Goal: Task Accomplishment & Management: Manage account settings

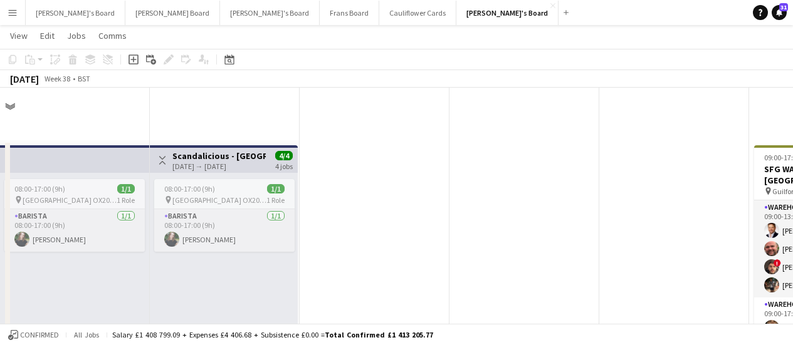
scroll to position [1423, 0]
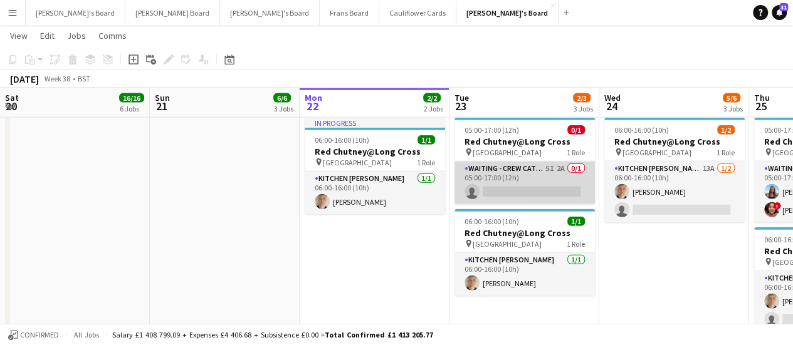
click at [454, 187] on app-card-role "Waiting - Crew Catering 5I 2A 0/1 05:00-17:00 (12h) single-neutral-actions" at bounding box center [524, 183] width 140 height 43
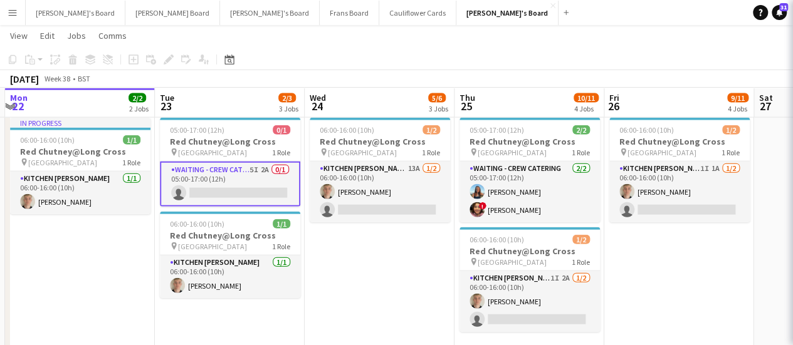
scroll to position [0, 0]
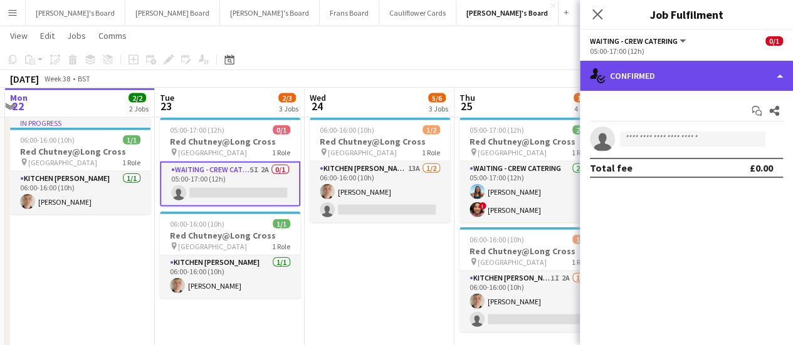
click at [701, 81] on div "single-neutral-actions-check-2 Confirmed" at bounding box center [686, 76] width 213 height 30
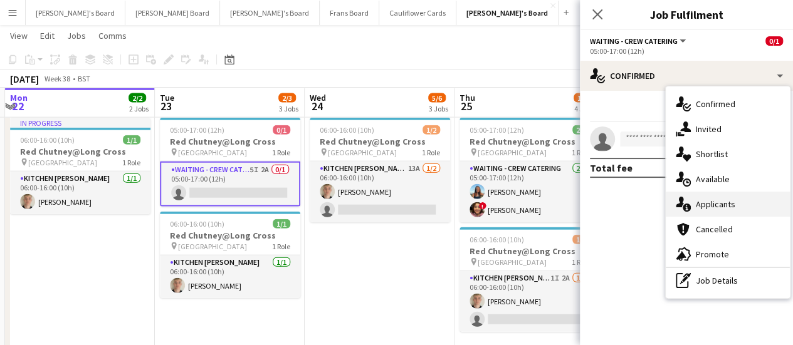
click at [735, 212] on div "single-neutral-actions-information Applicants" at bounding box center [728, 204] width 124 height 25
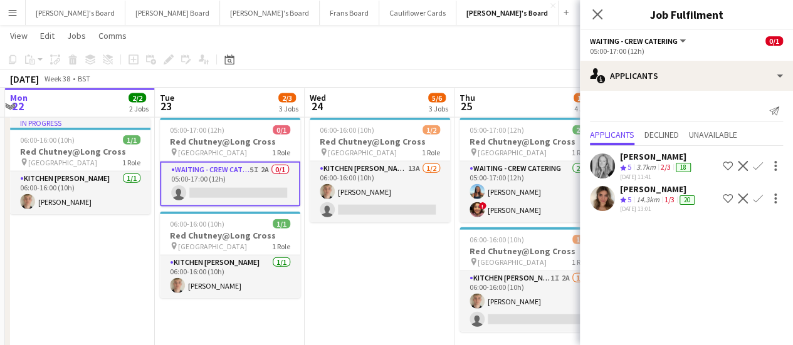
click at [425, 288] on app-date-cell "05:00-17:00 (12h) 1/1 pin Pinewood Studios 1 Role ONGOING BARISTA [DATE] 05:00-…" at bounding box center [380, 177] width 150 height 583
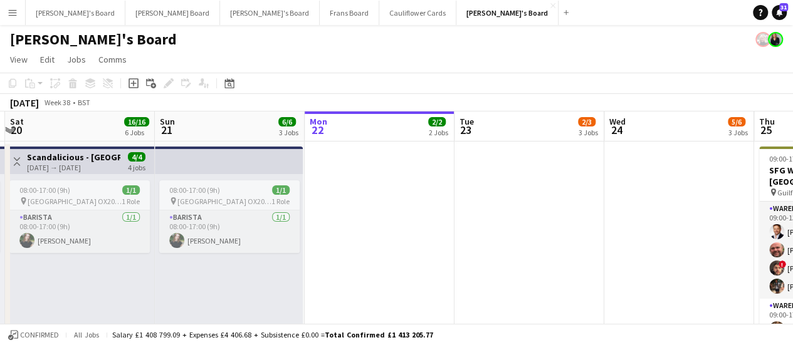
scroll to position [0, 266]
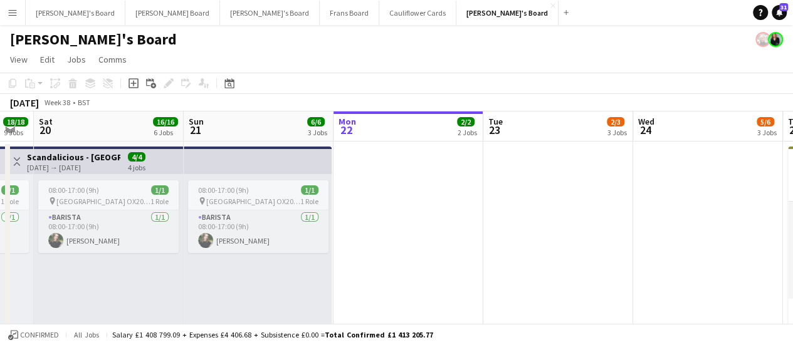
drag, startPoint x: 236, startPoint y: 197, endPoint x: 435, endPoint y: 190, distance: 199.5
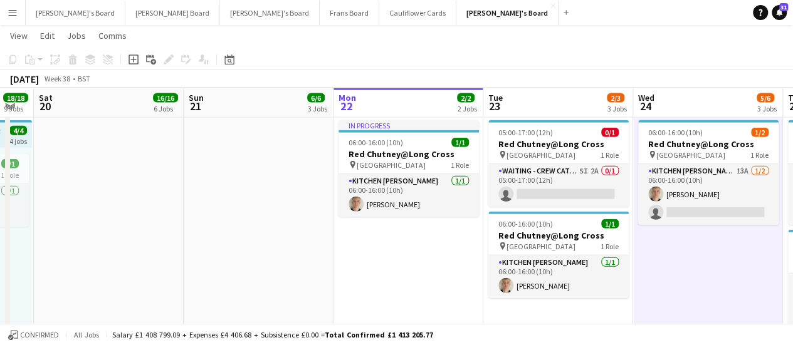
scroll to position [1410, 0]
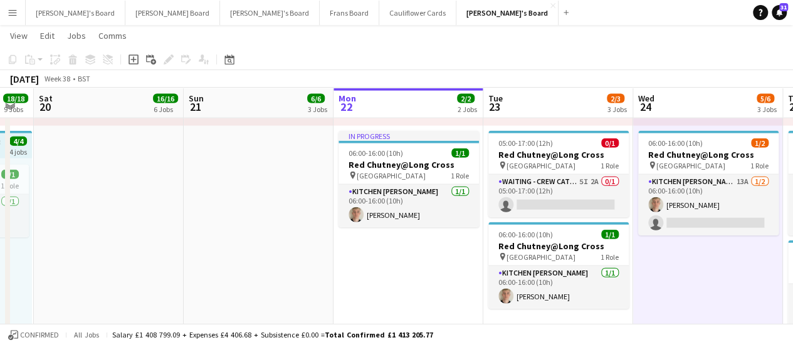
click at [420, 259] on app-date-cell "In progress 05:00-17:00 (12h) 1/1 pin Pinewood Studios 1 Role ONGOING BARISTA […" at bounding box center [408, 190] width 150 height 583
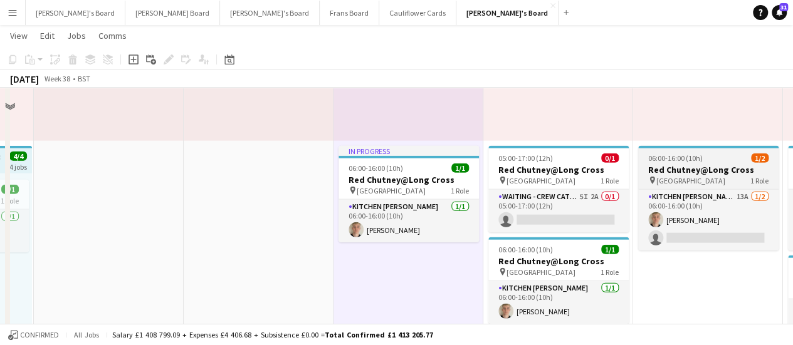
scroll to position [1326, 0]
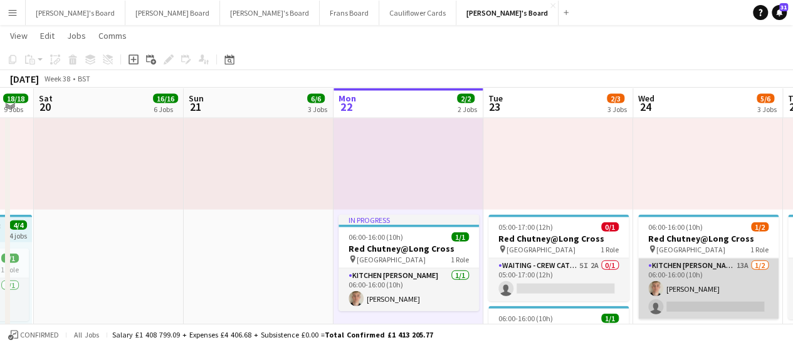
click at [728, 286] on app-card-role "Kitchen [PERSON_NAME] 13A [DATE] 06:00-16:00 (10h) [PERSON_NAME] single-neutral…" at bounding box center [708, 289] width 140 height 61
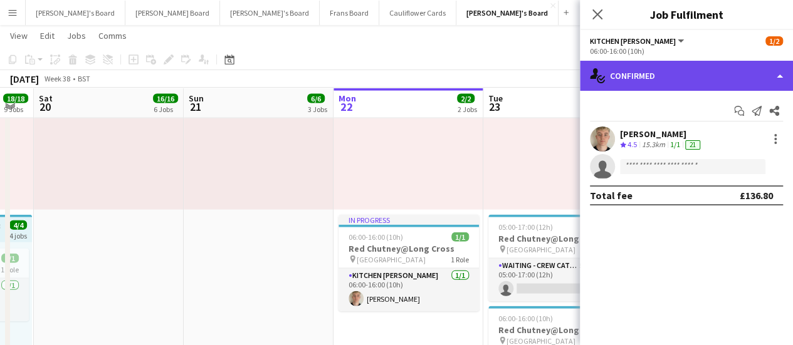
click at [723, 70] on div "single-neutral-actions-check-2 Confirmed" at bounding box center [686, 76] width 213 height 30
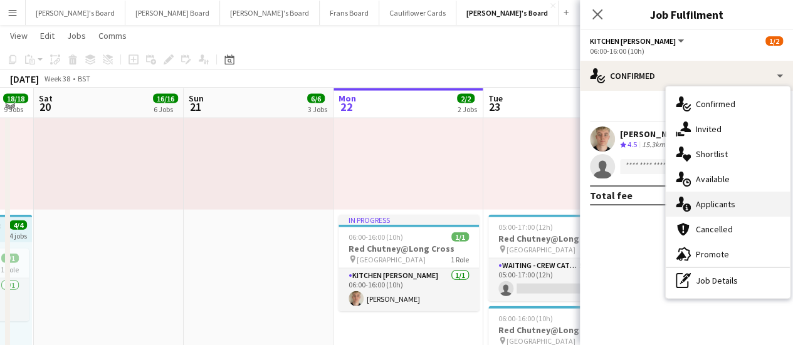
click at [735, 204] on div "single-neutral-actions-information Applicants" at bounding box center [728, 204] width 124 height 25
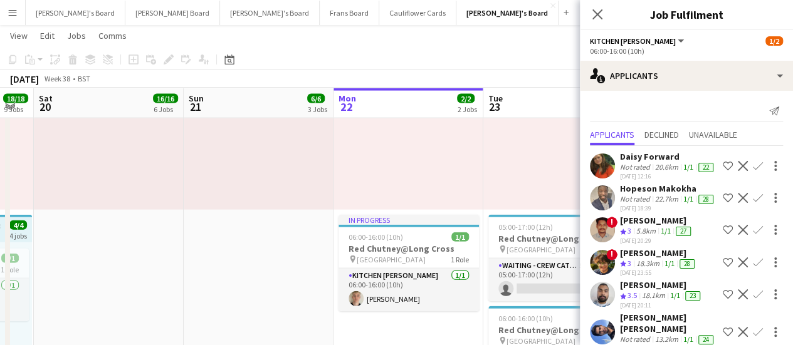
scroll to position [247, 0]
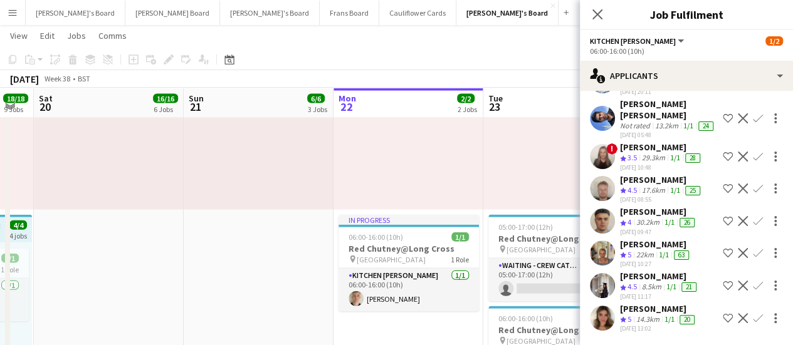
click at [676, 342] on div "Send notification Applicants Declined Unavailable Daisy Forward Not rated 20.6k…" at bounding box center [686, 111] width 213 height 468
click at [663, 325] on div "[DATE] 13:02" at bounding box center [658, 329] width 77 height 8
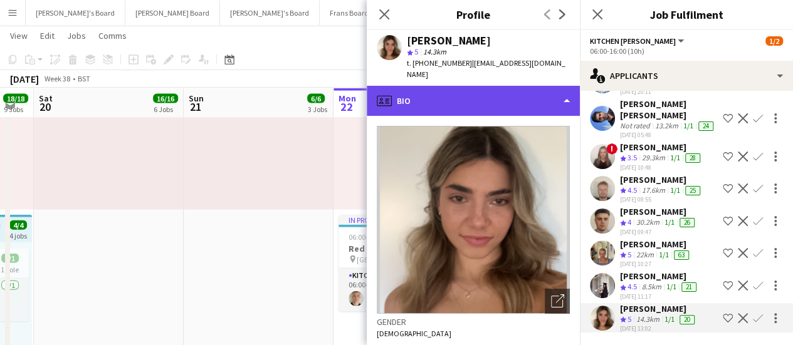
click at [526, 93] on div "profile Bio" at bounding box center [473, 101] width 213 height 30
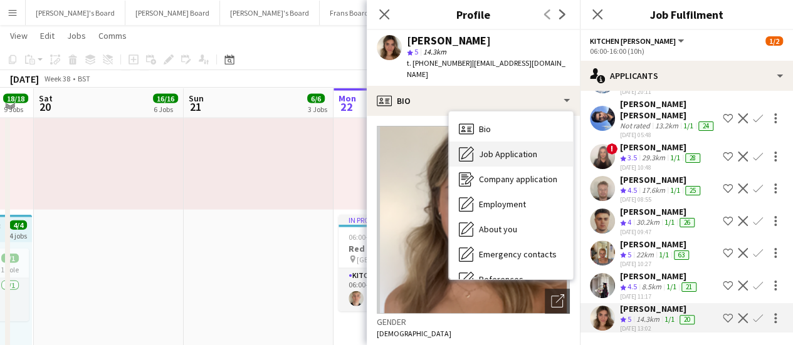
click at [522, 149] on span "Job Application" at bounding box center [508, 154] width 58 height 11
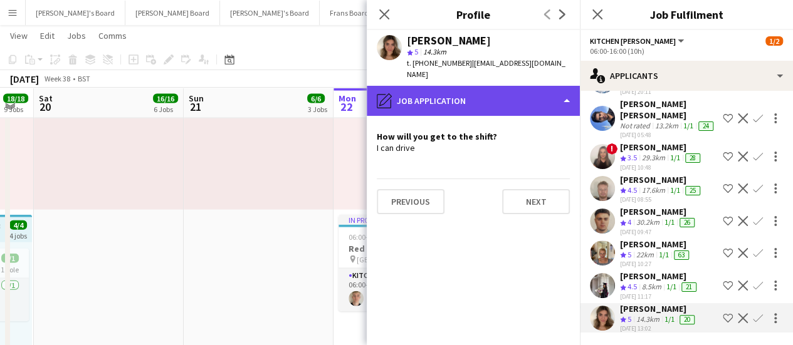
click at [527, 86] on div "pencil4 Job Application" at bounding box center [473, 101] width 213 height 30
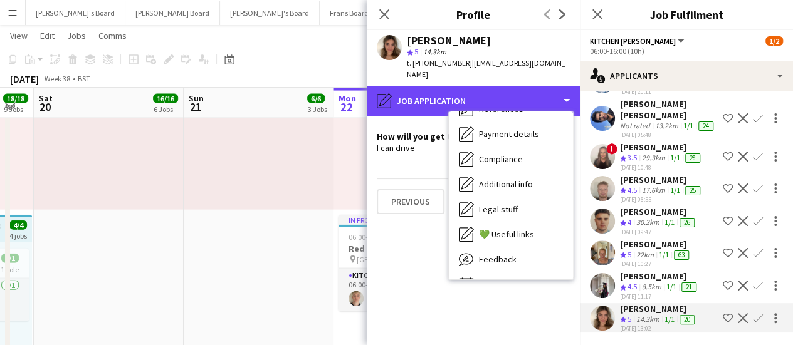
scroll to position [191, 0]
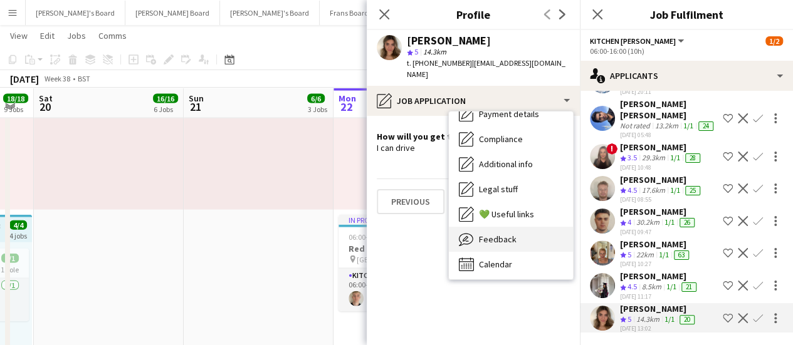
click at [521, 227] on div "Feedback Feedback" at bounding box center [511, 239] width 124 height 25
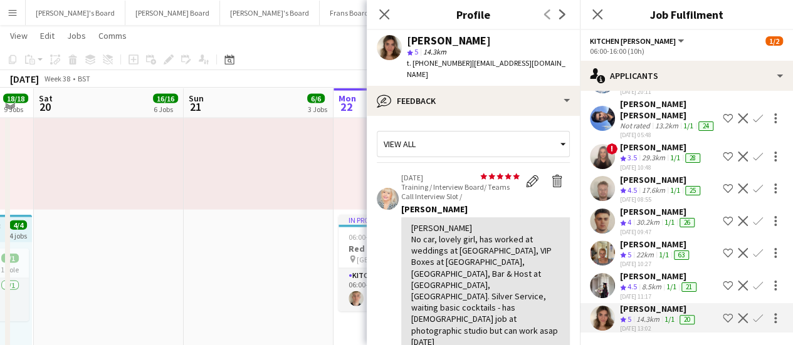
click at [285, 256] on app-date-cell at bounding box center [259, 274] width 150 height 583
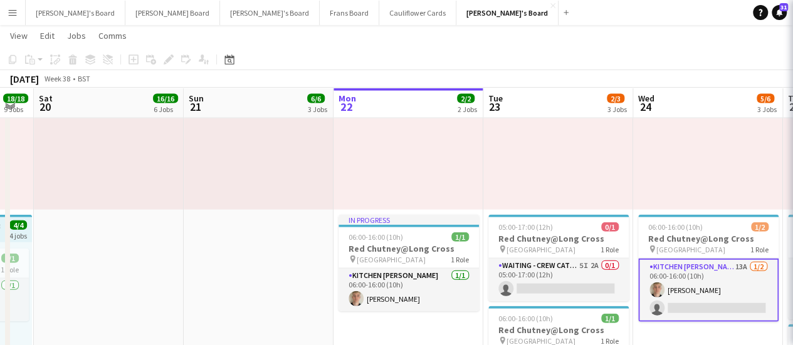
scroll to position [0, 0]
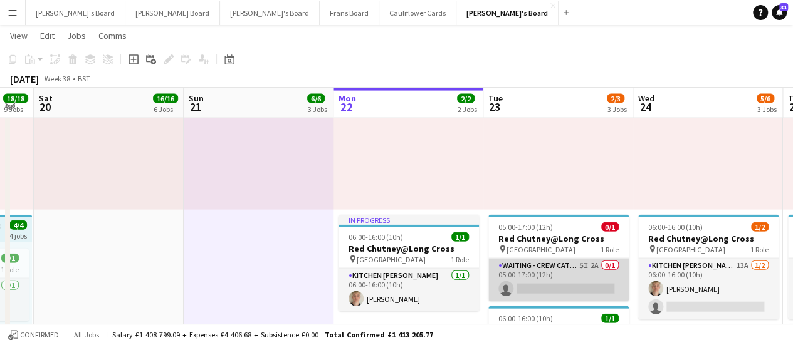
click at [608, 288] on app-card-role "Waiting - Crew Catering 5I 2A 0/1 05:00-17:00 (12h) single-neutral-actions" at bounding box center [558, 280] width 140 height 43
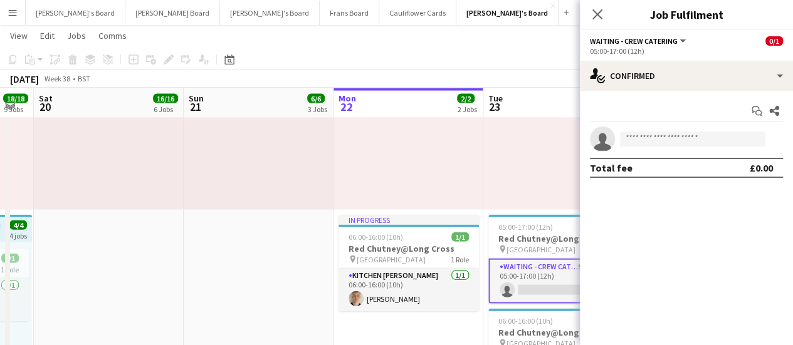
click at [272, 261] on app-date-cell at bounding box center [259, 274] width 150 height 583
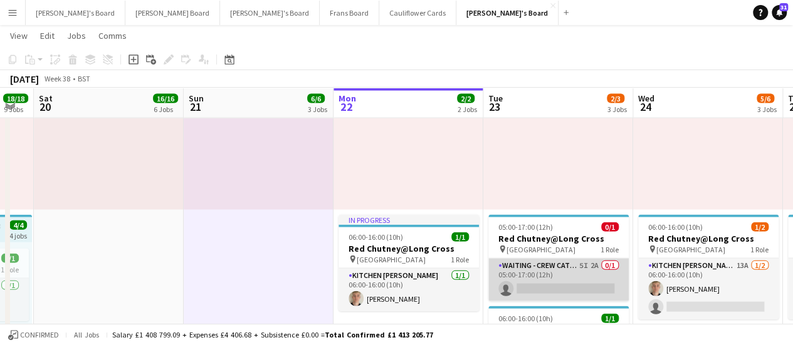
click at [557, 288] on app-card-role "Waiting - Crew Catering 5I 2A 0/1 05:00-17:00 (12h) single-neutral-actions" at bounding box center [558, 280] width 140 height 43
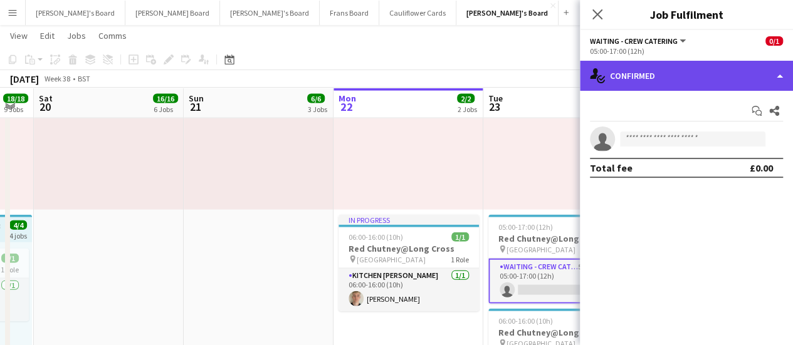
click at [738, 77] on div "single-neutral-actions-check-2 Confirmed" at bounding box center [686, 76] width 213 height 30
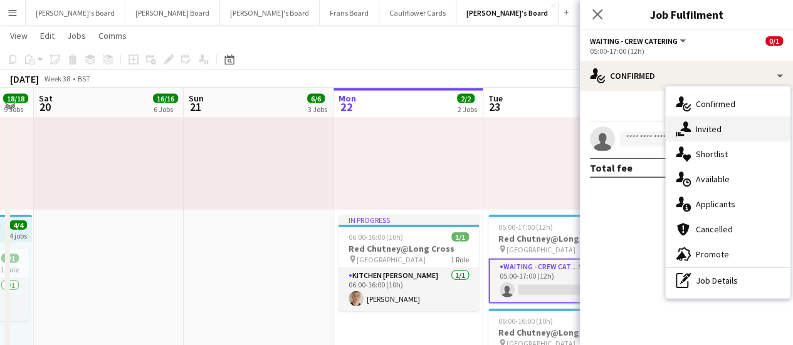
click at [725, 125] on div "single-neutral-actions-share-1 Invited" at bounding box center [728, 129] width 124 height 25
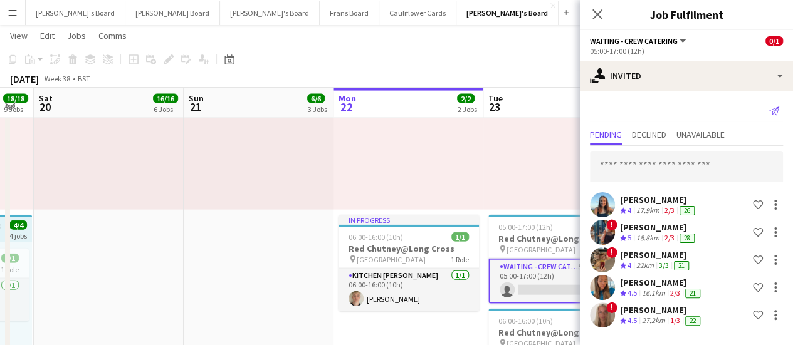
click at [776, 113] on icon "Send notification" at bounding box center [774, 111] width 10 height 10
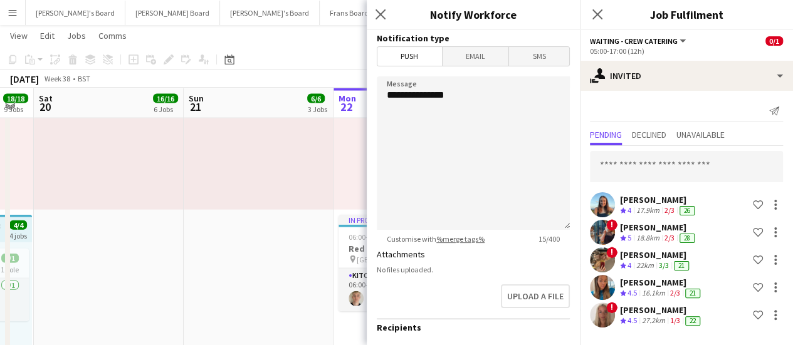
click at [530, 61] on span "SMS" at bounding box center [539, 56] width 60 height 19
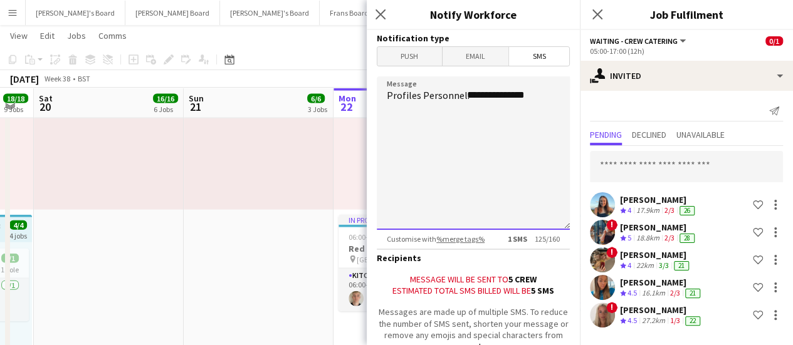
click at [538, 95] on textarea "**********" at bounding box center [473, 153] width 193 height 154
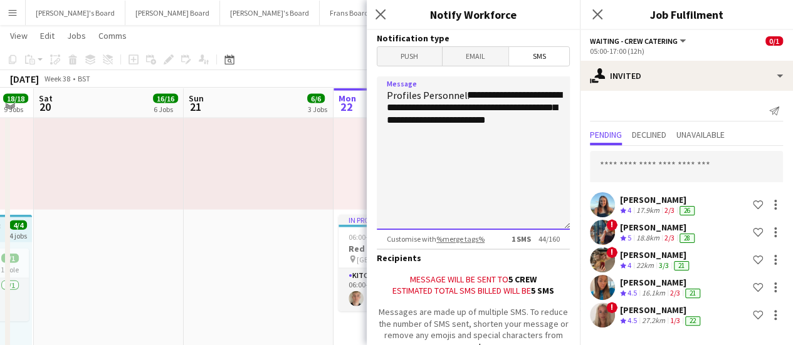
scroll to position [104, 0]
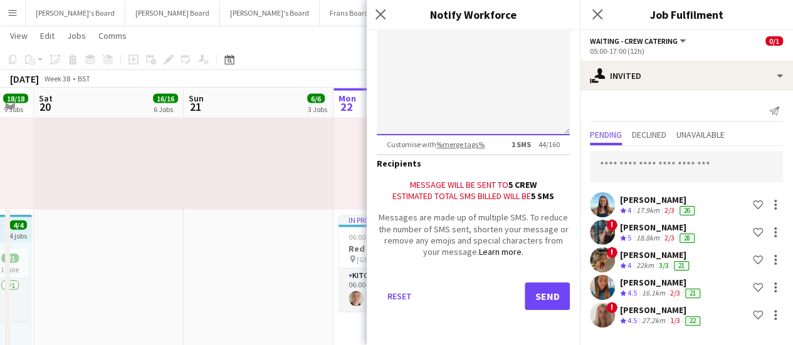
type textarea "**********"
click at [535, 301] on button "Send" at bounding box center [547, 297] width 45 height 28
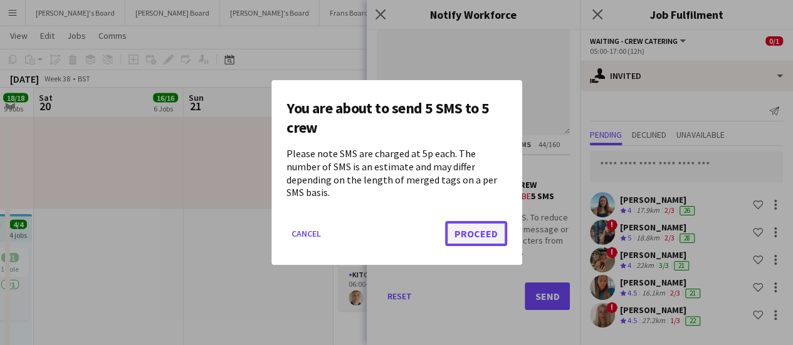
click at [464, 225] on button "Proceed" at bounding box center [476, 233] width 62 height 25
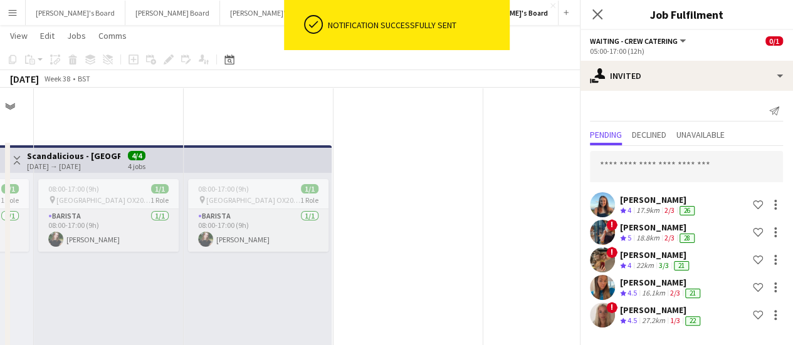
scroll to position [1326, 0]
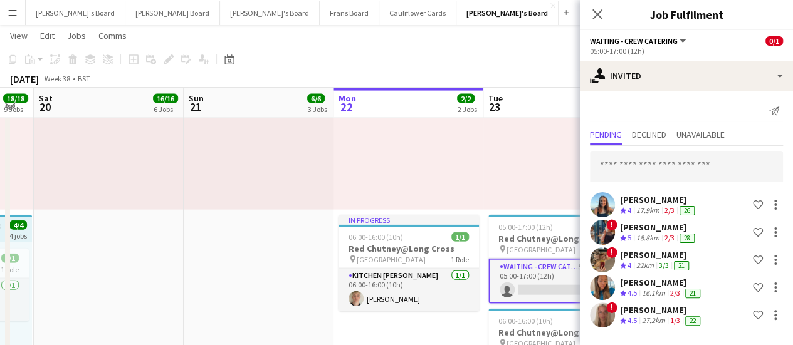
click at [480, 158] on div "In progress 05:00-17:00 (12h) 1/1 pin Pinewood Studios 1 Role ONGOING BARISTA […" at bounding box center [408, 113] width 150 height 194
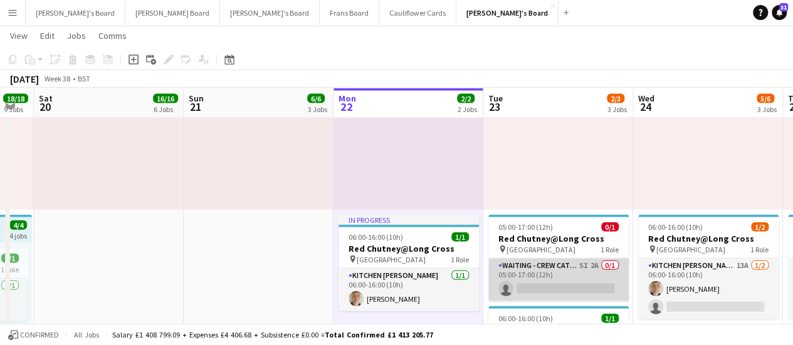
click at [602, 270] on app-card-role "Waiting - Crew Catering 5I 2A 0/1 05:00-17:00 (12h) single-neutral-actions" at bounding box center [558, 280] width 140 height 43
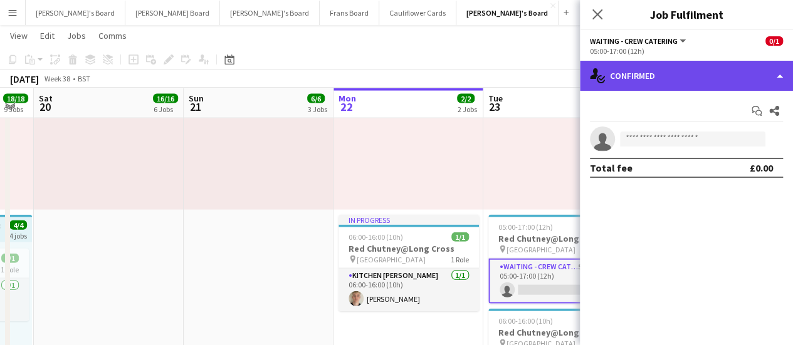
click at [737, 78] on div "single-neutral-actions-check-2 Confirmed" at bounding box center [686, 76] width 213 height 30
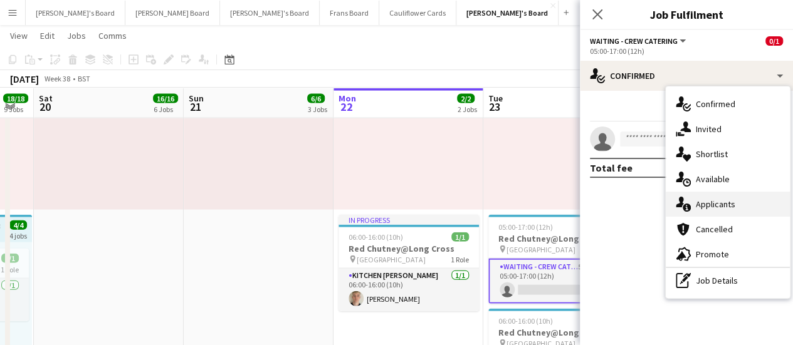
click at [720, 197] on div "single-neutral-actions-information Applicants" at bounding box center [728, 204] width 124 height 25
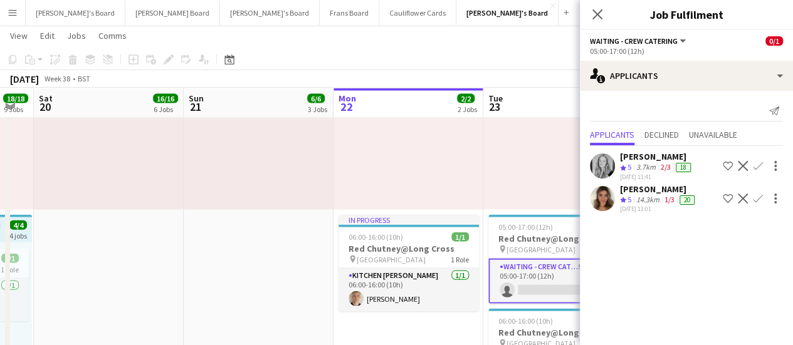
click at [314, 192] on div at bounding box center [259, 113] width 150 height 194
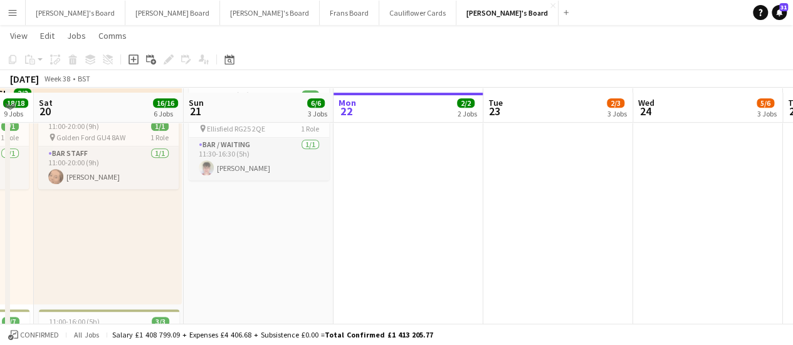
scroll to position [264, 0]
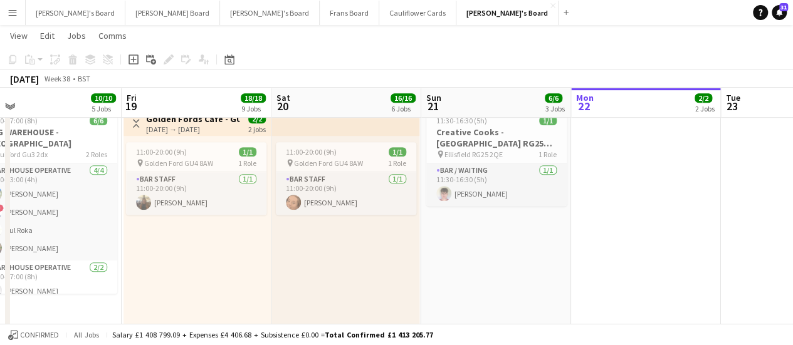
drag, startPoint x: 105, startPoint y: 240, endPoint x: 342, endPoint y: 274, distance: 239.3
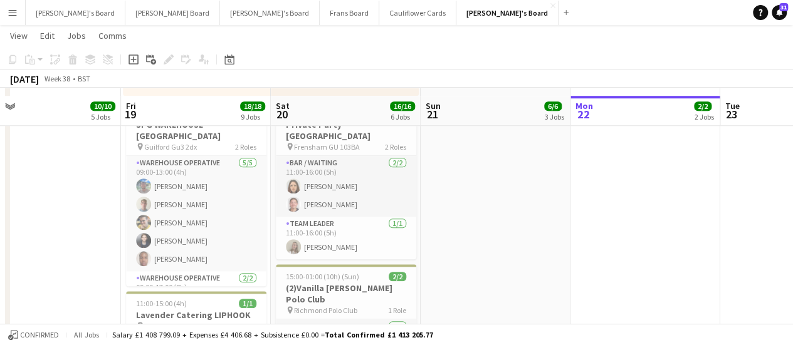
scroll to position [483, 0]
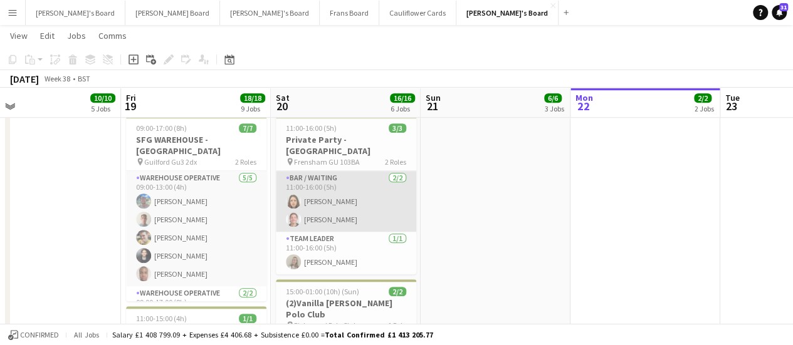
click at [371, 190] on app-card-role "Bar / Waiting [DATE] 11:00-16:00 (5h) [PERSON_NAME] [PERSON_NAME]" at bounding box center [346, 201] width 140 height 61
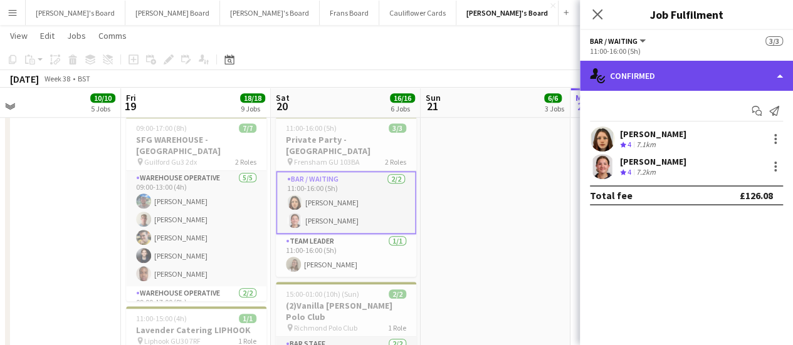
click at [718, 84] on div "single-neutral-actions-check-2 Confirmed" at bounding box center [686, 76] width 213 height 30
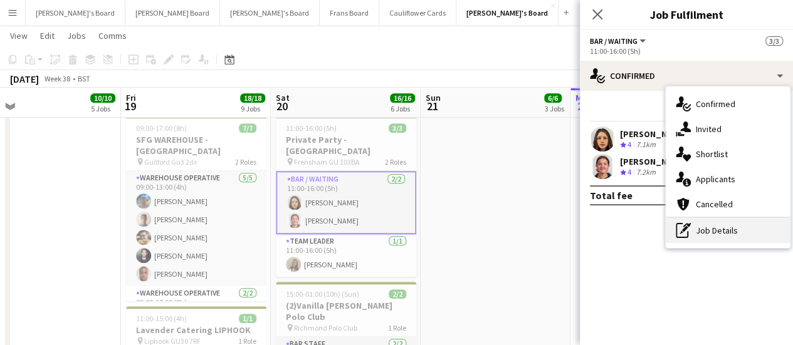
click at [718, 229] on div "pen-write Job Details" at bounding box center [728, 230] width 124 height 25
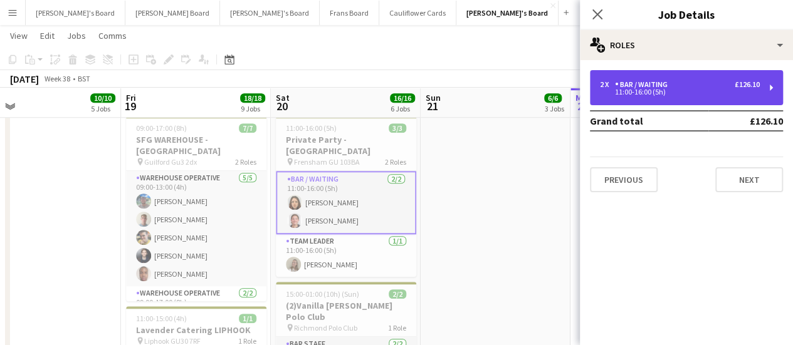
click at [671, 103] on div "2 x Bar / Waiting £126.10 11:00-16:00 (5h)" at bounding box center [686, 87] width 193 height 35
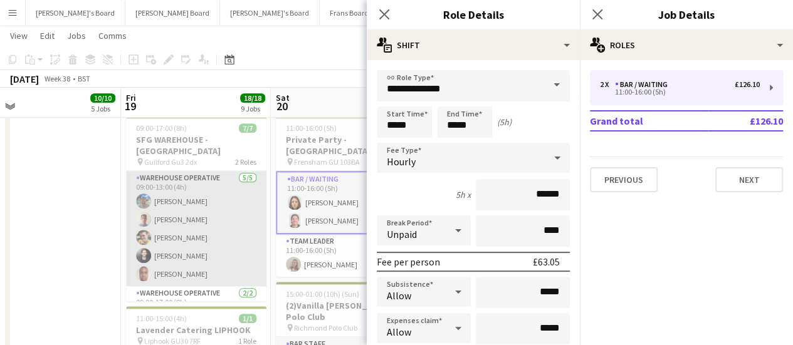
click at [135, 192] on app-card-role "Warehouse Operative [DATE] 09:00-13:00 (4h) [PERSON_NAME] [PERSON_NAME] [PERSON…" at bounding box center [196, 228] width 140 height 115
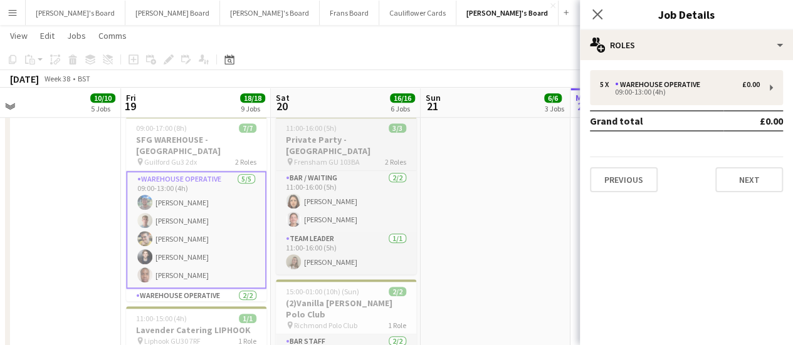
click at [341, 136] on h3 "Private Party - [GEOGRAPHIC_DATA]" at bounding box center [346, 145] width 140 height 23
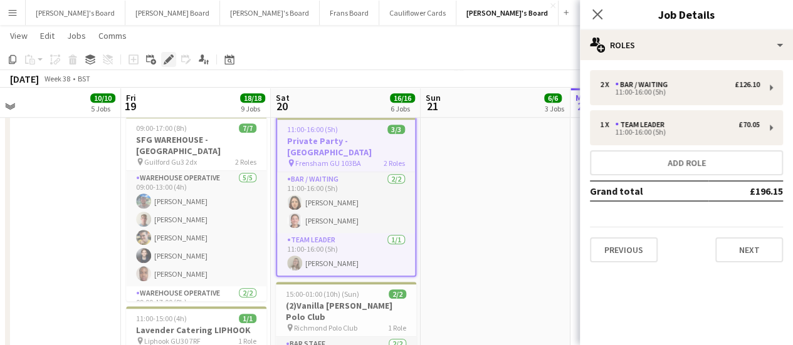
click at [169, 62] on icon "Edit" at bounding box center [169, 60] width 10 height 10
click at [640, 244] on button "Previous" at bounding box center [624, 250] width 68 height 25
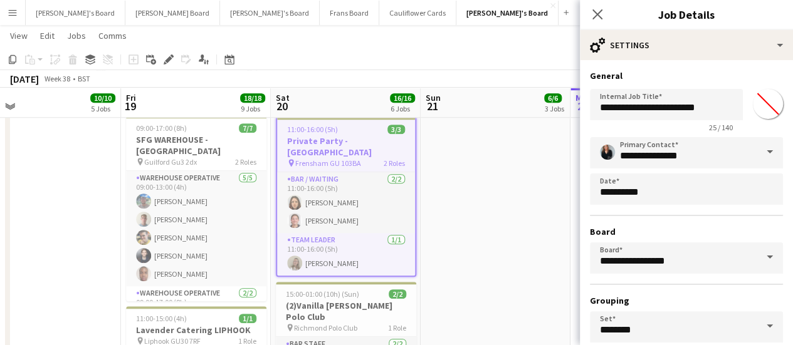
scroll to position [104, 0]
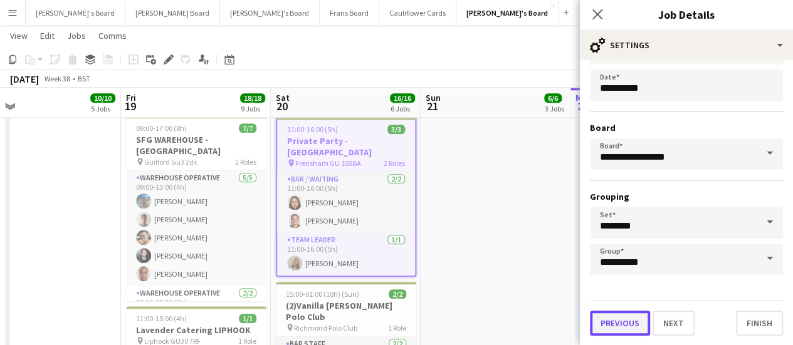
click at [617, 320] on button "Previous" at bounding box center [620, 323] width 60 height 25
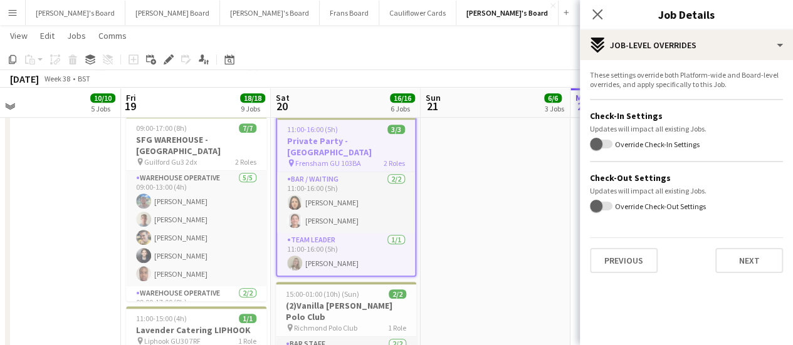
scroll to position [0, 0]
click at [605, 254] on button "Previous" at bounding box center [624, 260] width 68 height 25
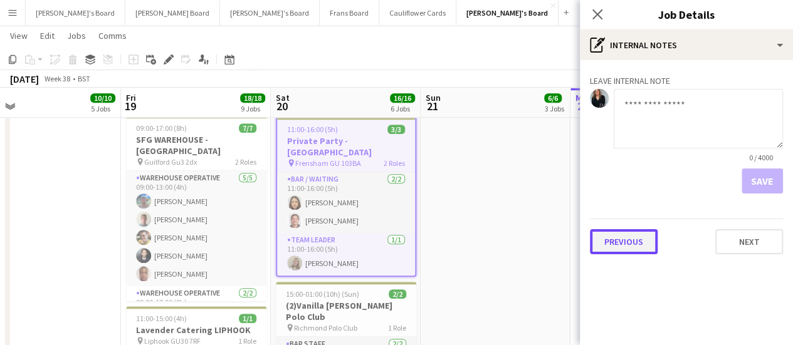
click at [626, 245] on button "Previous" at bounding box center [624, 241] width 68 height 25
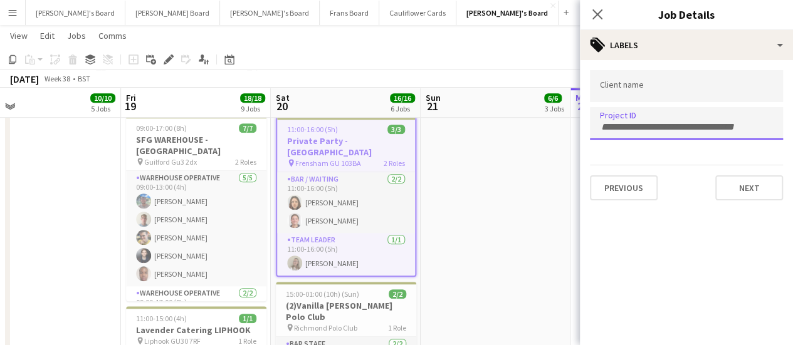
click at [656, 123] on input "Type to search project ID labels..." at bounding box center [686, 127] width 173 height 11
paste input "**********"
type input "*"
click at [636, 124] on input "Type to search project ID labels..." at bounding box center [686, 123] width 173 height 11
paste input "*****"
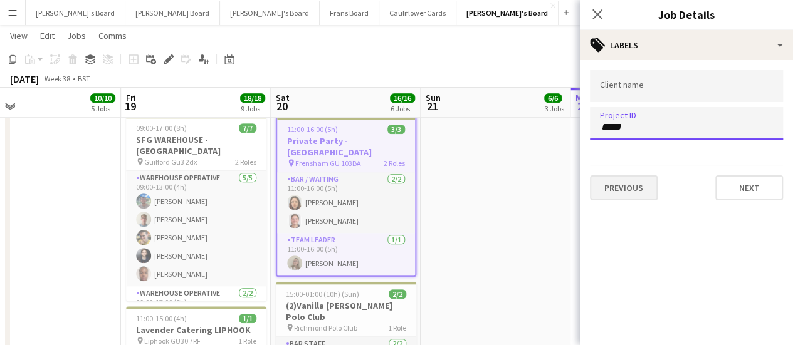
type input "*****"
click at [624, 184] on button "Previous" at bounding box center [624, 188] width 68 height 25
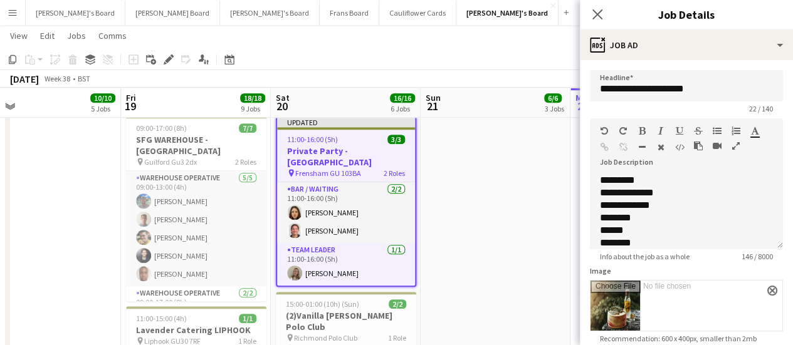
click at [481, 195] on app-date-cell "08:00-17:00 (9h) 1/1 pin [GEOGRAPHIC_DATA] OX20 1PS 1 Role Barista [DATE] 08:00…" at bounding box center [496, 113] width 150 height 913
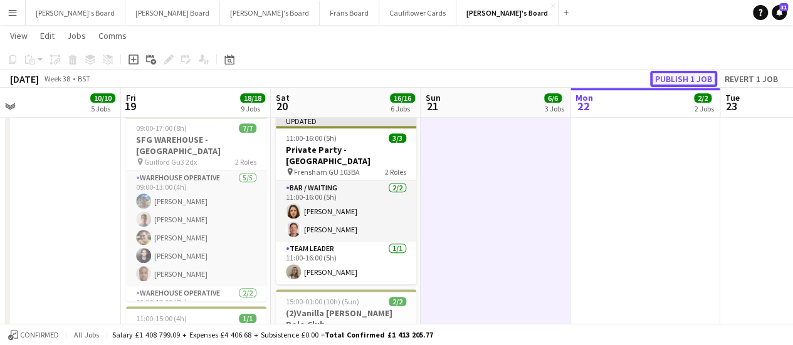
click at [663, 78] on button "Publish 1 job" at bounding box center [683, 79] width 67 height 16
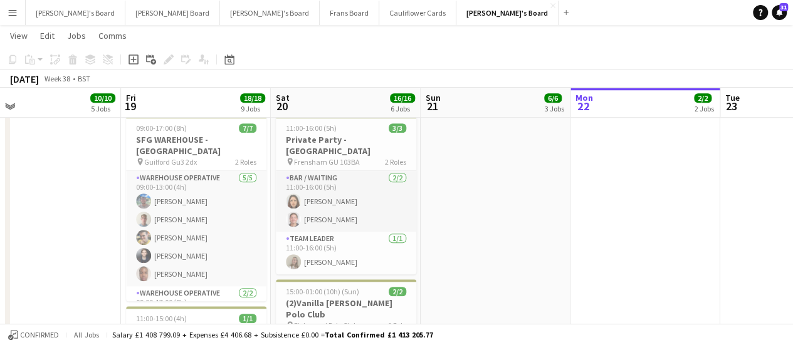
drag, startPoint x: 799, startPoint y: 119, endPoint x: 607, endPoint y: 261, distance: 239.3
drag, startPoint x: 607, startPoint y: 261, endPoint x: 768, endPoint y: 156, distance: 192.5
drag, startPoint x: 799, startPoint y: 205, endPoint x: 554, endPoint y: 209, distance: 245.1
click at [554, 209] on app-date-cell "08:00-17:00 (9h) 1/1 pin [GEOGRAPHIC_DATA] OX20 1PS 1 Role Barista [DATE] 08:00…" at bounding box center [496, 112] width 150 height 913
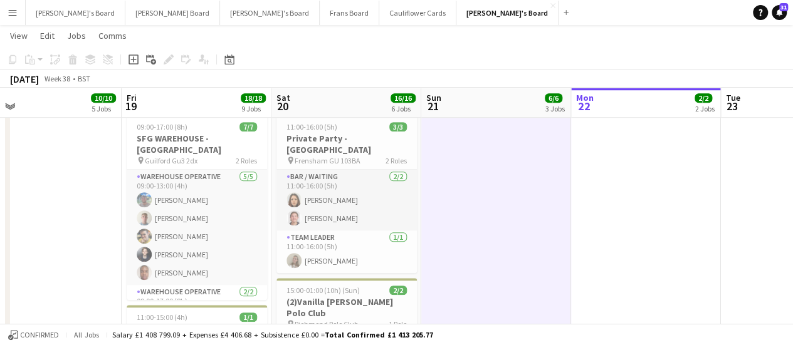
scroll to position [0, 327]
drag, startPoint x: 794, startPoint y: 162, endPoint x: 557, endPoint y: 194, distance: 239.8
click at [557, 194] on app-date-cell "08:00-17:00 (9h) 1/1 pin [GEOGRAPHIC_DATA] OX20 1PS 1 Role Barista [DATE] 08:00…" at bounding box center [497, 112] width 150 height 913
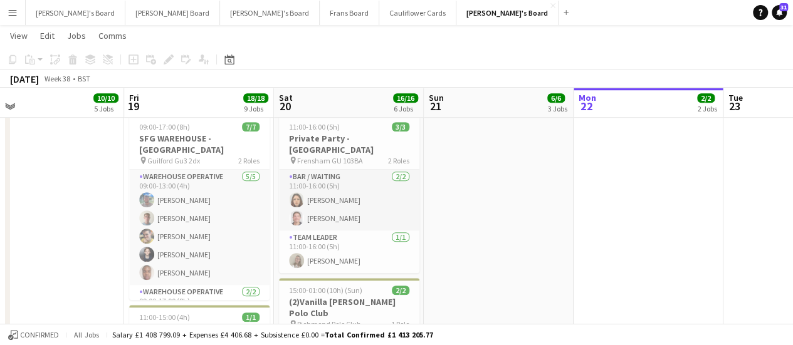
drag, startPoint x: 434, startPoint y: 340, endPoint x: 690, endPoint y: 174, distance: 305.8
drag, startPoint x: 690, startPoint y: 174, endPoint x: 785, endPoint y: 130, distance: 104.3
drag, startPoint x: 785, startPoint y: 130, endPoint x: 533, endPoint y: 238, distance: 273.5
click at [533, 238] on app-date-cell "08:00-17:00 (9h) 1/1 pin [GEOGRAPHIC_DATA] OX20 1PS 1 Role Barista [DATE] 08:00…" at bounding box center [499, 112] width 150 height 913
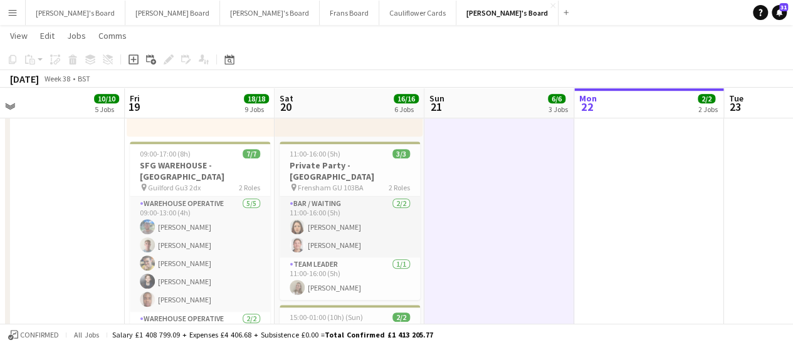
scroll to position [443, 0]
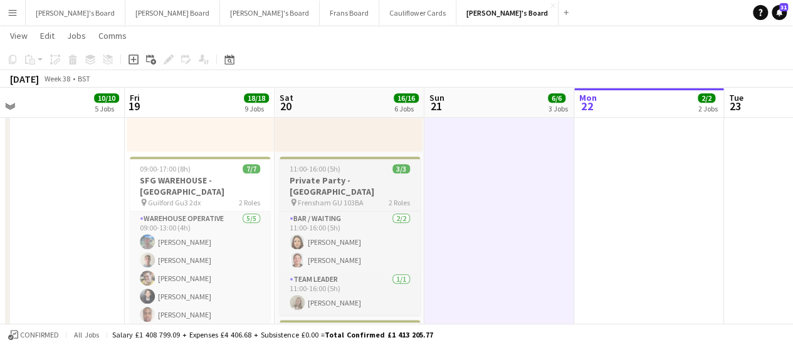
click at [356, 198] on span "Frensham GU 103BA" at bounding box center [331, 202] width 66 height 9
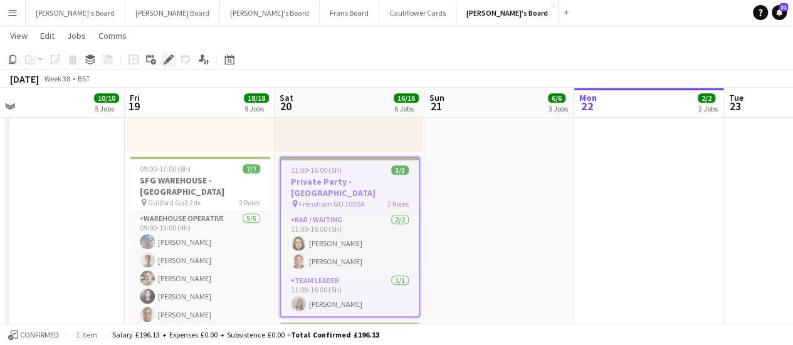
click at [168, 60] on icon at bounding box center [168, 59] width 7 height 7
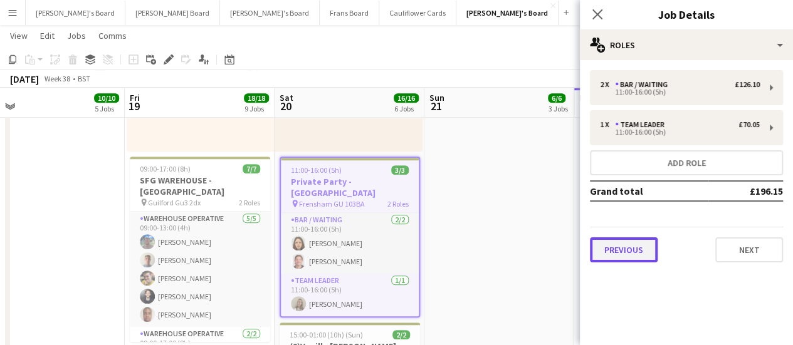
click at [636, 250] on button "Previous" at bounding box center [624, 250] width 68 height 25
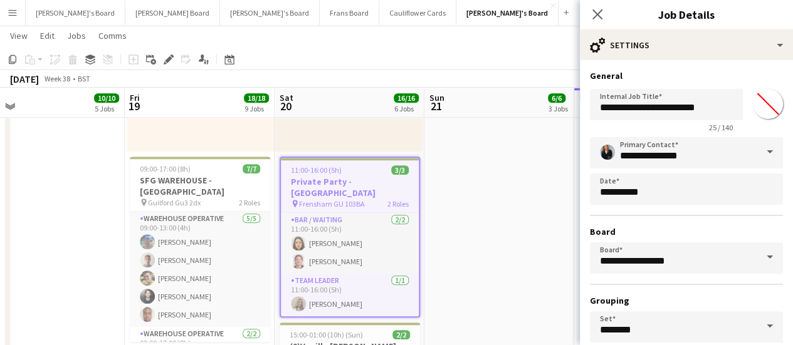
scroll to position [104, 0]
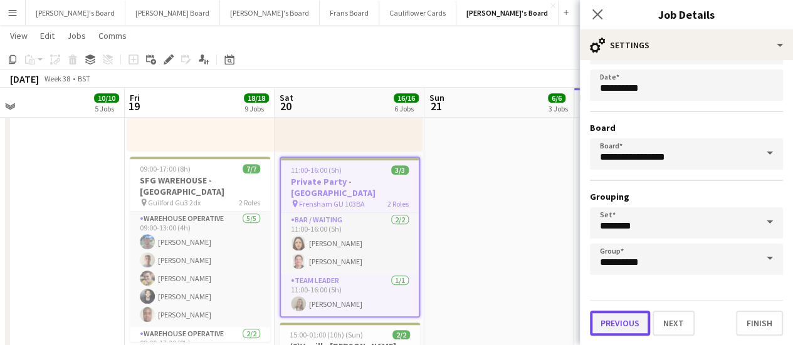
click at [599, 325] on button "Previous" at bounding box center [620, 323] width 60 height 25
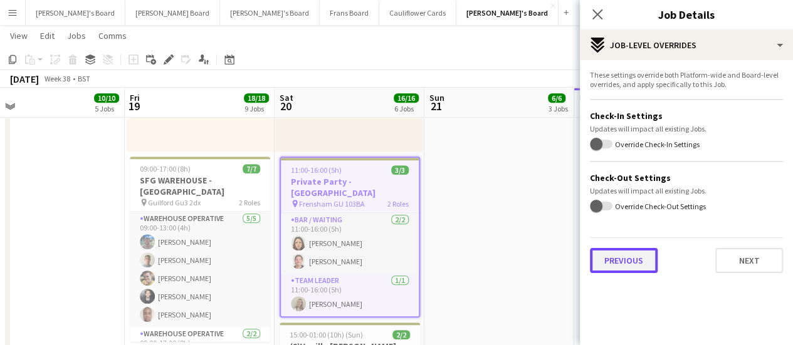
click at [641, 253] on button "Previous" at bounding box center [624, 260] width 68 height 25
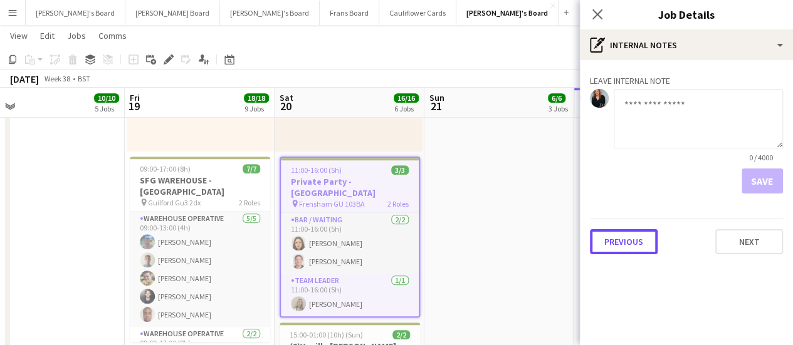
click at [641, 253] on button "Previous" at bounding box center [624, 241] width 68 height 25
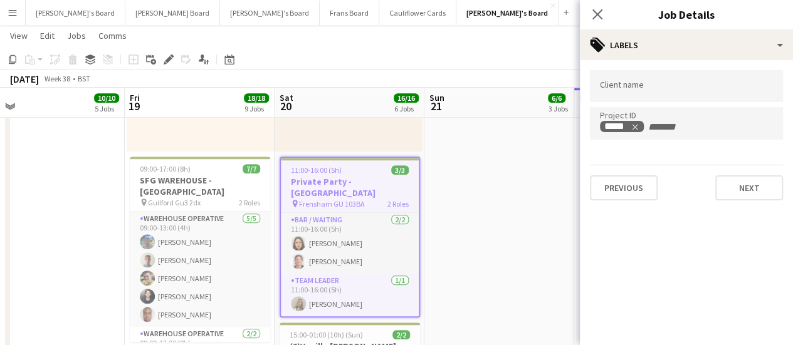
click at [481, 238] on app-date-cell "08:00-17:00 (9h) 1/1 pin [GEOGRAPHIC_DATA] OX20 1PS 1 Role Barista [DATE] 08:00…" at bounding box center [499, 154] width 150 height 913
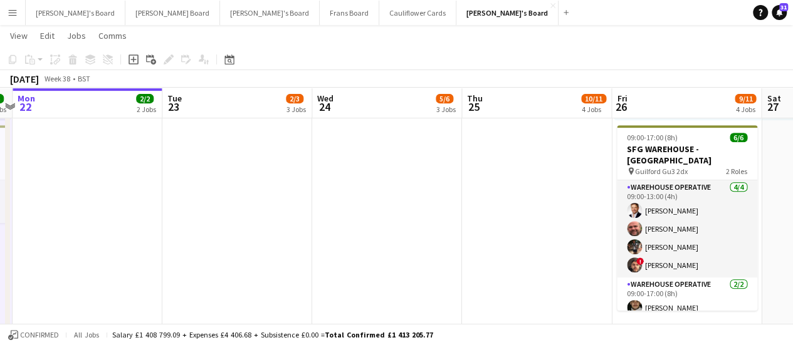
scroll to position [0, 345]
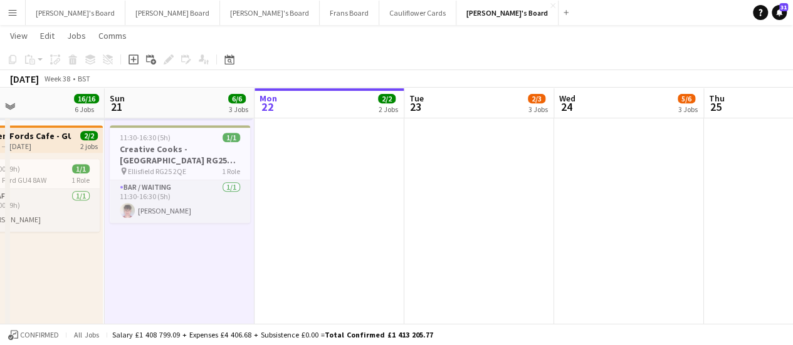
drag, startPoint x: 711, startPoint y: 147, endPoint x: 392, endPoint y: 165, distance: 319.5
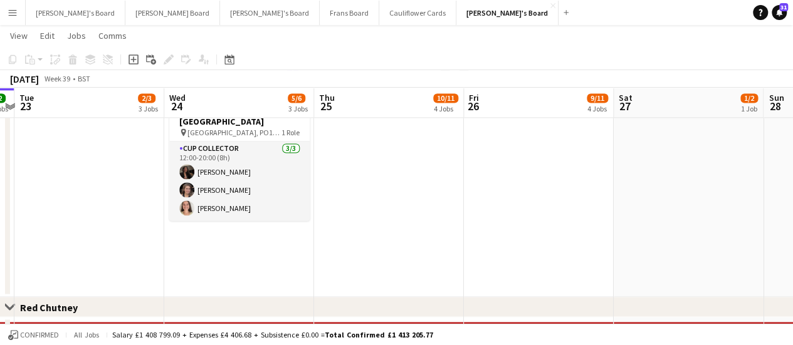
scroll to position [0, 438]
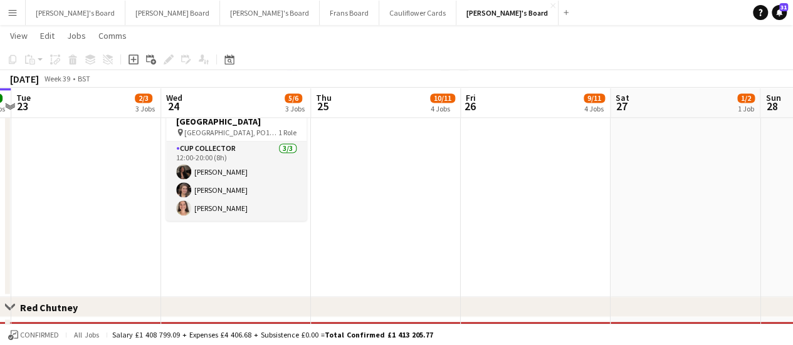
drag, startPoint x: 757, startPoint y: 202, endPoint x: 364, endPoint y: 152, distance: 396.1
click at [364, 152] on app-calendar-viewport "Sat 20 16/16 6 Jobs Sun 21 6/6 3 Jobs Mon 22 2/2 2 Jobs Tue 23 2/3 3 Jobs Wed 2…" at bounding box center [396, 7] width 793 height 1901
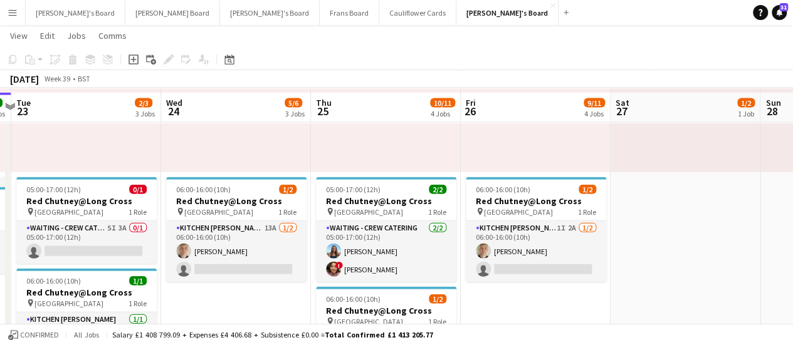
scroll to position [1369, 0]
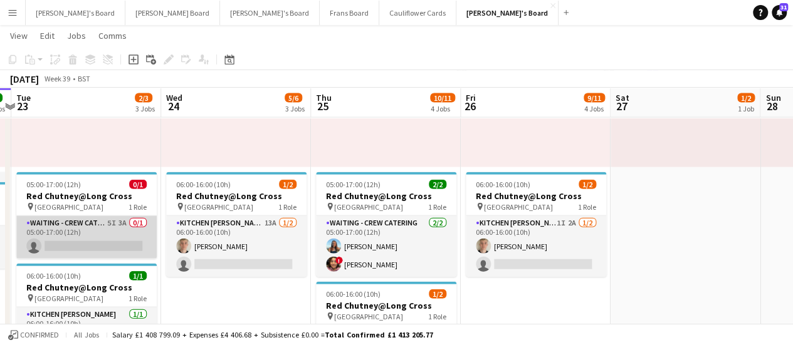
click at [139, 228] on app-card-role "Waiting - Crew Catering 5I 3A 0/1 05:00-17:00 (12h) single-neutral-actions" at bounding box center [86, 237] width 140 height 43
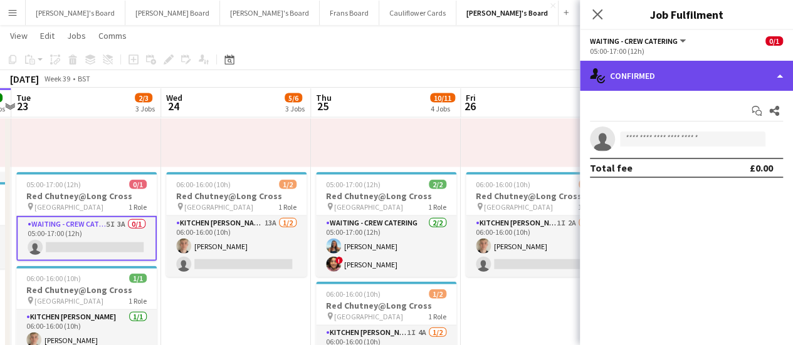
click at [707, 76] on div "single-neutral-actions-check-2 Confirmed" at bounding box center [686, 76] width 213 height 30
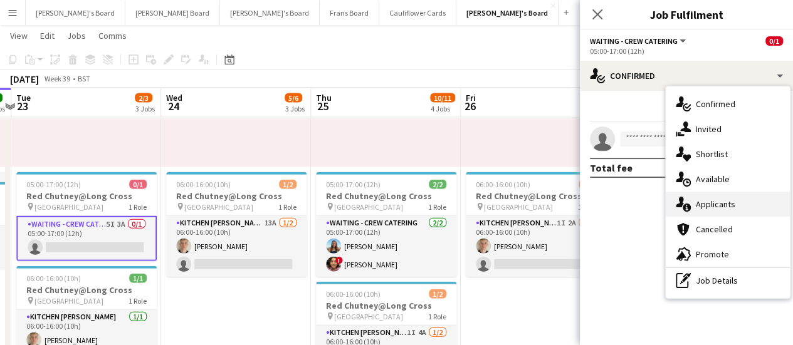
click at [697, 201] on span "Applicants" at bounding box center [715, 204] width 39 height 11
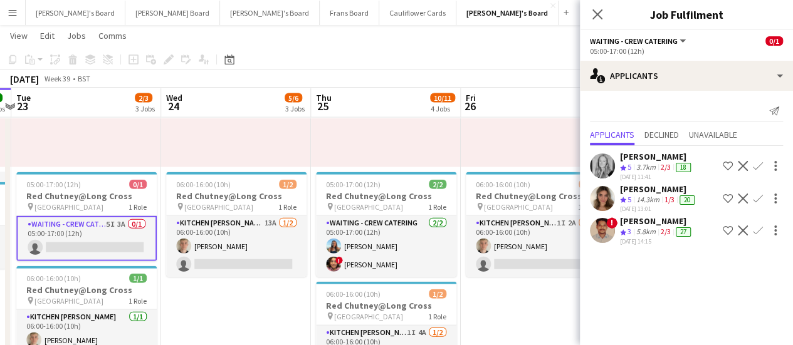
click at [664, 187] on div "[PERSON_NAME]" at bounding box center [658, 189] width 77 height 11
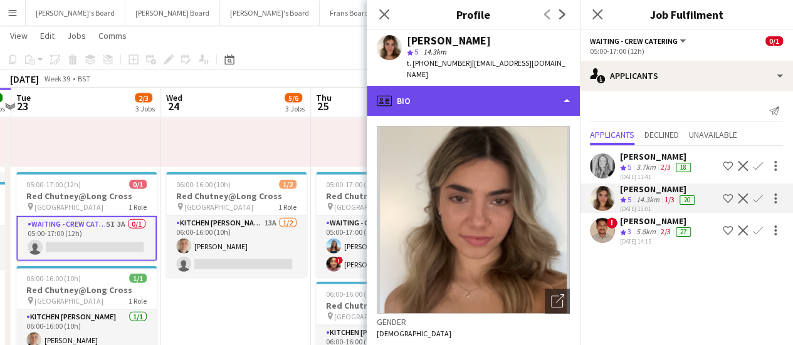
click at [535, 88] on div "profile Bio" at bounding box center [473, 101] width 213 height 30
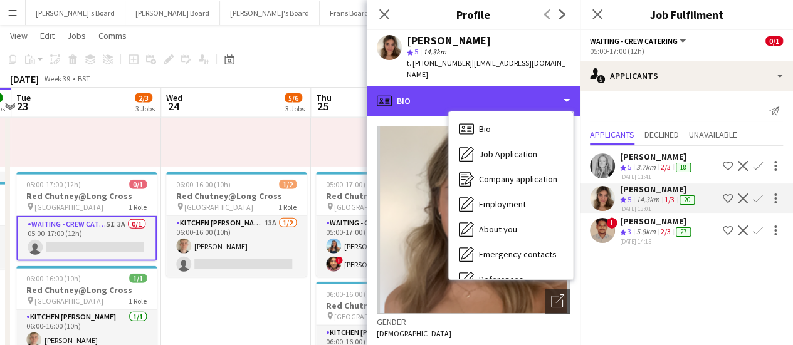
scroll to position [193, 0]
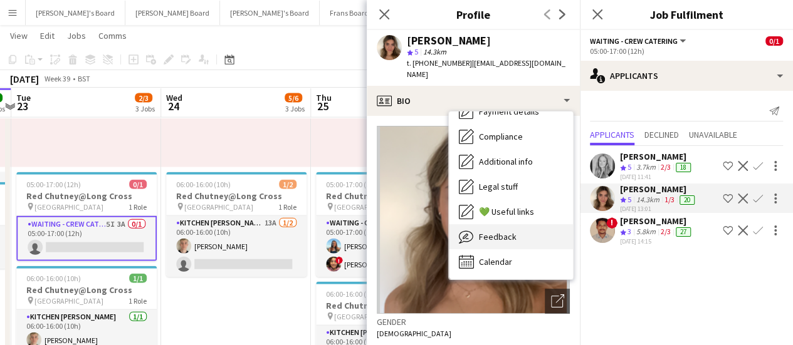
click at [550, 225] on div "Feedback Feedback" at bounding box center [511, 236] width 124 height 25
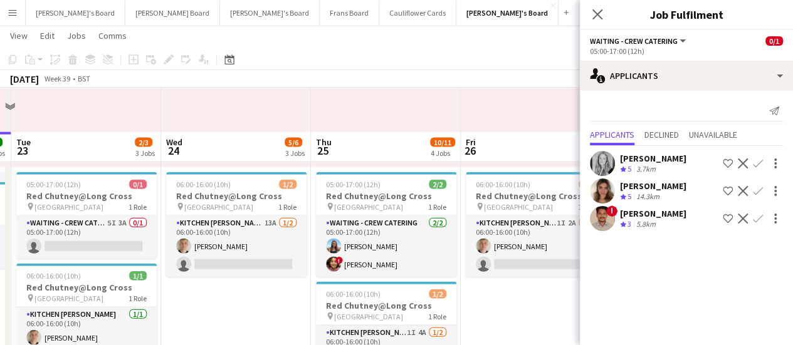
scroll to position [1413, 0]
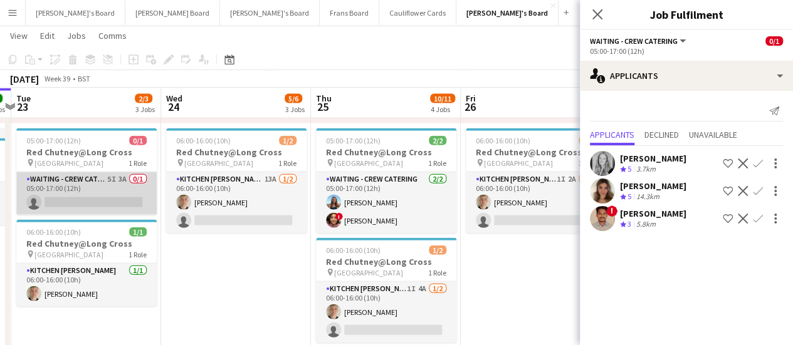
click at [110, 196] on app-card-role "Waiting - Crew Catering 5I 3A 0/1 05:00-17:00 (12h) single-neutral-actions" at bounding box center [86, 193] width 140 height 43
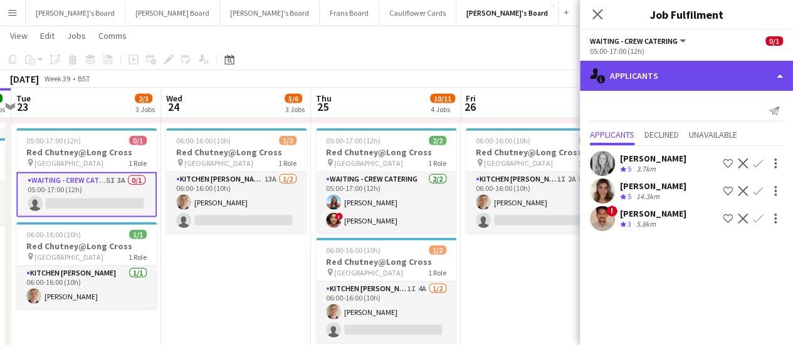
click at [699, 79] on div "single-neutral-actions-information Applicants" at bounding box center [686, 76] width 213 height 30
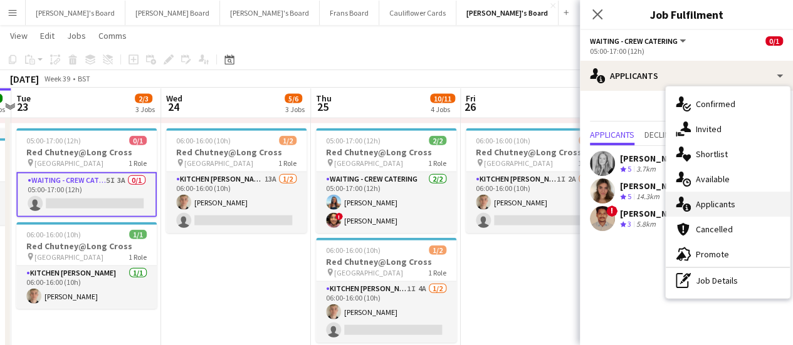
click at [758, 212] on div "single-neutral-actions-information Applicants" at bounding box center [728, 204] width 124 height 25
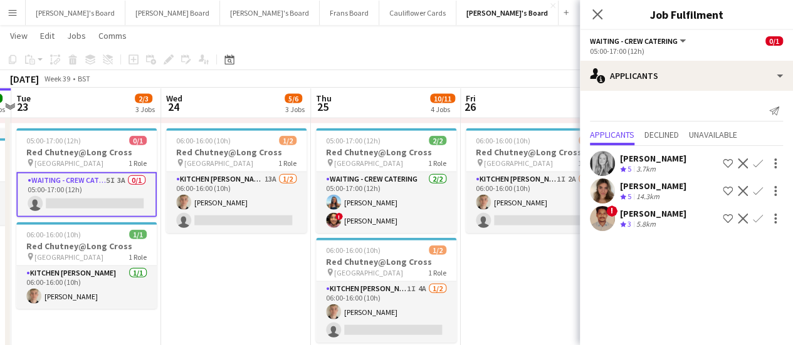
click at [535, 280] on app-date-cell "05:00-17:00 (12h) 1/1 pin Pinewood Studios 1 Role ONGOING BARISTA [DATE] 05:00-…" at bounding box center [536, 188] width 150 height 583
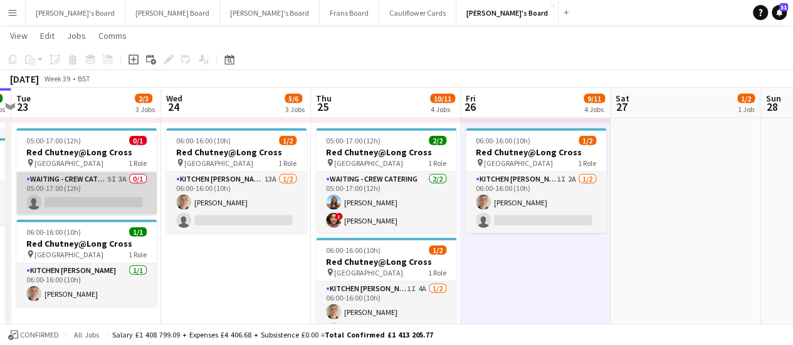
click at [115, 196] on app-card-role "Waiting - Crew Catering 5I 3A 0/1 05:00-17:00 (12h) single-neutral-actions" at bounding box center [86, 193] width 140 height 43
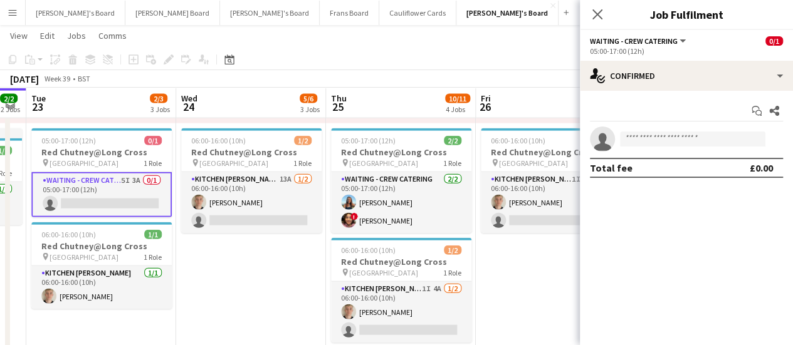
scroll to position [0, 349]
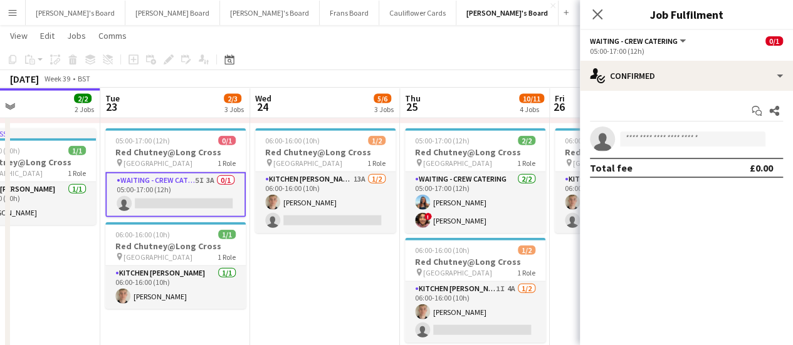
drag, startPoint x: 207, startPoint y: 295, endPoint x: 446, endPoint y: 286, distance: 239.0
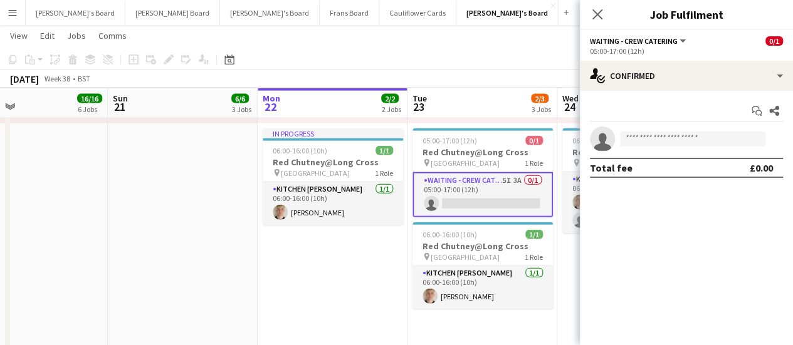
drag, startPoint x: 64, startPoint y: 234, endPoint x: 222, endPoint y: 246, distance: 158.4
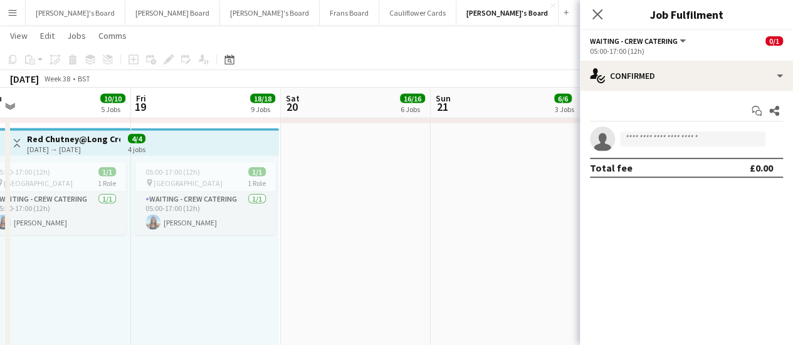
drag, startPoint x: 76, startPoint y: 251, endPoint x: 399, endPoint y: 234, distance: 322.6
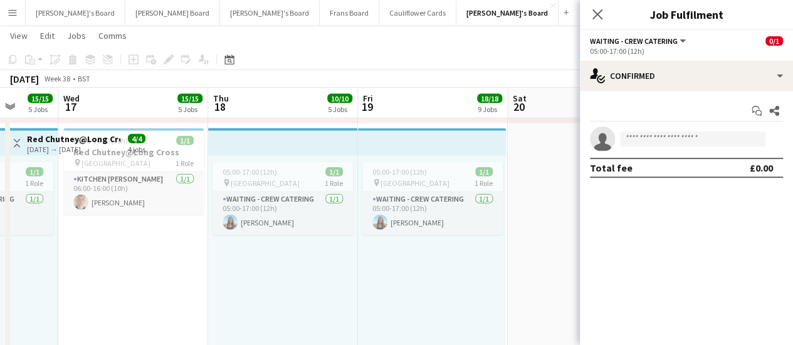
drag, startPoint x: 114, startPoint y: 263, endPoint x: 341, endPoint y: 258, distance: 227.0
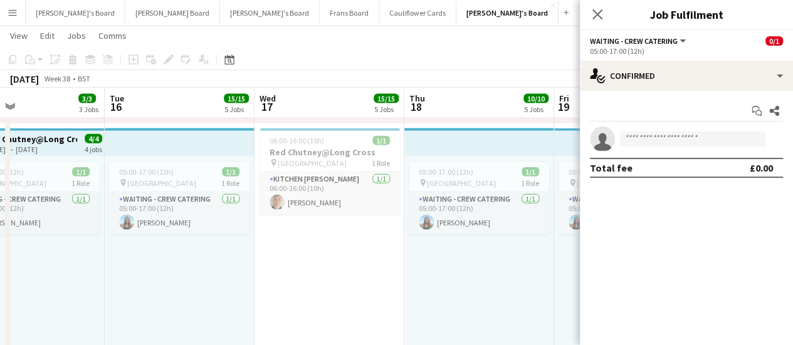
drag, startPoint x: 318, startPoint y: 248, endPoint x: 378, endPoint y: 255, distance: 60.0
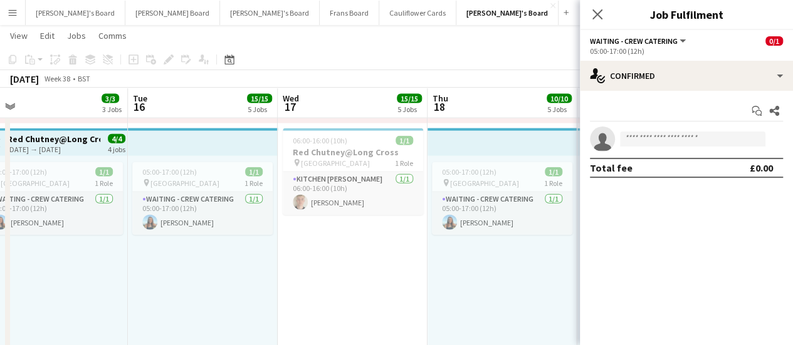
scroll to position [1534, 0]
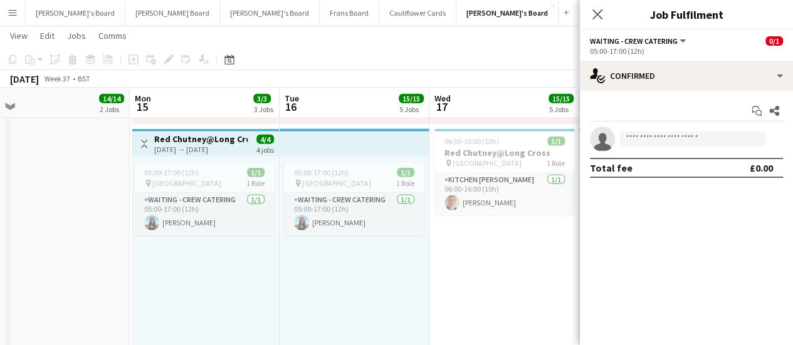
drag, startPoint x: 188, startPoint y: 256, endPoint x: 363, endPoint y: 244, distance: 175.3
click at [573, 250] on app-date-cell "05:00-17:00 (12h) 1/1 pin Pinewood Studios 1 Role ONGOING BARISTA [DATE] 05:00-…" at bounding box center [504, 188] width 150 height 583
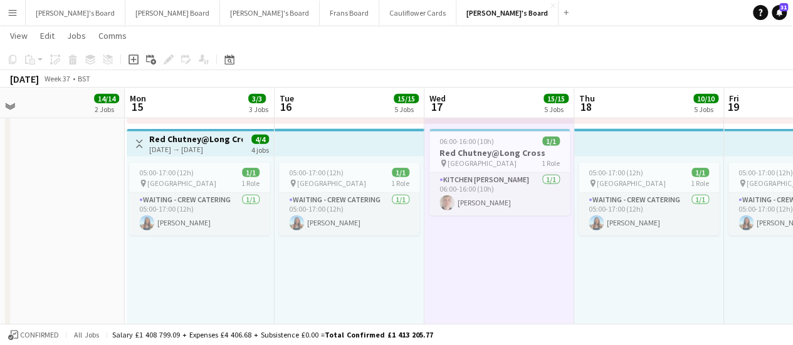
drag, startPoint x: 270, startPoint y: 287, endPoint x: 564, endPoint y: 250, distance: 296.9
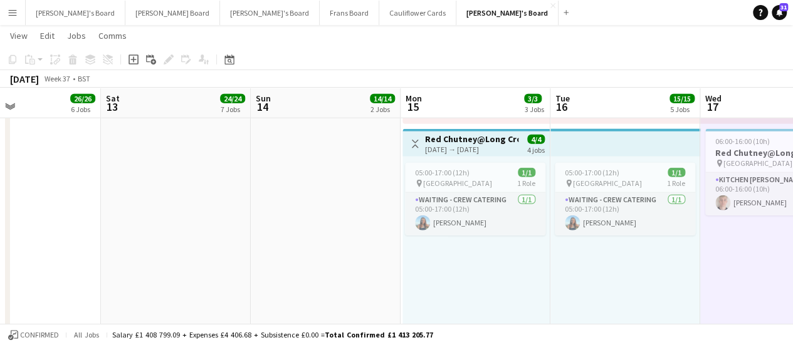
drag, startPoint x: 297, startPoint y: 227, endPoint x: 575, endPoint y: 211, distance: 278.1
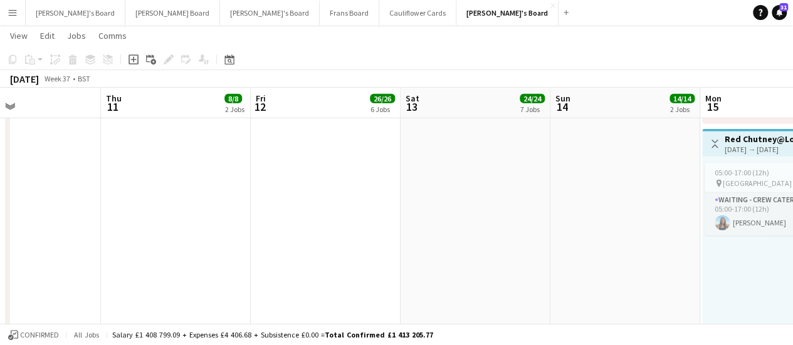
scroll to position [0, 347]
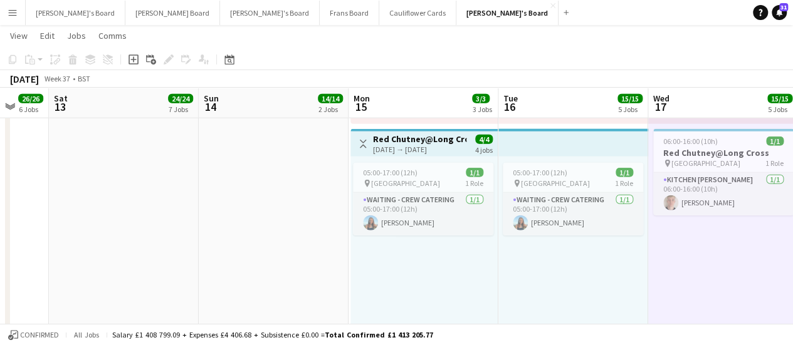
drag, startPoint x: 686, startPoint y: 194, endPoint x: 332, endPoint y: 190, distance: 353.5
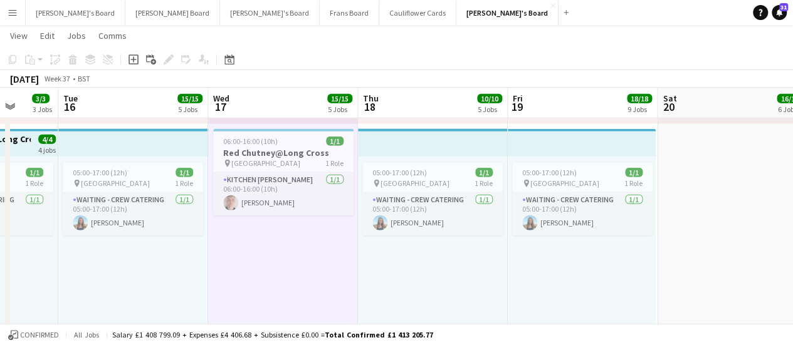
drag, startPoint x: 543, startPoint y: 225, endPoint x: 129, endPoint y: 229, distance: 414.3
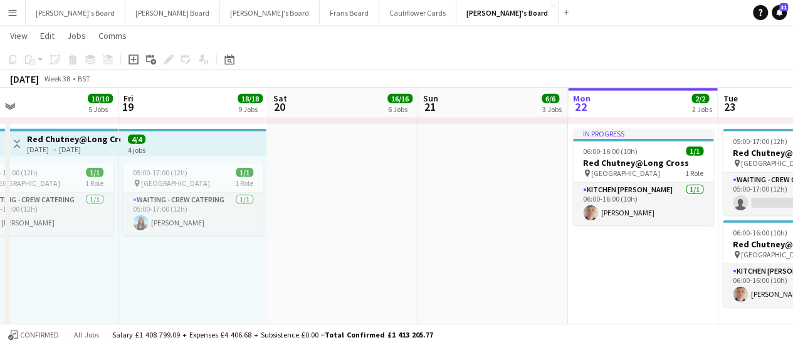
drag, startPoint x: 553, startPoint y: 168, endPoint x: 164, endPoint y: 194, distance: 390.1
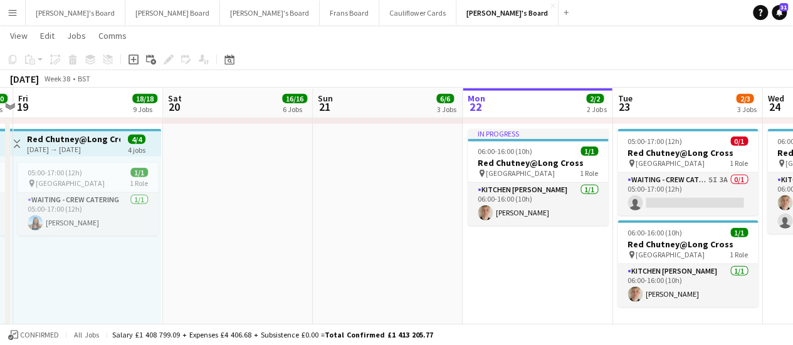
drag, startPoint x: 432, startPoint y: 211, endPoint x: 27, endPoint y: 234, distance: 406.2
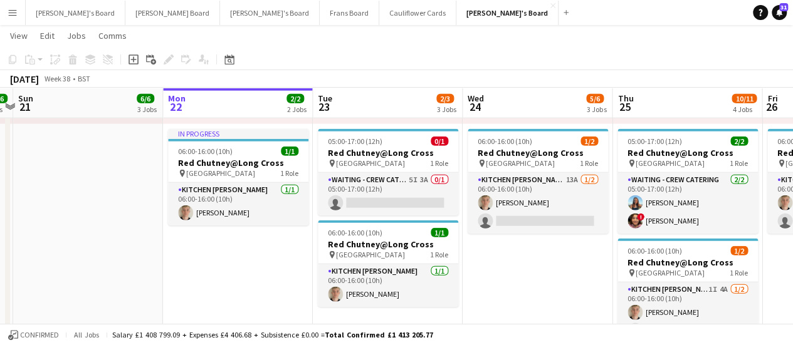
scroll to position [0, 587]
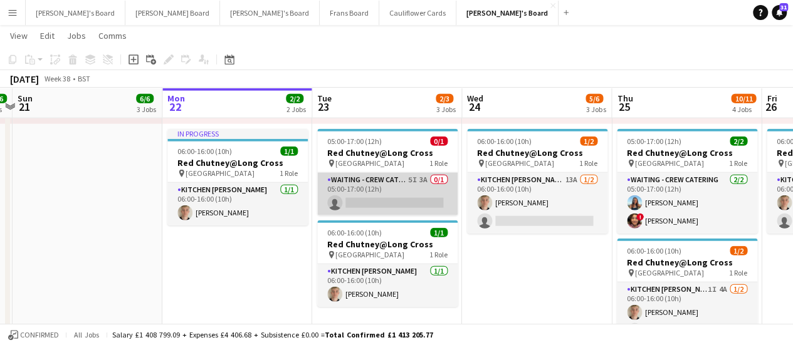
click at [386, 199] on app-card-role "Waiting - Crew Catering 5I 3A 0/1 05:00-17:00 (12h) single-neutral-actions" at bounding box center [387, 194] width 140 height 43
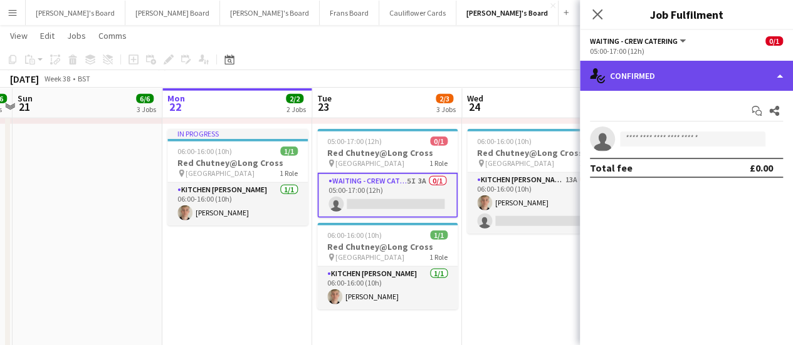
click at [740, 80] on div "single-neutral-actions-check-2 Confirmed" at bounding box center [686, 76] width 213 height 30
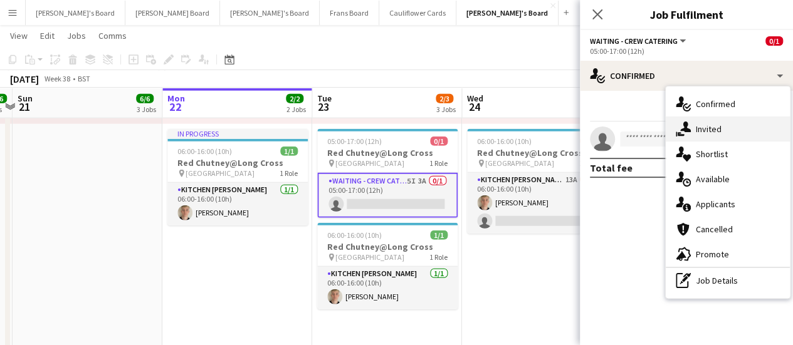
click at [737, 134] on div "single-neutral-actions-share-1 Invited" at bounding box center [728, 129] width 124 height 25
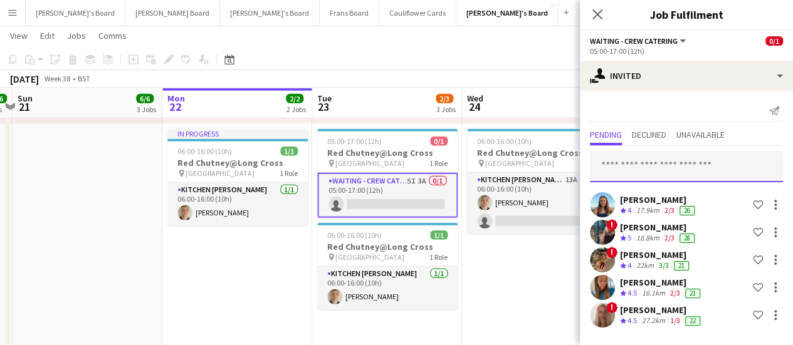
click at [655, 170] on input "text" at bounding box center [686, 166] width 193 height 31
type input "*"
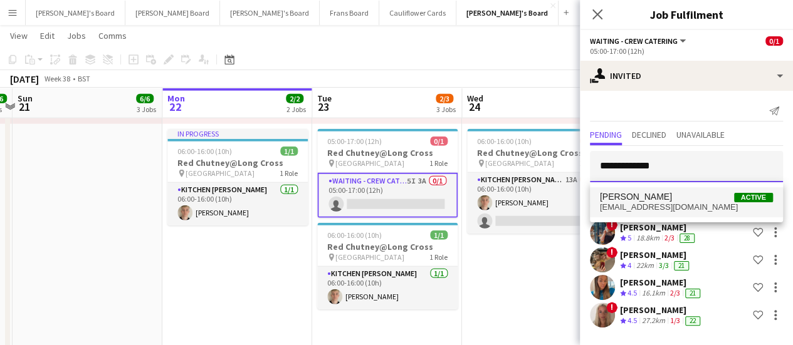
type input "**********"
click at [647, 204] on span "[EMAIL_ADDRESS][DOMAIN_NAME]" at bounding box center [686, 207] width 173 height 10
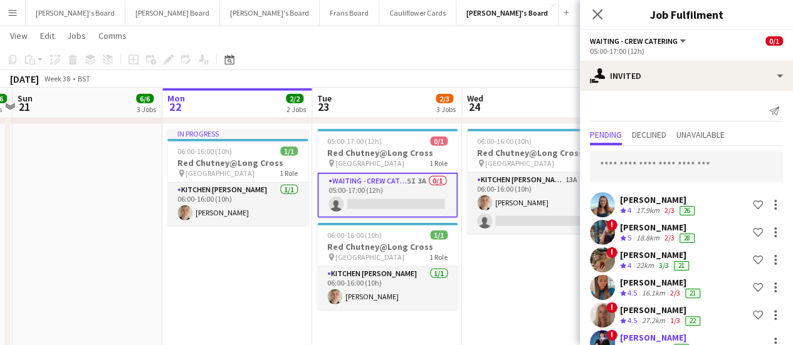
scroll to position [202, 0]
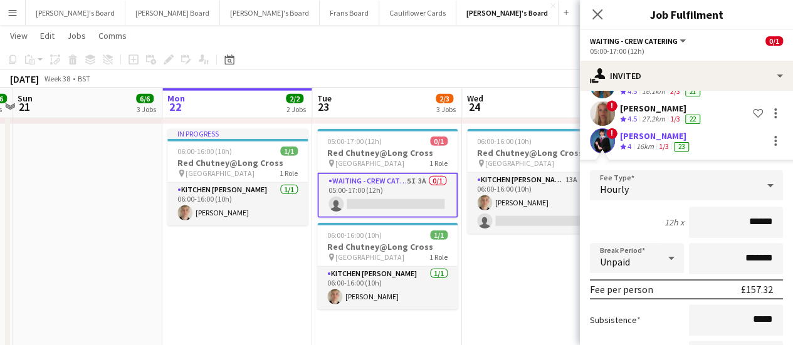
click at [636, 136] on div "[PERSON_NAME]" at bounding box center [655, 135] width 71 height 11
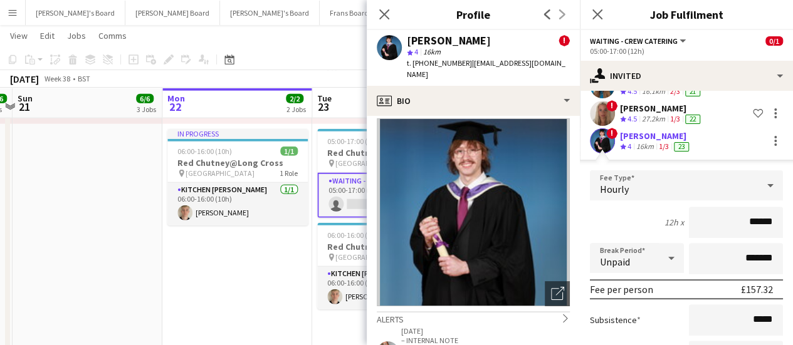
scroll to position [2, 0]
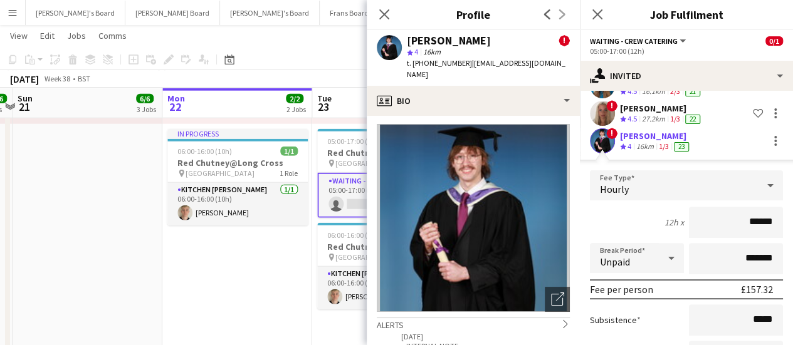
click at [666, 116] on div "27.2km" at bounding box center [653, 119] width 28 height 11
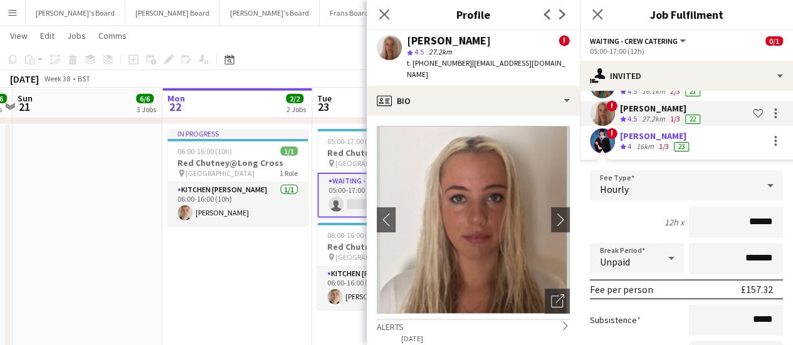
scroll to position [169, 0]
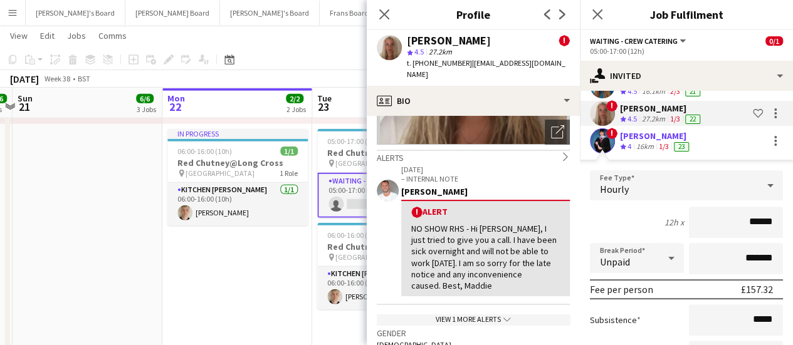
click at [268, 272] on app-date-cell "In progress 05:00-17:00 (12h) 1/1 pin Pinewood Studios 1 Role ONGOING BARISTA […" at bounding box center [237, 188] width 150 height 583
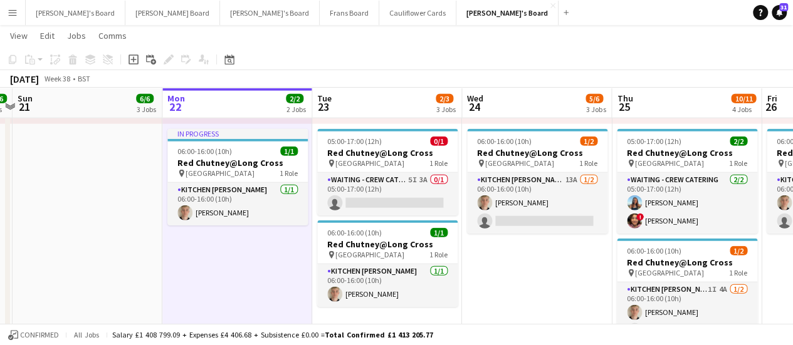
click at [268, 272] on app-date-cell "In progress 05:00-17:00 (12h) 1/1 pin Pinewood Studios 1 Role ONGOING BARISTA […" at bounding box center [237, 188] width 150 height 583
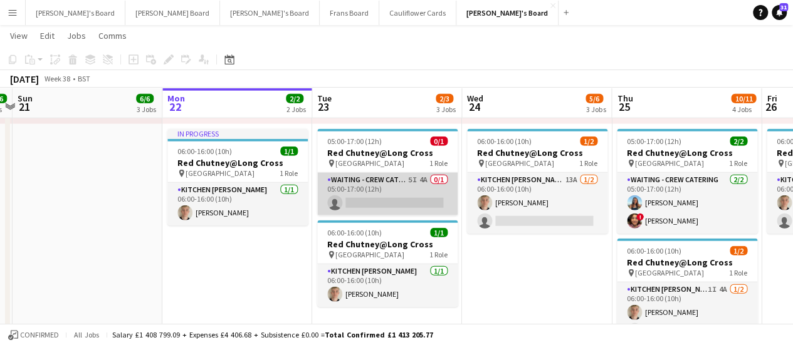
click at [405, 184] on app-card-role "Waiting - Crew Catering 5I 4A 0/1 05:00-17:00 (12h) single-neutral-actions" at bounding box center [387, 194] width 140 height 43
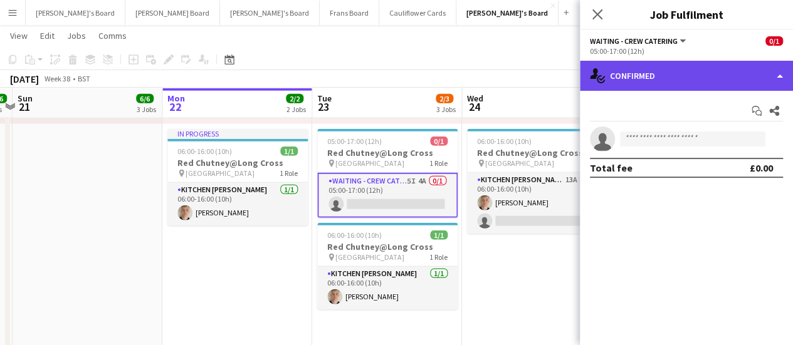
click at [668, 78] on div "single-neutral-actions-check-2 Confirmed" at bounding box center [686, 76] width 213 height 30
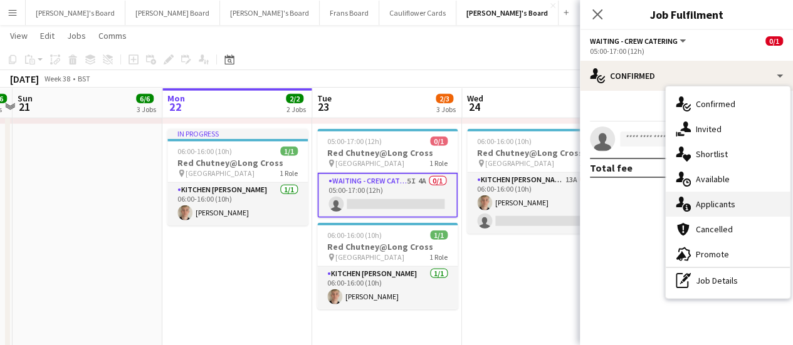
click at [751, 209] on div "single-neutral-actions-information Applicants" at bounding box center [728, 204] width 124 height 25
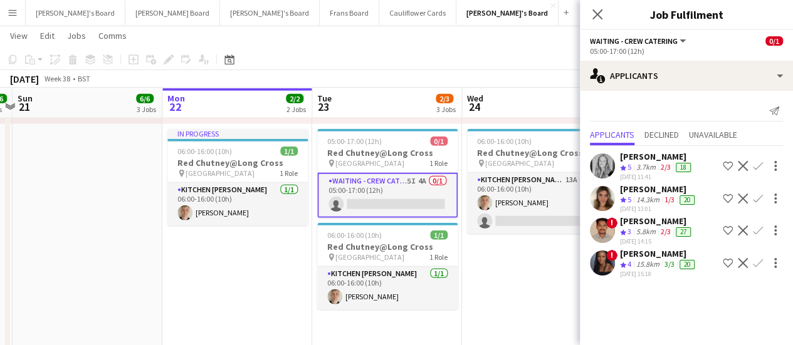
click at [642, 265] on div "15.8km" at bounding box center [648, 264] width 28 height 11
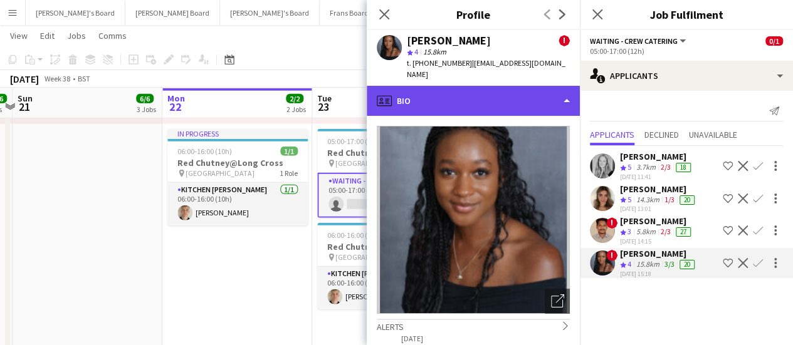
click at [470, 99] on div "profile Bio" at bounding box center [473, 101] width 213 height 30
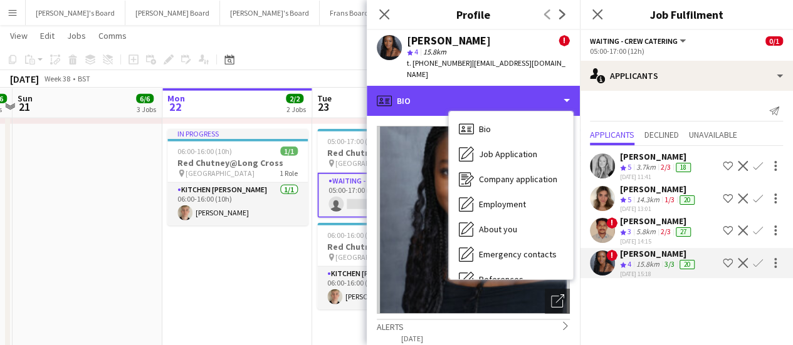
scroll to position [193, 0]
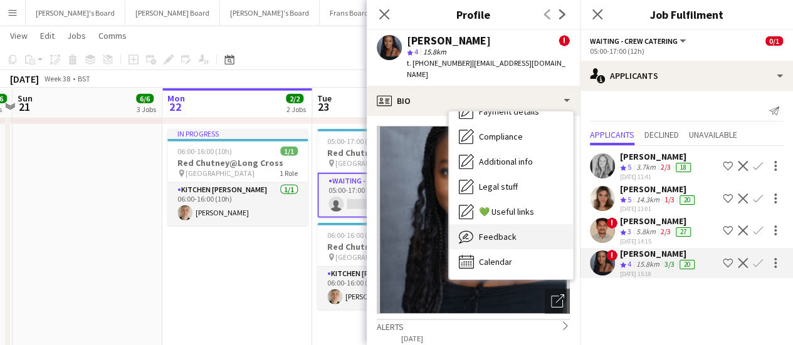
click at [513, 231] on span "Feedback" at bounding box center [498, 236] width 38 height 11
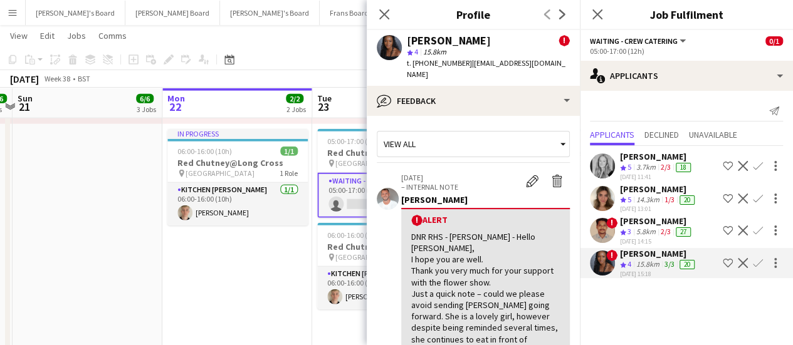
scroll to position [272, 0]
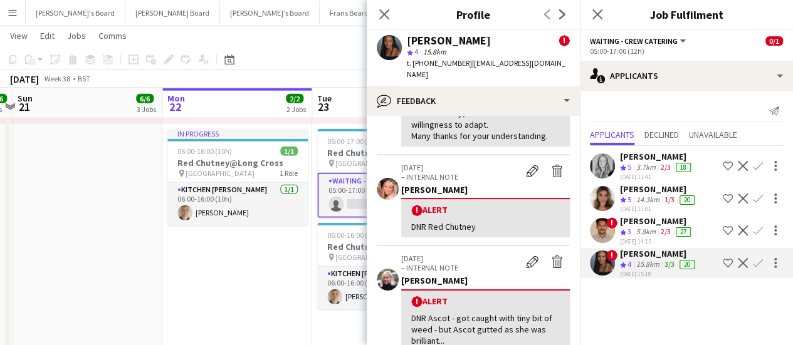
click at [182, 269] on app-date-cell "In progress 05:00-17:00 (12h) 1/1 pin Pinewood Studios 1 Role ONGOING BARISTA […" at bounding box center [237, 188] width 150 height 583
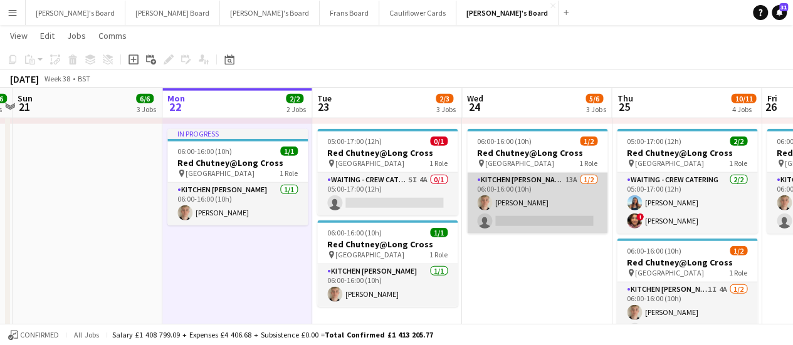
click at [581, 195] on app-card-role "Kitchen [PERSON_NAME] 13A [DATE] 06:00-16:00 (10h) [PERSON_NAME] single-neutral…" at bounding box center [537, 203] width 140 height 61
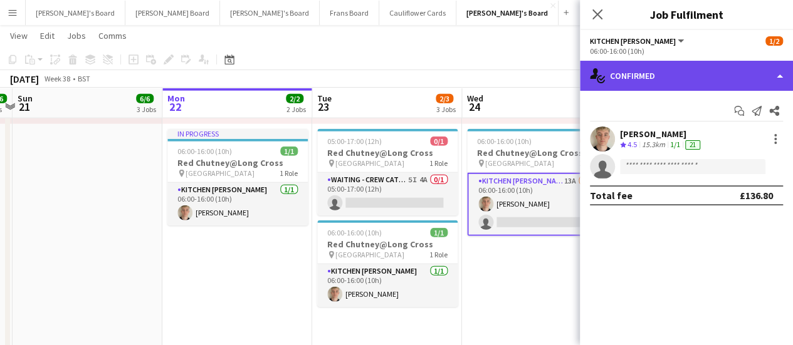
click at [722, 79] on div "single-neutral-actions-check-2 Confirmed" at bounding box center [686, 76] width 213 height 30
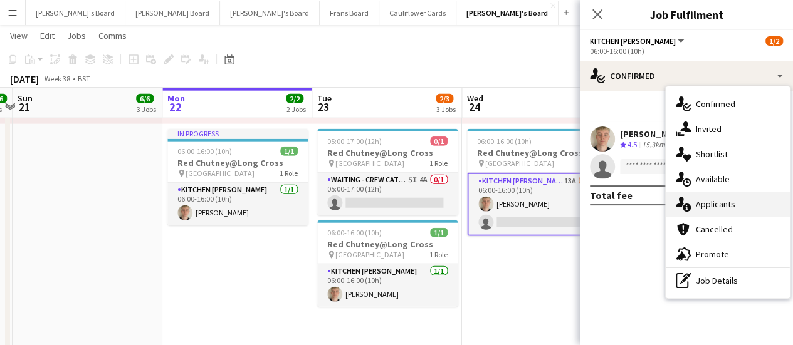
click at [731, 205] on span "Applicants" at bounding box center [715, 204] width 39 height 11
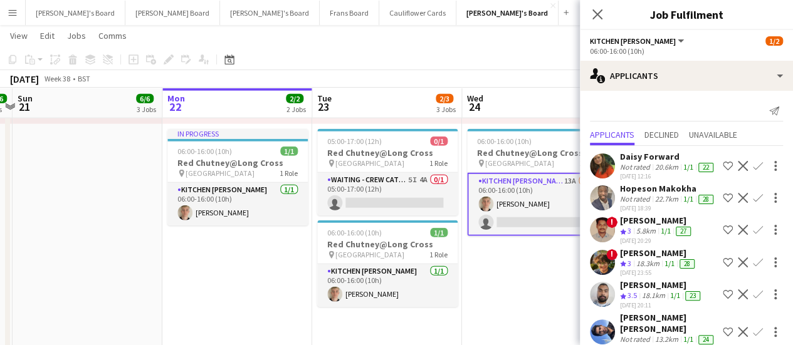
click at [731, 205] on div "Shortlist crew Decline Confirm" at bounding box center [751, 198] width 63 height 15
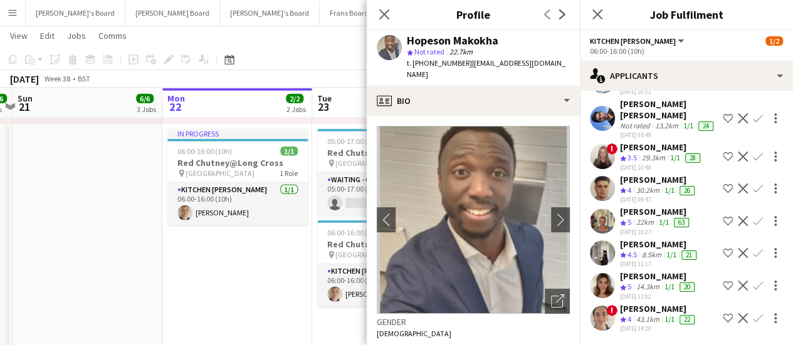
scroll to position [268, 0]
click at [202, 294] on app-date-cell "In progress 05:00-17:00 (12h) 1/1 pin Pinewood Studios 1 Role ONGOING BARISTA […" at bounding box center [237, 188] width 150 height 583
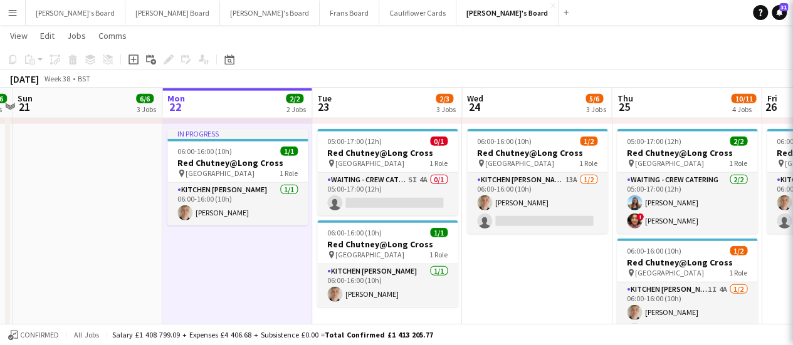
scroll to position [0, 0]
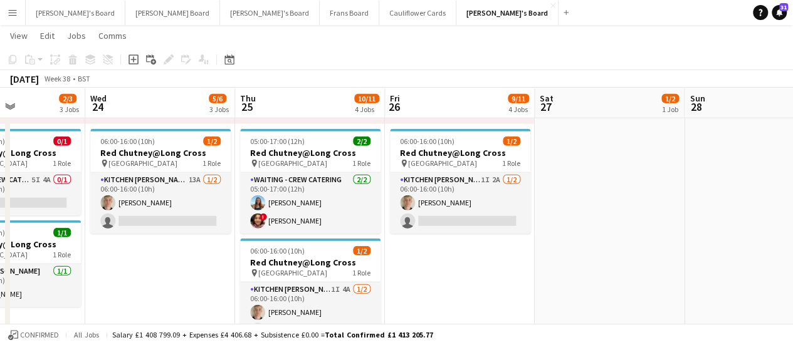
drag, startPoint x: 524, startPoint y: 293, endPoint x: 150, endPoint y: 241, distance: 377.8
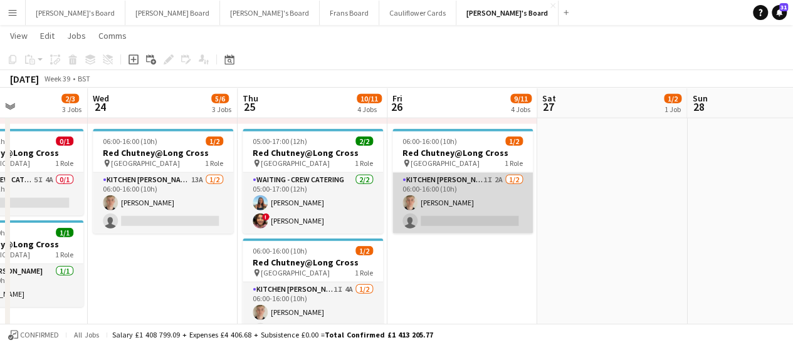
click at [499, 212] on app-card-role "Kitchen [PERSON_NAME] 1I 2A [DATE] 06:00-16:00 (10h) [PERSON_NAME] single-neutr…" at bounding box center [462, 203] width 140 height 61
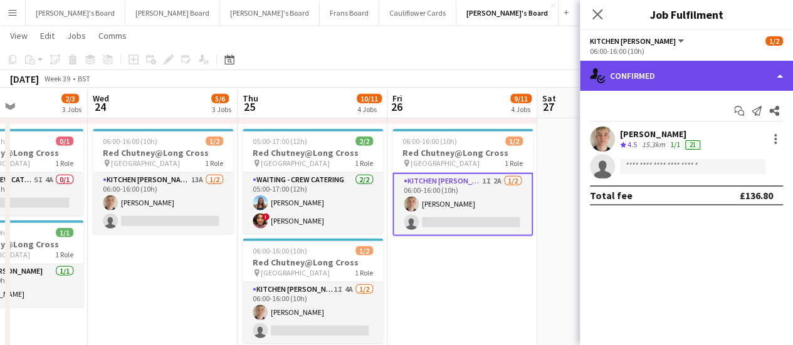
click at [709, 81] on div "single-neutral-actions-check-2 Confirmed" at bounding box center [686, 76] width 213 height 30
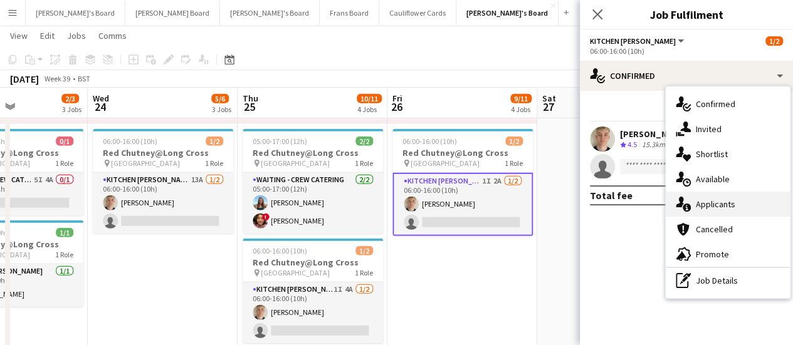
click at [728, 202] on span "Applicants" at bounding box center [715, 204] width 39 height 11
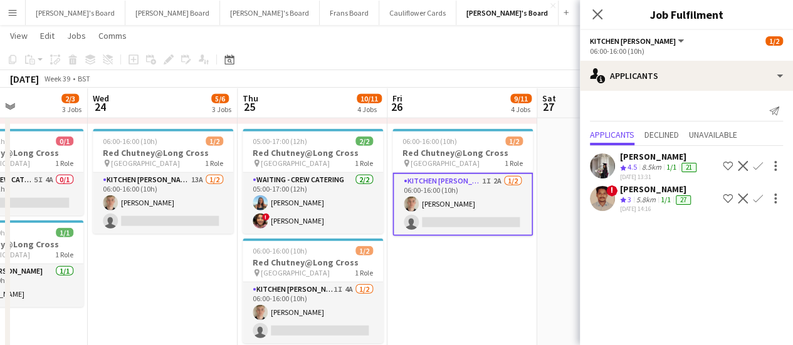
click at [454, 266] on app-date-cell "05:00-17:00 (12h) 1/1 pin Pinewood Studios 1 Role ONGOING BARISTA [DATE] 05:00-…" at bounding box center [462, 188] width 150 height 583
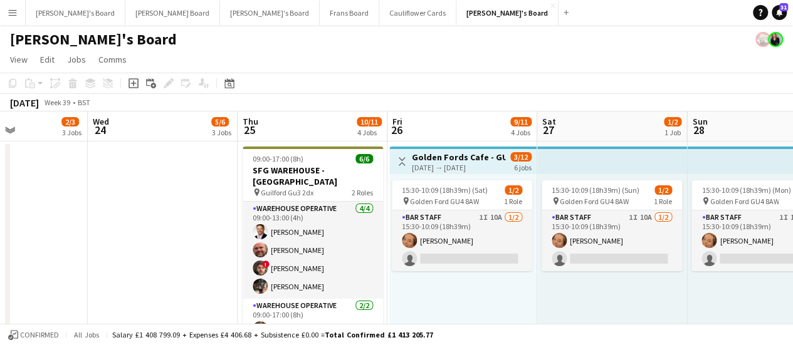
scroll to position [0, 351]
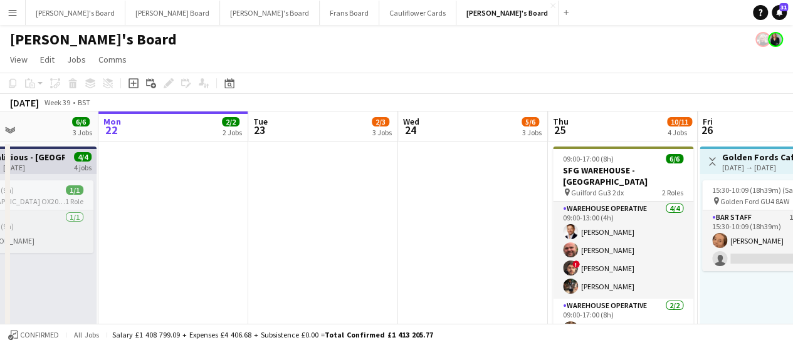
drag, startPoint x: 144, startPoint y: 244, endPoint x: 455, endPoint y: 265, distance: 311.6
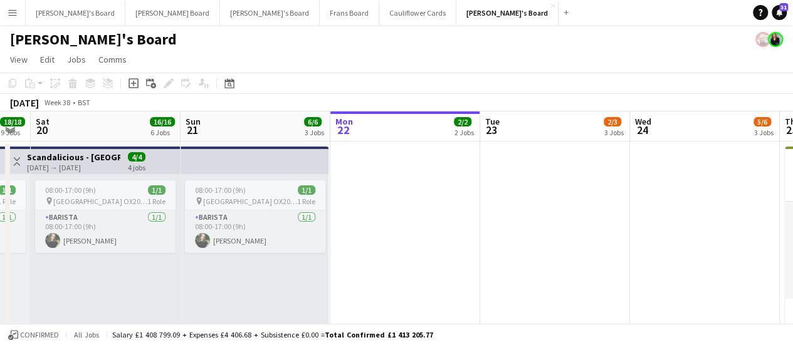
drag, startPoint x: 145, startPoint y: 260, endPoint x: 377, endPoint y: 257, distance: 231.9
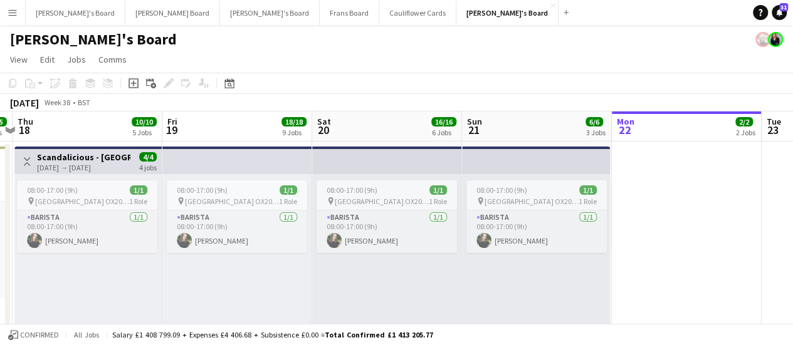
drag, startPoint x: 212, startPoint y: 289, endPoint x: 494, endPoint y: 272, distance: 281.9
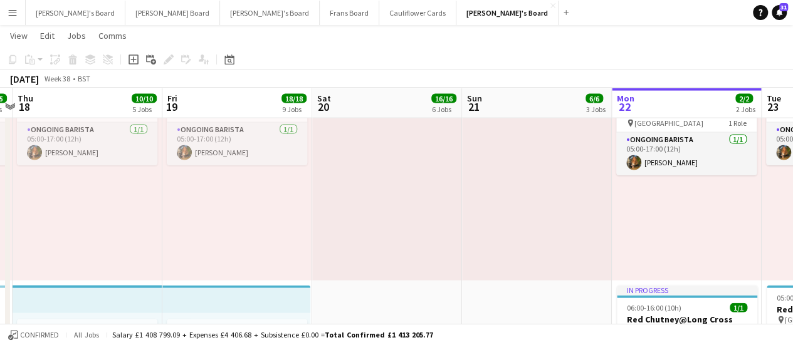
scroll to position [0, 446]
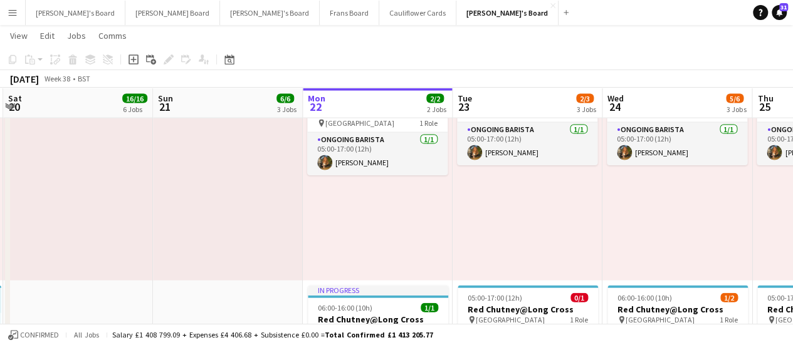
drag, startPoint x: 691, startPoint y: 200, endPoint x: 382, endPoint y: 182, distance: 309.6
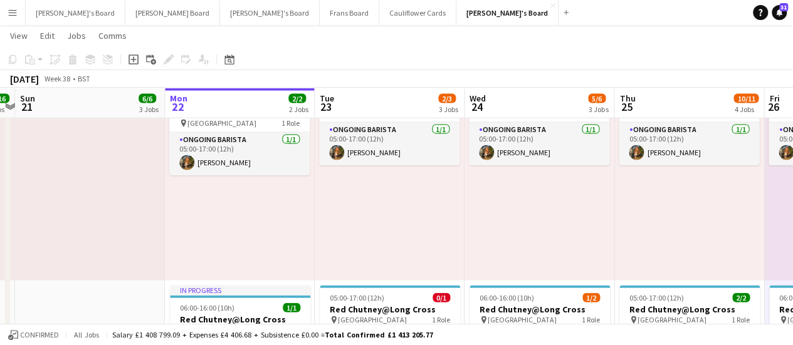
scroll to position [0, 589]
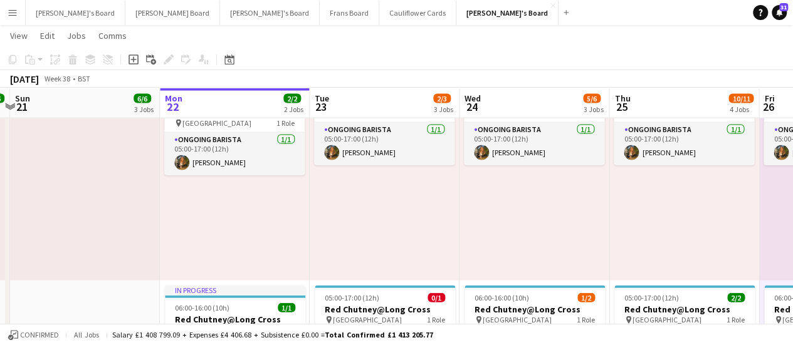
drag, startPoint x: 564, startPoint y: 216, endPoint x: 421, endPoint y: 211, distance: 143.0
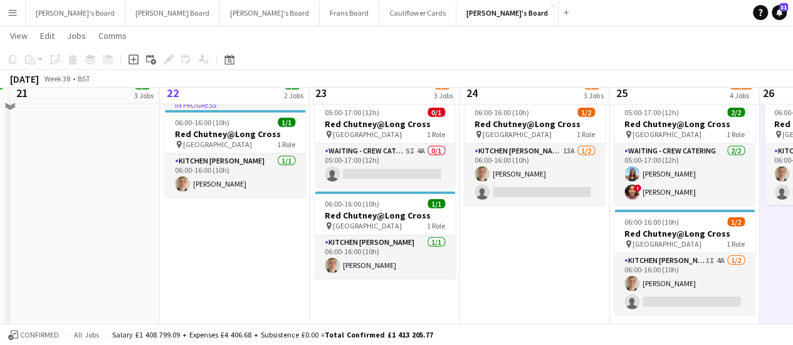
scroll to position [1569, 0]
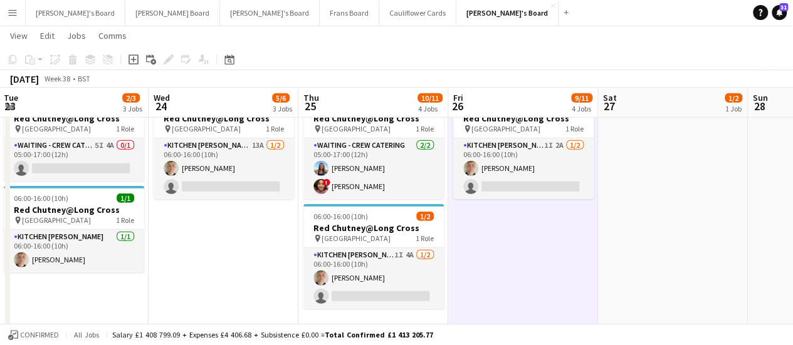
drag, startPoint x: 647, startPoint y: 231, endPoint x: 337, endPoint y: 231, distance: 310.9
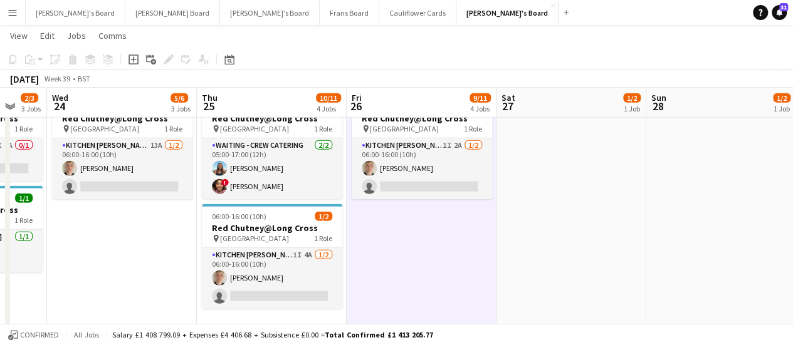
drag, startPoint x: 499, startPoint y: 246, endPoint x: 397, endPoint y: 231, distance: 102.7
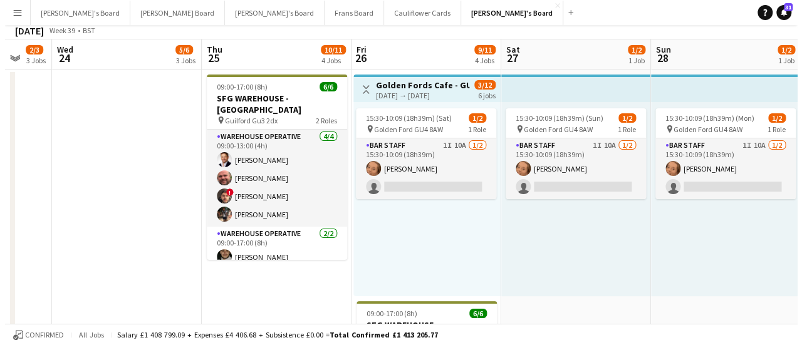
scroll to position [0, 0]
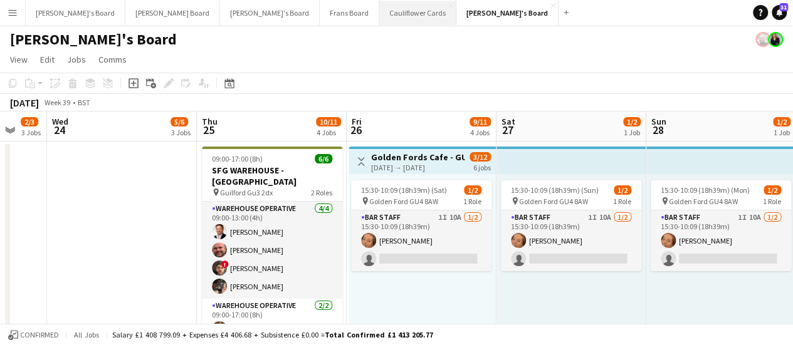
click at [379, 11] on button "Cauliflower Cards Close" at bounding box center [417, 13] width 77 height 24
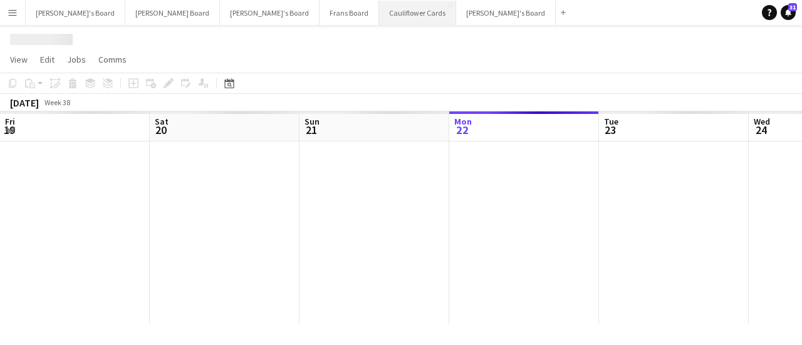
scroll to position [0, 300]
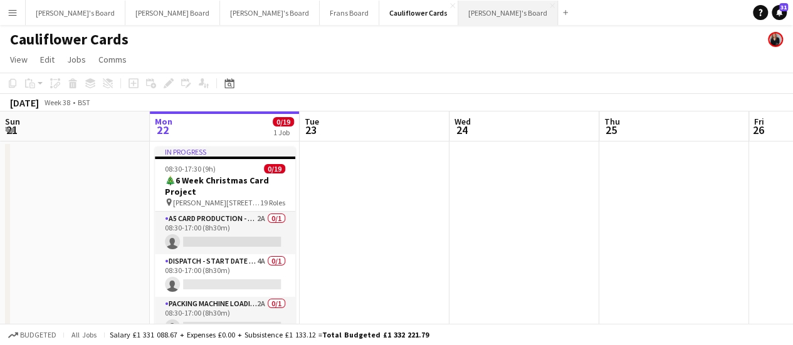
click at [458, 7] on button "[PERSON_NAME]'s Board Close" at bounding box center [508, 13] width 100 height 24
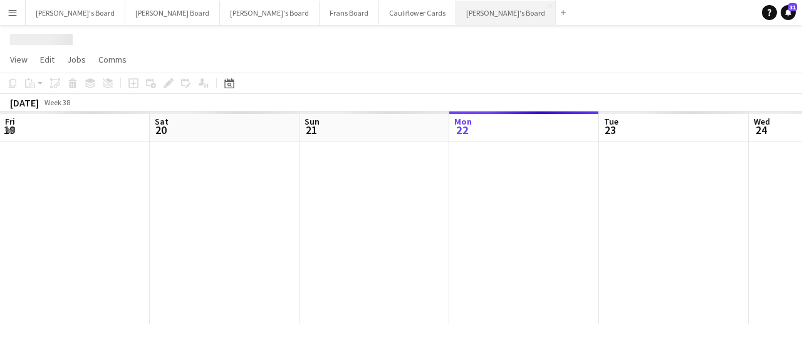
scroll to position [0, 300]
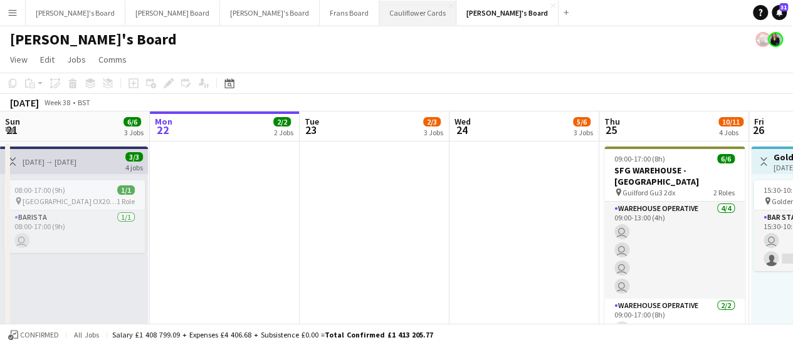
click at [379, 14] on button "Cauliflower Cards Close" at bounding box center [417, 13] width 77 height 24
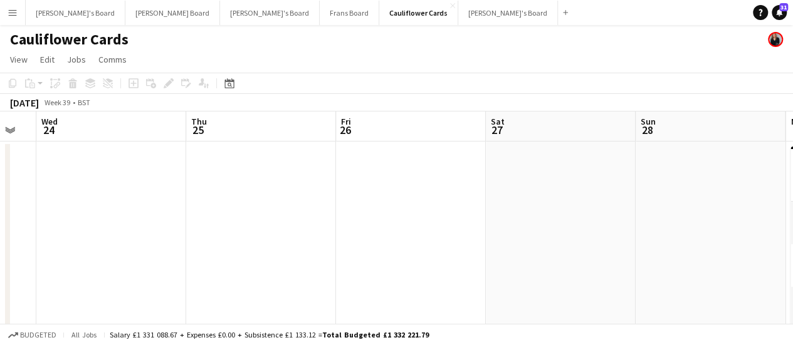
drag, startPoint x: 481, startPoint y: 180, endPoint x: 68, endPoint y: 139, distance: 415.1
click at [68, 139] on app-calendar-viewport "Sun 21 Mon 22 0/19 1 Job Tue 23 Wed 24 Thu 25 Fri 26 Sat 27 Sun 28 Mon 29 0/19 …" at bounding box center [396, 235] width 793 height 246
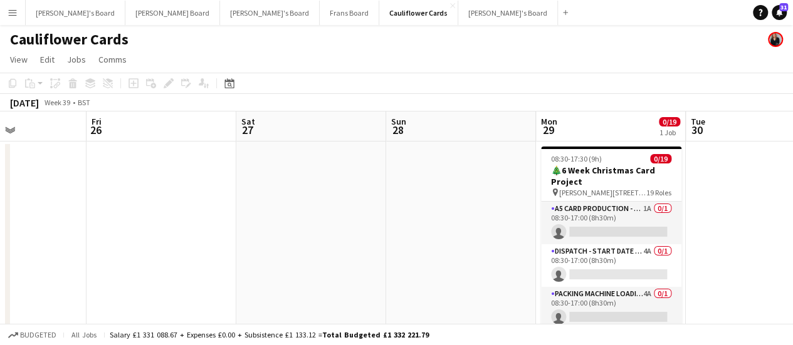
scroll to position [0, 367]
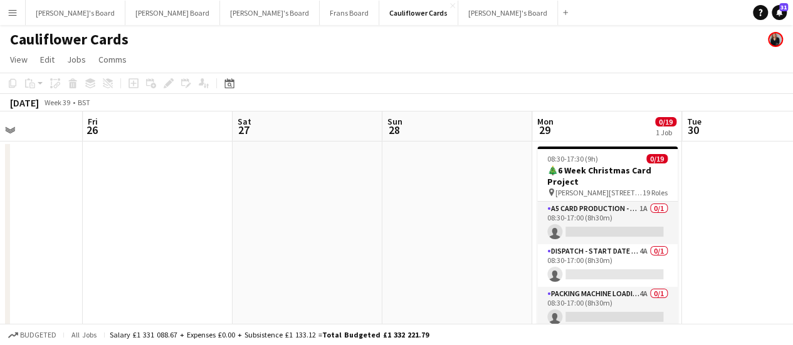
drag, startPoint x: 465, startPoint y: 190, endPoint x: 0, endPoint y: 43, distance: 487.9
click at [0, 43] on app-board "Cauliflower Cards View Day view expanded Day view collapsed Month view Date pic…" at bounding box center [396, 202] width 793 height 354
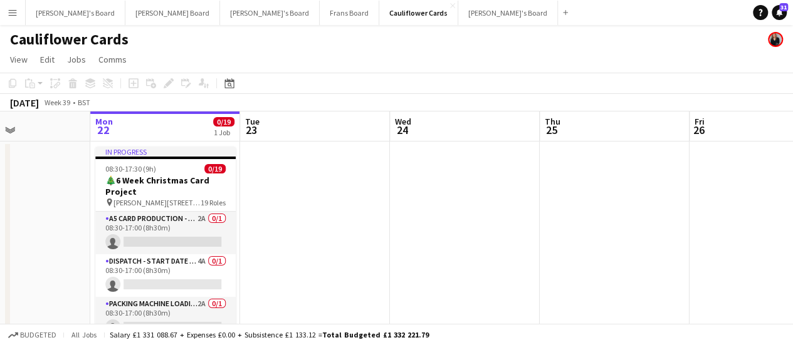
scroll to position [0, 375]
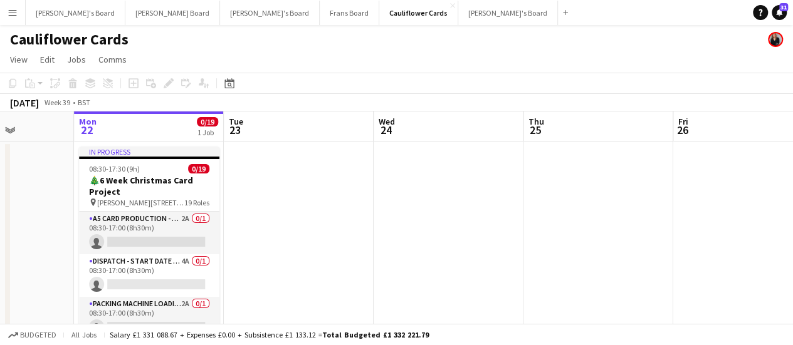
drag, startPoint x: 24, startPoint y: 216, endPoint x: 614, endPoint y: 315, distance: 598.7
click at [614, 315] on app-calendar-viewport "Fri 19 Sat 20 Sun 21 Mon 22 0/19 1 Job Tue 23 Wed 24 Thu 25 Fri 26 Sat 27 Sun 2…" at bounding box center [396, 235] width 793 height 246
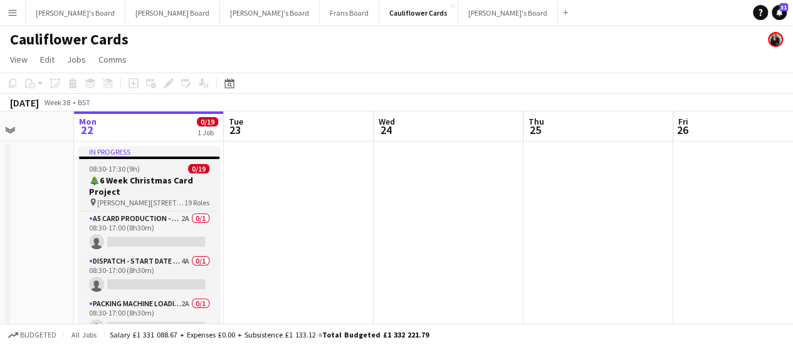
click at [136, 194] on h3 "🎄6 Week Christmas Card Project" at bounding box center [149, 186] width 140 height 23
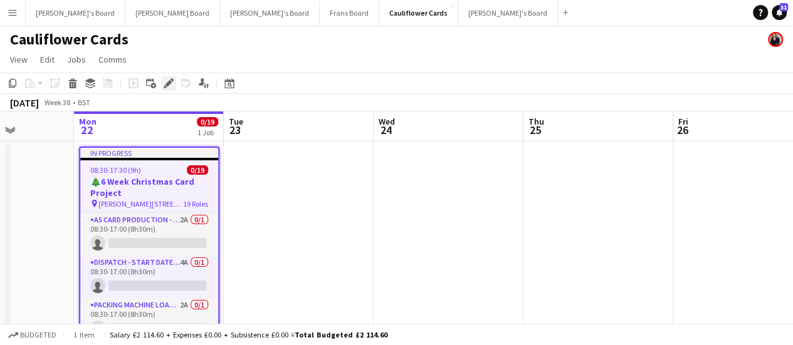
click at [169, 81] on icon at bounding box center [168, 83] width 7 height 7
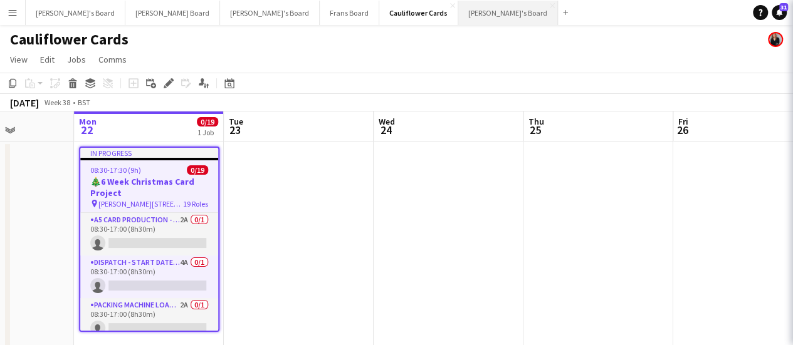
type input "*******"
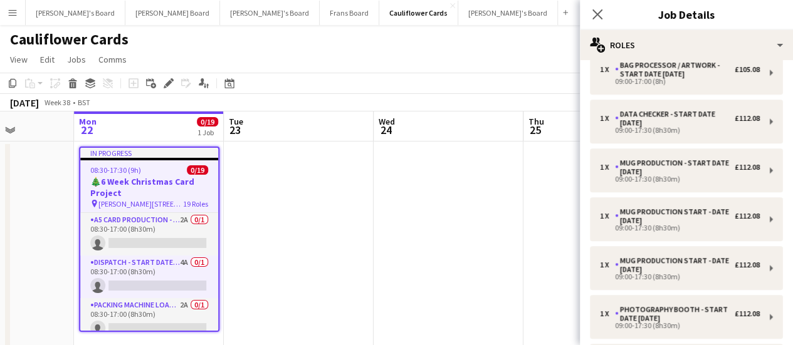
scroll to position [775, 0]
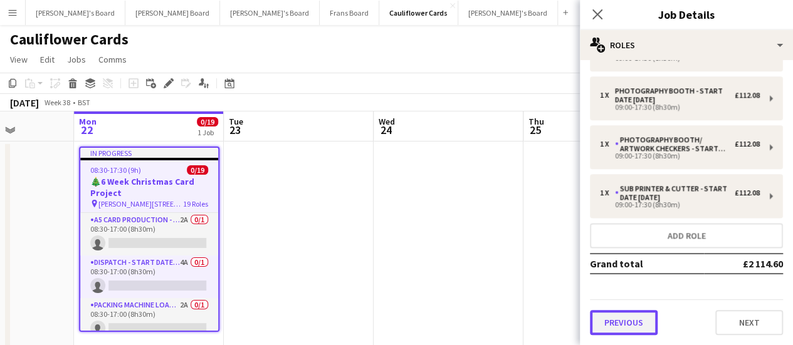
click at [619, 323] on button "Previous" at bounding box center [624, 322] width 68 height 25
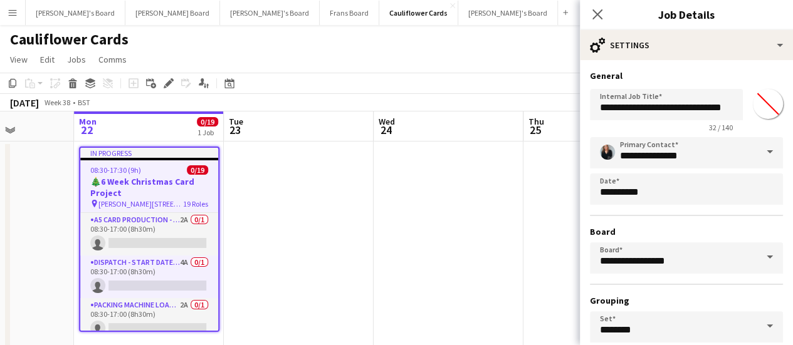
click at [307, 281] on app-date-cell at bounding box center [299, 250] width 150 height 216
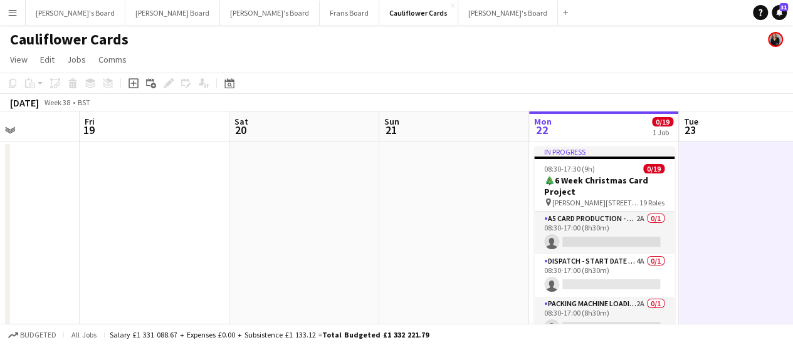
drag, startPoint x: 307, startPoint y: 281, endPoint x: 763, endPoint y: 263, distance: 457.3
click at [763, 263] on app-calendar-viewport "Tue 16 Wed 17 Thu 18 Fri 19 Sat 20 Sun 21 Mon 22 0/19 1 Job Tue 23 Wed 24 Thu 2…" at bounding box center [396, 235] width 793 height 246
click at [493, 238] on app-date-cell at bounding box center [456, 250] width 150 height 216
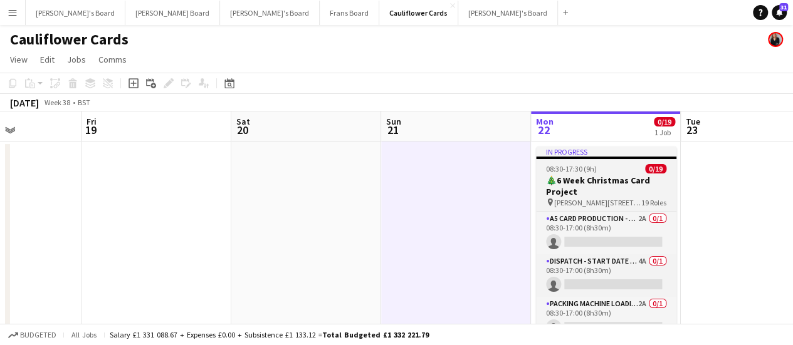
click at [563, 185] on h3 "🎄6 Week Christmas Card Project" at bounding box center [606, 186] width 140 height 23
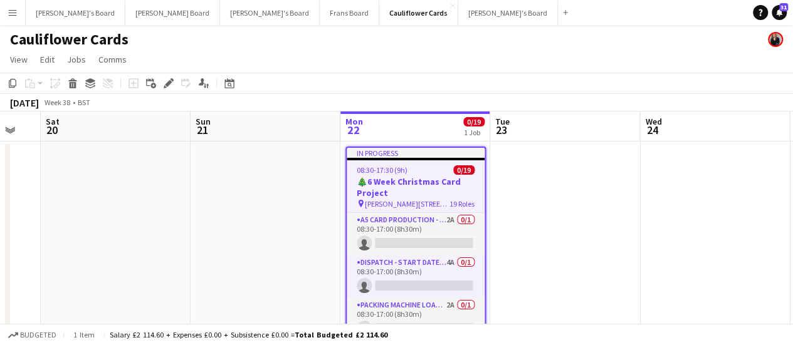
drag, startPoint x: 760, startPoint y: 215, endPoint x: 558, endPoint y: 194, distance: 203.0
click at [558, 194] on app-calendar-viewport "Tue 16 Wed 17 Thu 18 Fri 19 Sat 20 Sun 21 Mon 22 0/19 1 Job Tue 23 Wed 24 Thu 2…" at bounding box center [396, 235] width 793 height 246
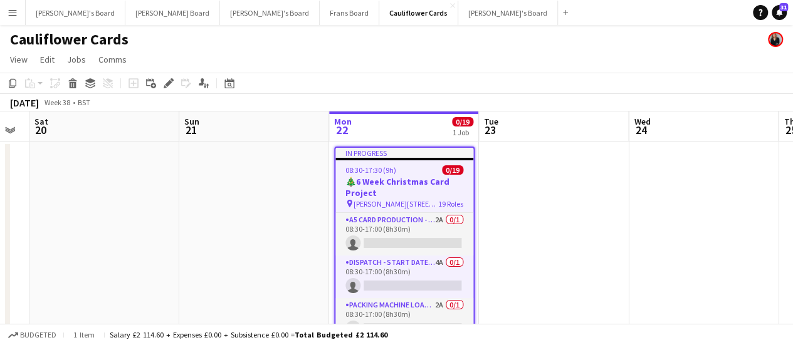
scroll to position [691, 0]
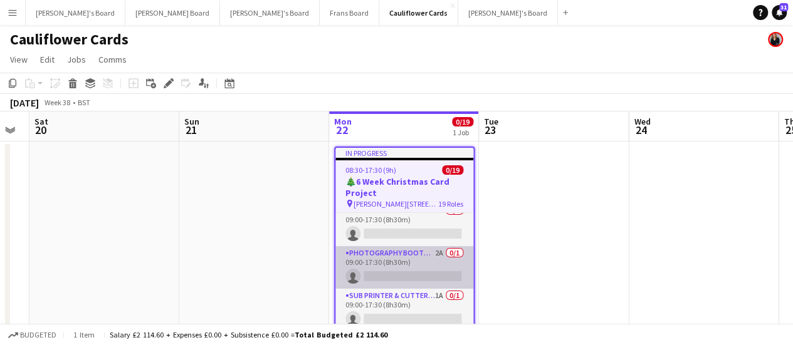
click at [434, 260] on app-card-role "Photography Booth/ Artwork checkers - Start Date [DATE] 2A 0/1 09:00-17:30 (8h3…" at bounding box center [404, 267] width 138 height 43
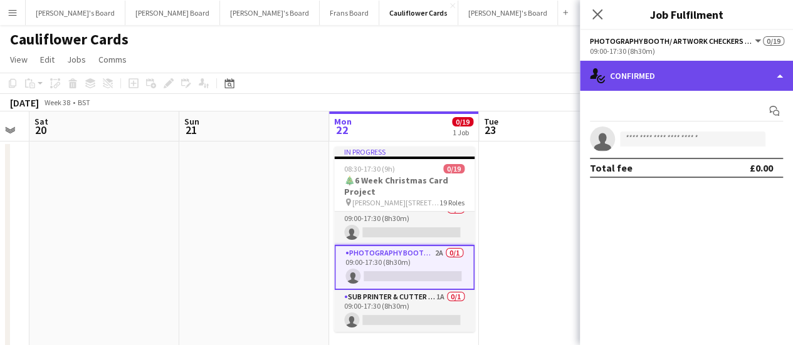
click at [707, 70] on div "single-neutral-actions-check-2 Confirmed" at bounding box center [686, 76] width 213 height 30
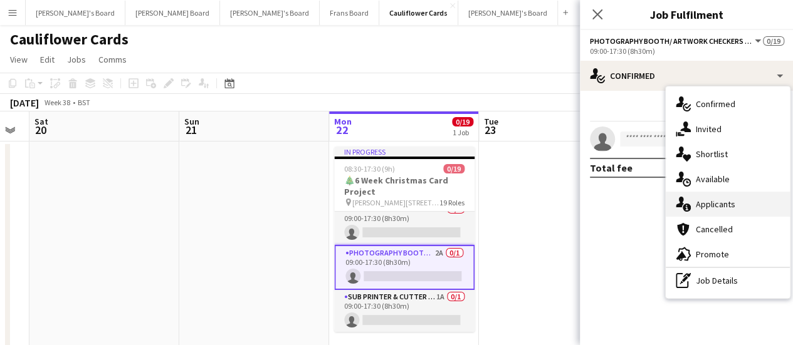
click at [743, 202] on div "single-neutral-actions-information Applicants" at bounding box center [728, 204] width 124 height 25
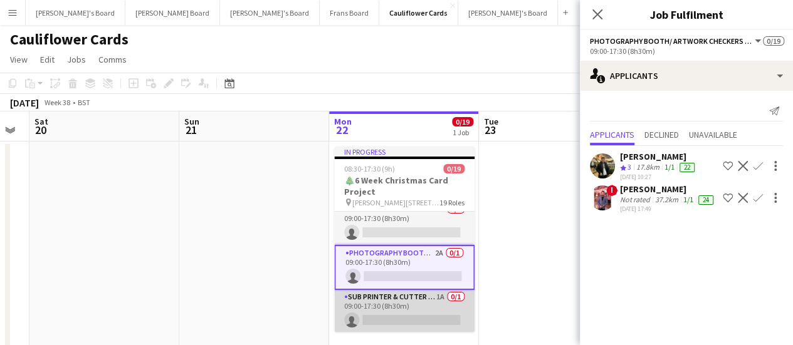
click at [445, 301] on app-card-role "Sub Printer & Cutter - Start Date [DATE] 1A 0/1 09:00-17:30 (8h30m) single-neut…" at bounding box center [404, 311] width 140 height 43
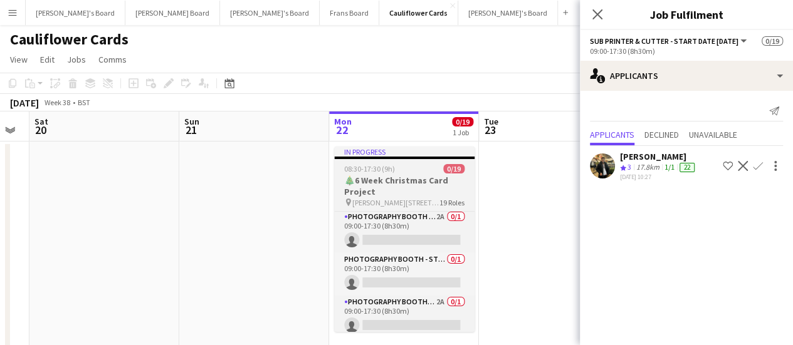
scroll to position [616, 0]
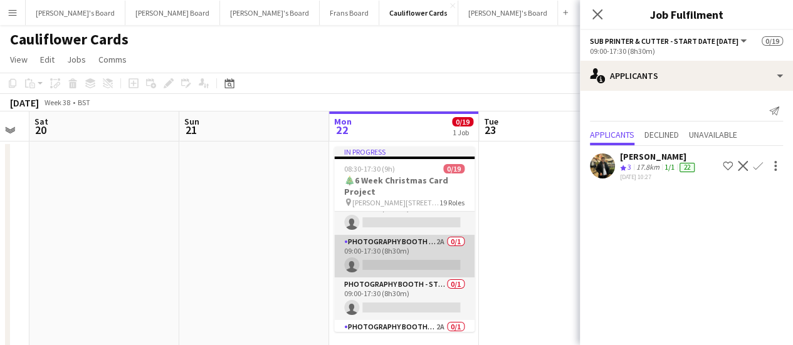
click at [412, 260] on app-card-role "Photography Booth - Start Date [DATE] 2A 0/1 09:00-17:30 (8h30m) single-neutral…" at bounding box center [404, 256] width 140 height 43
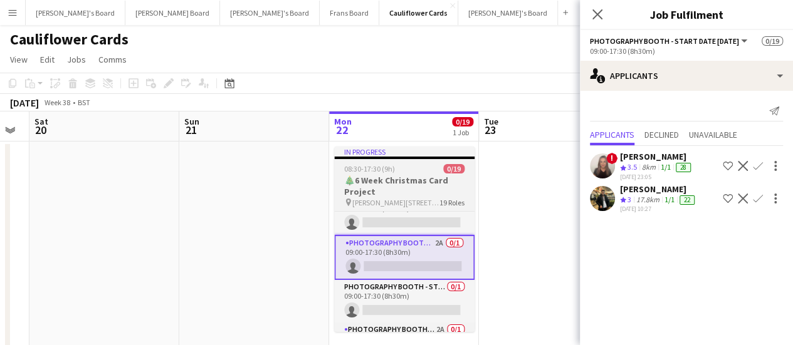
scroll to position [591, 0]
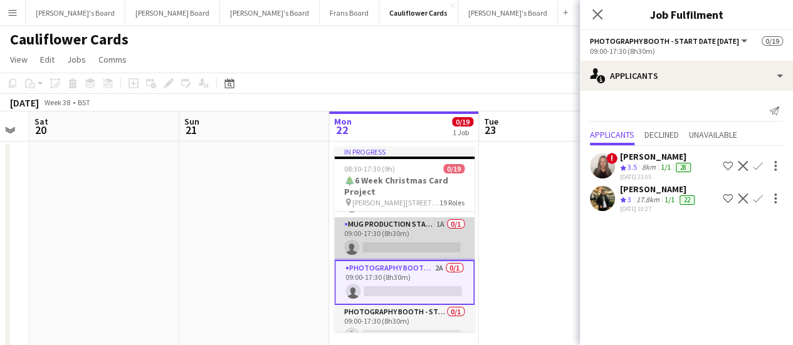
click at [433, 238] on app-card-role "Mug Production Start - Date [DATE] 1A 0/1 09:00-17:30 (8h30m) single-neutral-ac…" at bounding box center [404, 239] width 140 height 43
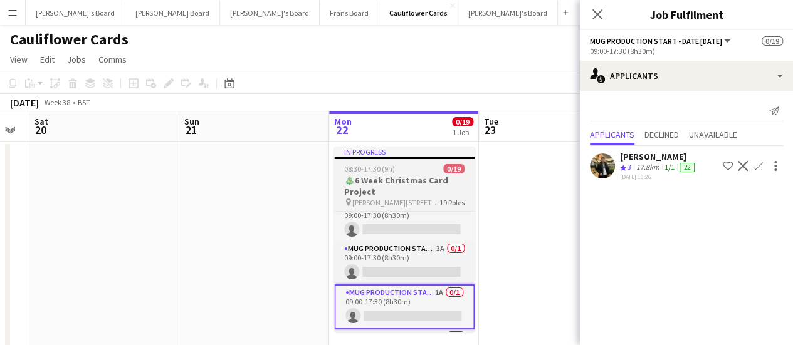
scroll to position [516, 0]
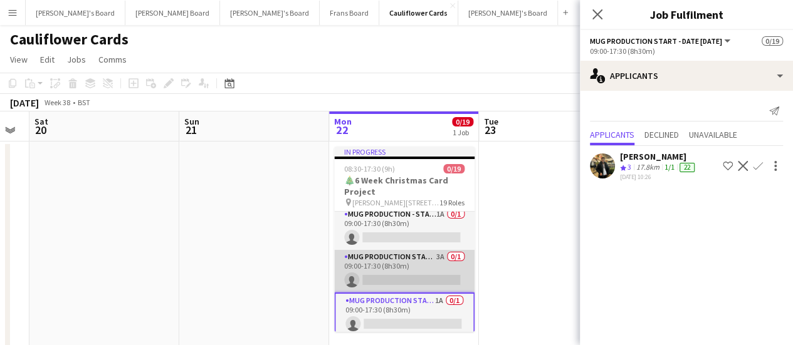
click at [424, 266] on app-card-role "Mug Production Start - Date [DATE] 3A 0/1 09:00-17:30 (8h30m) single-neutral-ac…" at bounding box center [404, 271] width 140 height 43
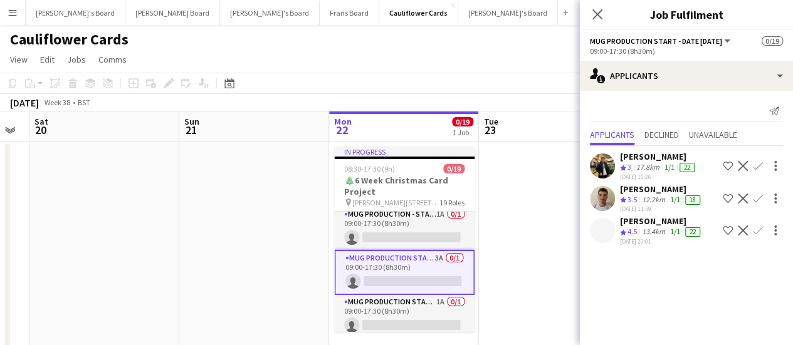
click at [661, 228] on div "13.4km" at bounding box center [653, 232] width 28 height 11
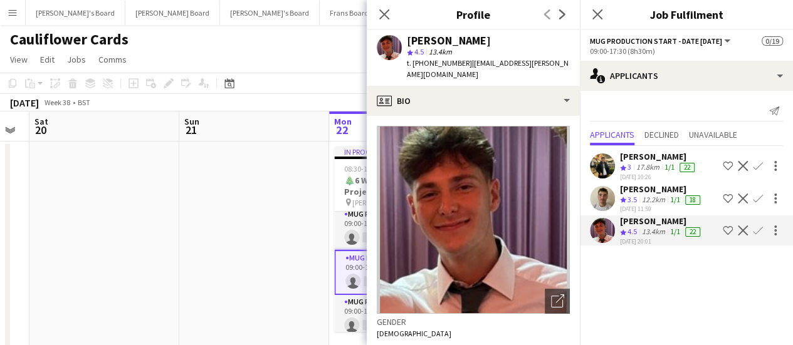
click at [301, 233] on app-date-cell at bounding box center [254, 250] width 150 height 216
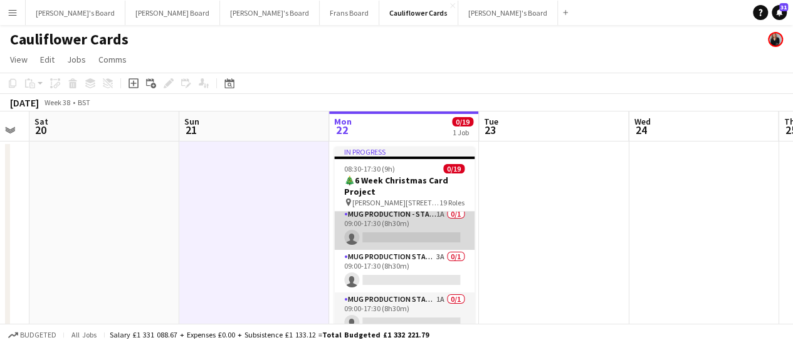
click at [433, 229] on app-card-role "Mug Production - Start Date [DATE] 1A 0/1 09:00-17:30 (8h30m) single-neutral-ac…" at bounding box center [404, 228] width 140 height 43
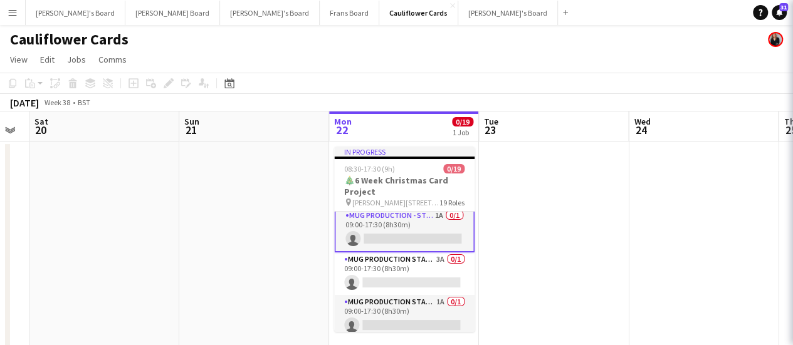
scroll to position [517, 0]
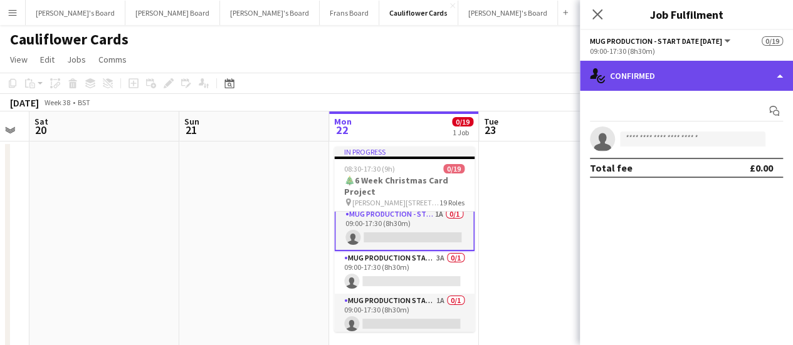
click at [676, 82] on div "single-neutral-actions-check-2 Confirmed" at bounding box center [686, 76] width 213 height 30
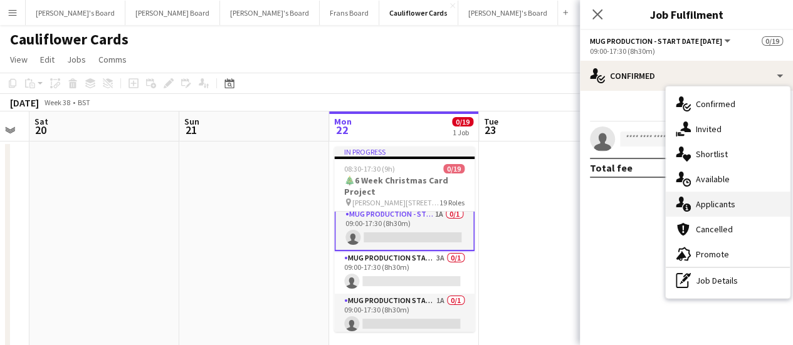
click at [715, 201] on span "Applicants" at bounding box center [715, 204] width 39 height 11
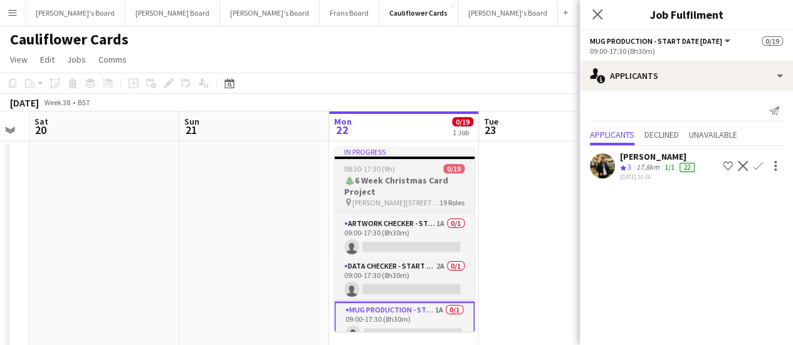
scroll to position [417, 0]
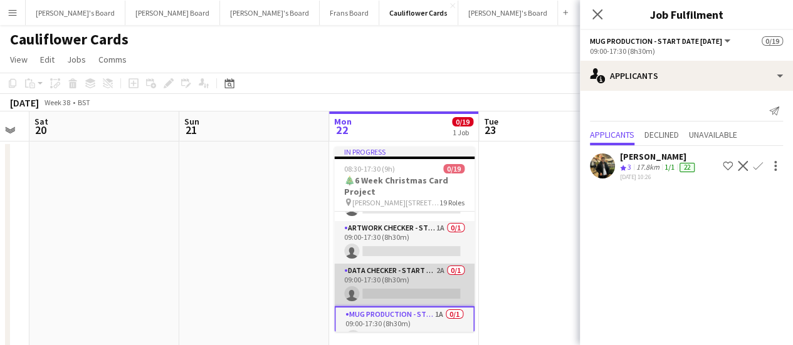
click at [426, 285] on app-card-role "DATA CHECKER - START DATE [DATE] 2A 0/1 09:00-17:30 (8h30m) single-neutral-acti…" at bounding box center [404, 285] width 140 height 43
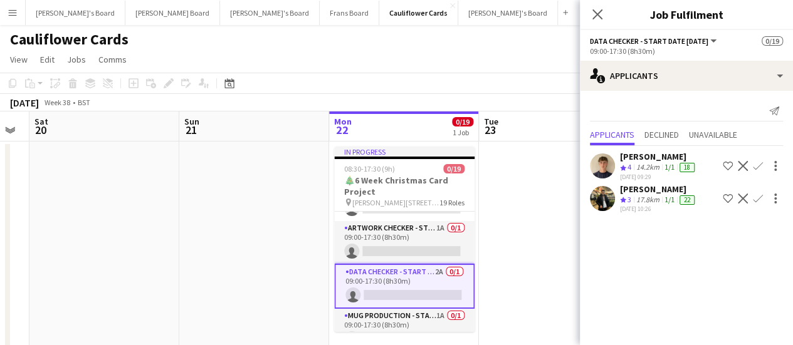
click at [660, 157] on div "[PERSON_NAME]" at bounding box center [658, 156] width 77 height 11
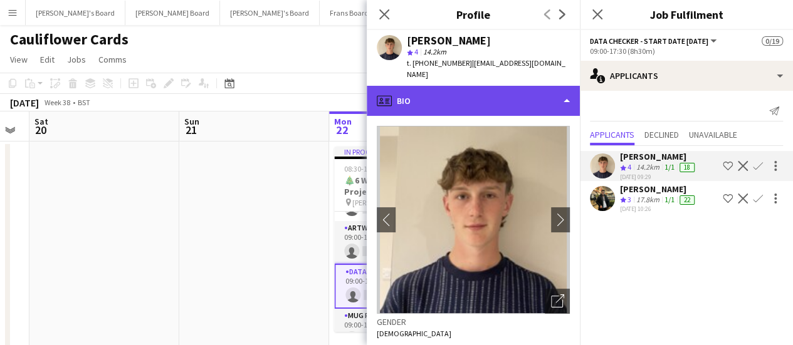
click at [503, 86] on div "profile Bio" at bounding box center [473, 101] width 213 height 30
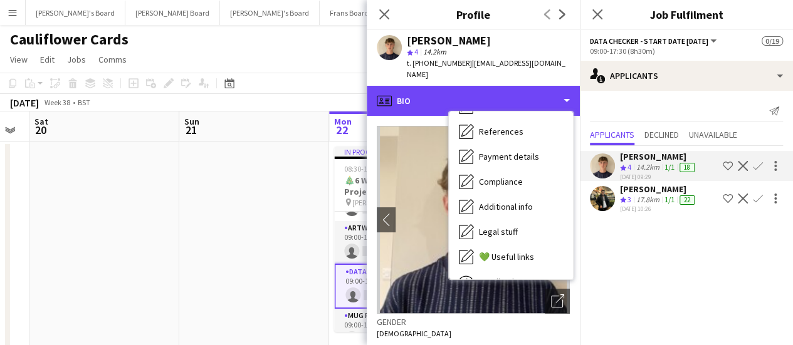
scroll to position [154, 0]
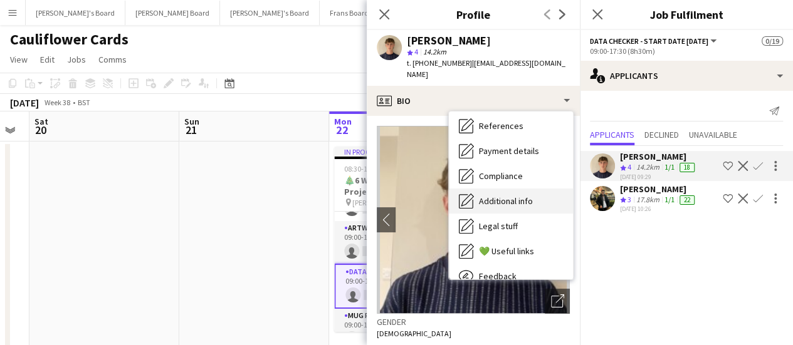
click at [560, 194] on div "Additional info Additional info" at bounding box center [511, 201] width 124 height 25
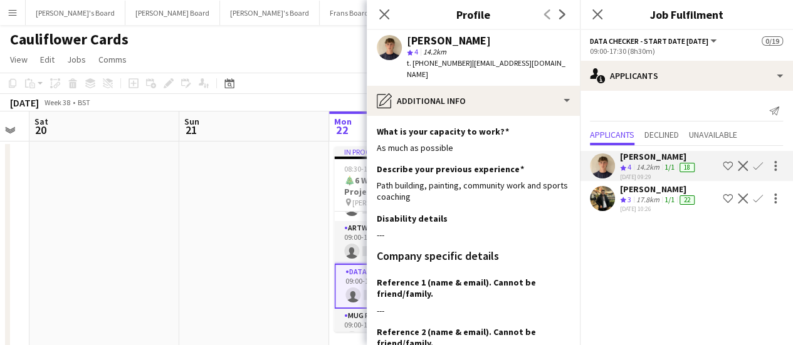
click at [278, 220] on app-date-cell at bounding box center [254, 250] width 150 height 216
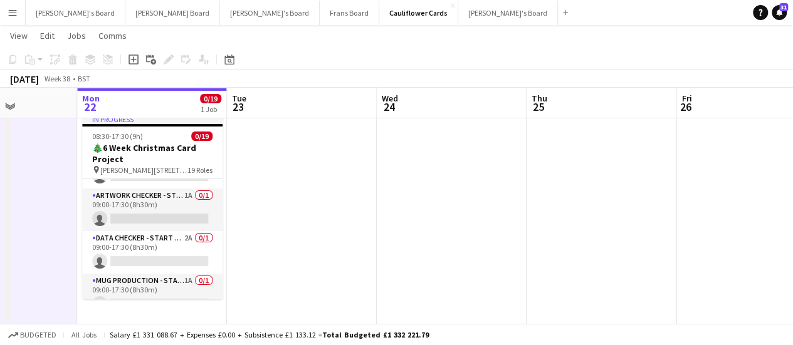
scroll to position [0, 525]
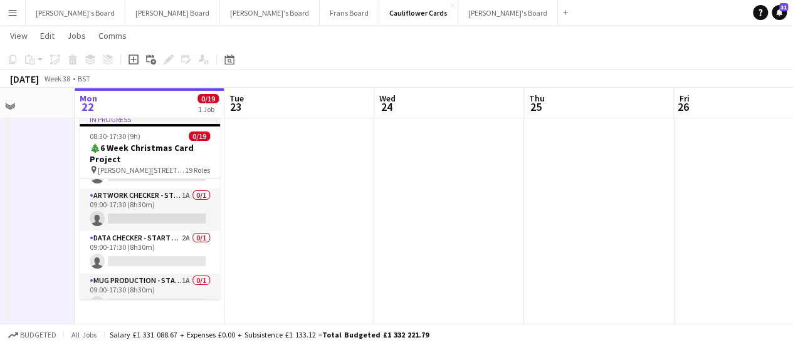
drag, startPoint x: 659, startPoint y: 220, endPoint x: 405, endPoint y: 249, distance: 256.1
click at [405, 249] on app-calendar-viewport "Thu 18 Fri 19 Sat 20 Sun 21 Mon 22 0/19 1 Job Tue 23 Wed 24 Thu 25 Fri 26 Sat 2…" at bounding box center [396, 171] width 793 height 307
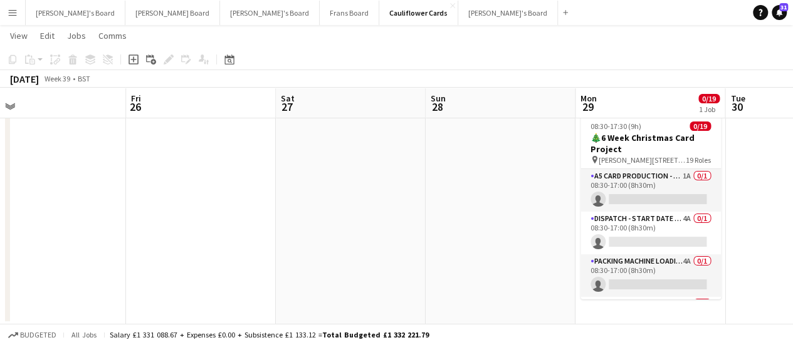
drag, startPoint x: 577, startPoint y: 258, endPoint x: 8, endPoint y: 239, distance: 569.5
click at [8, 239] on div "Mon 22 0/19 1 Job Tue 23 Wed 24 Thu 25 Fri 26 Sat 27 Sun 28 Mon 29 0/19 1 Job T…" at bounding box center [396, 171] width 793 height 307
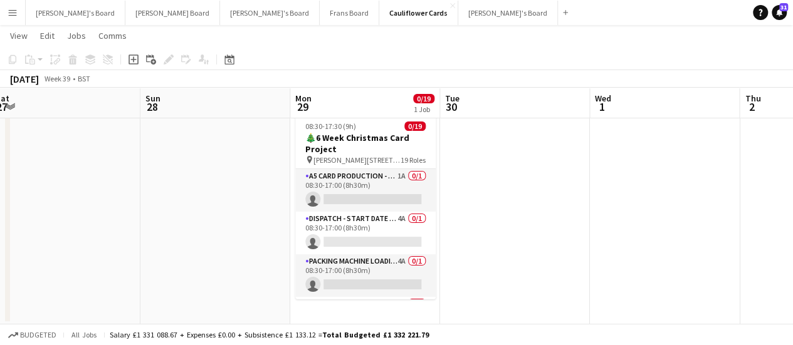
scroll to position [0, 491]
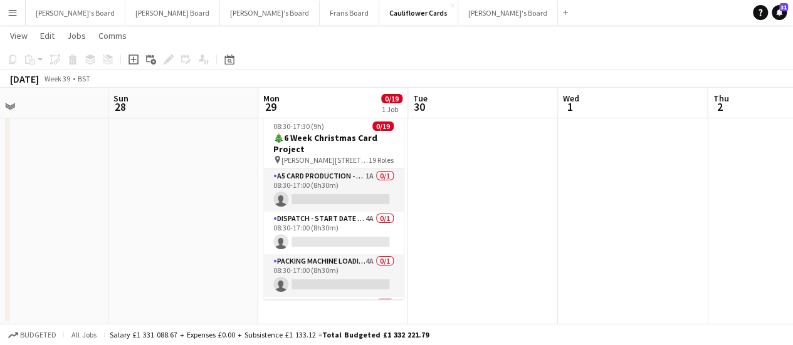
drag, startPoint x: 513, startPoint y: 243, endPoint x: 212, endPoint y: 191, distance: 305.2
click at [212, 191] on app-calendar-viewport "Wed 24 Thu 25 Fri 26 Sat 27 Sun 28 Mon 29 0/19 1 Job Tue 30 Wed 1 Thu 2 Fri 3 S…" at bounding box center [396, 171] width 793 height 307
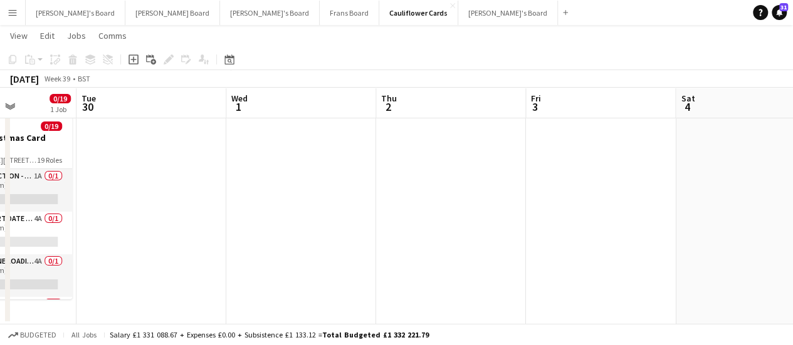
drag, startPoint x: 716, startPoint y: 212, endPoint x: 384, endPoint y: 161, distance: 335.5
click at [384, 161] on app-calendar-viewport "Fri 26 Sat 27 Sun 28 Mon 29 0/19 1 Job Tue 30 Wed 1 Thu 2 Fri 3 Sat 4 Sun 5 Mon…" at bounding box center [396, 171] width 793 height 307
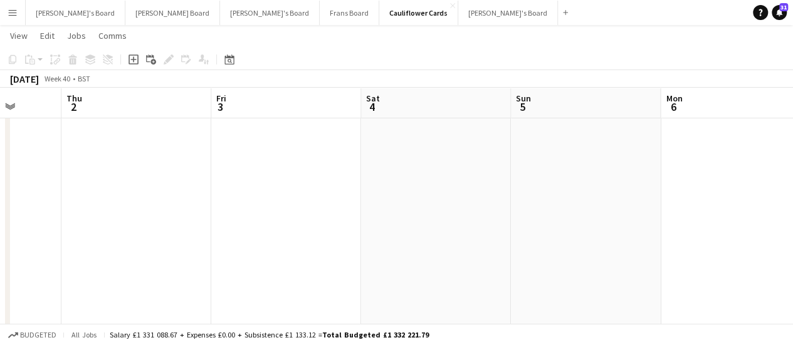
drag, startPoint x: 691, startPoint y: 167, endPoint x: 86, endPoint y: 173, distance: 604.3
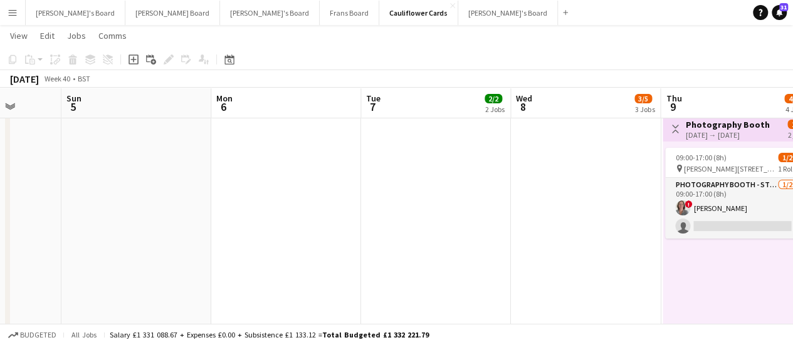
scroll to position [0, 378]
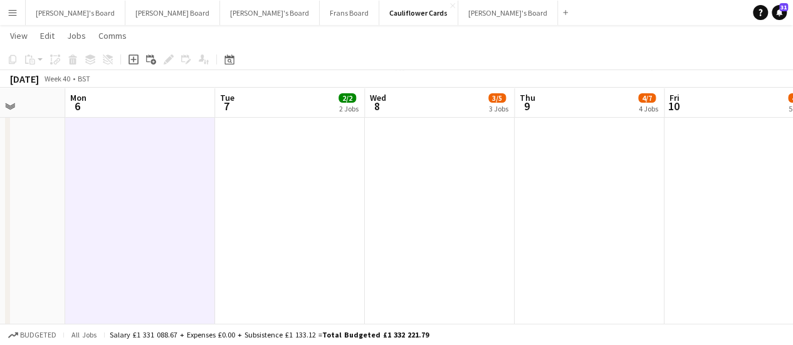
scroll to position [0, 342]
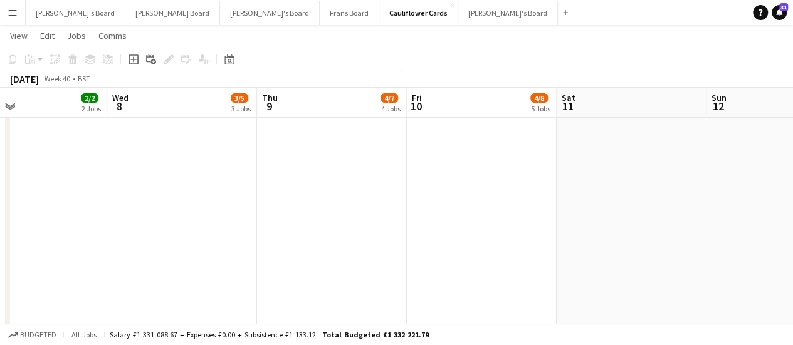
drag, startPoint x: 772, startPoint y: 253, endPoint x: 209, endPoint y: 150, distance: 572.8
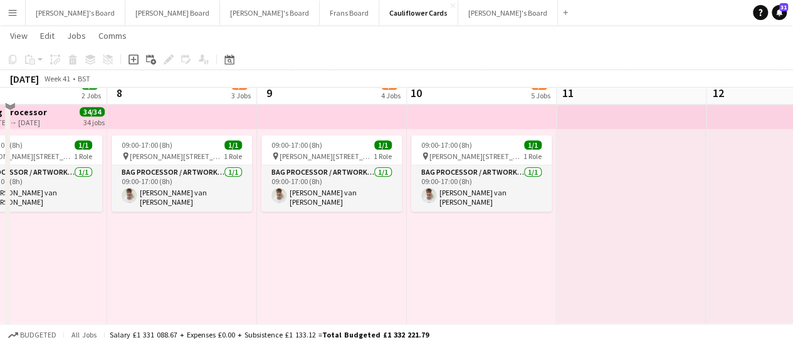
scroll to position [476, 0]
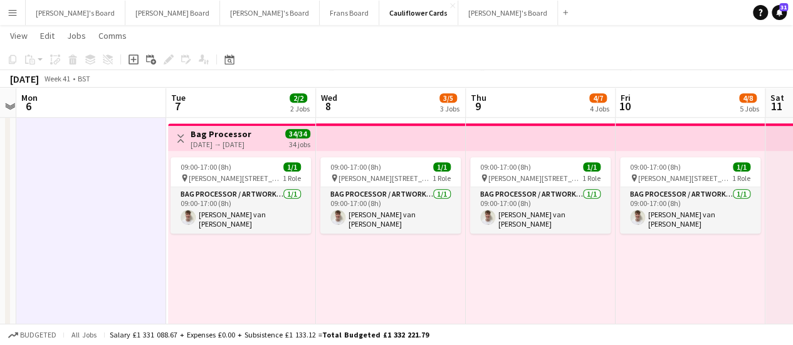
drag, startPoint x: 271, startPoint y: 263, endPoint x: 481, endPoint y: 229, distance: 212.7
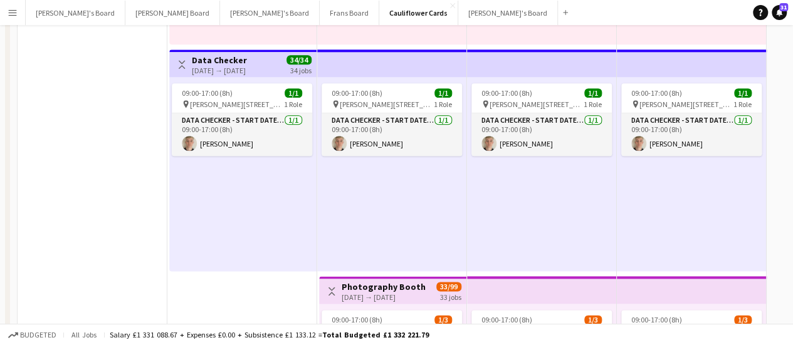
scroll to position [0, 0]
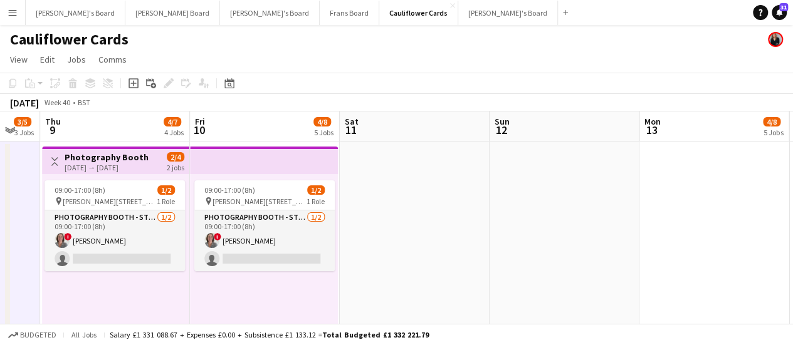
scroll to position [0, 363]
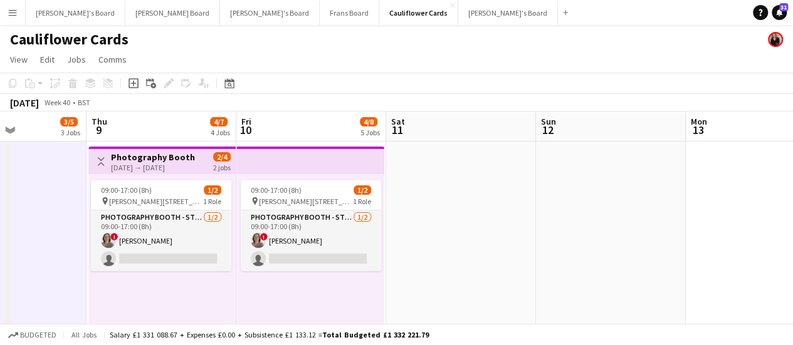
drag, startPoint x: 380, startPoint y: 186, endPoint x: 0, endPoint y: 150, distance: 382.1
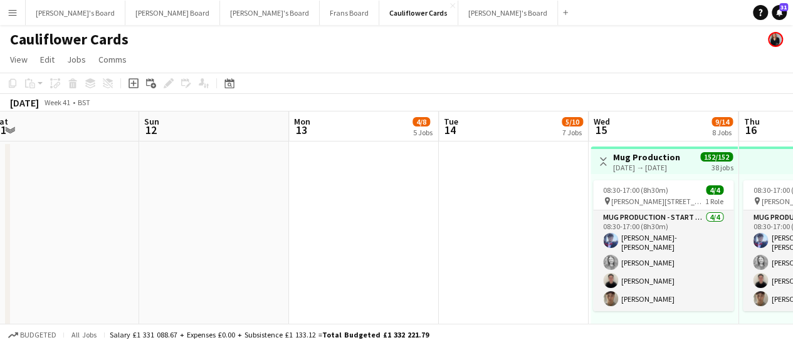
drag, startPoint x: 536, startPoint y: 250, endPoint x: 139, endPoint y: 179, distance: 403.2
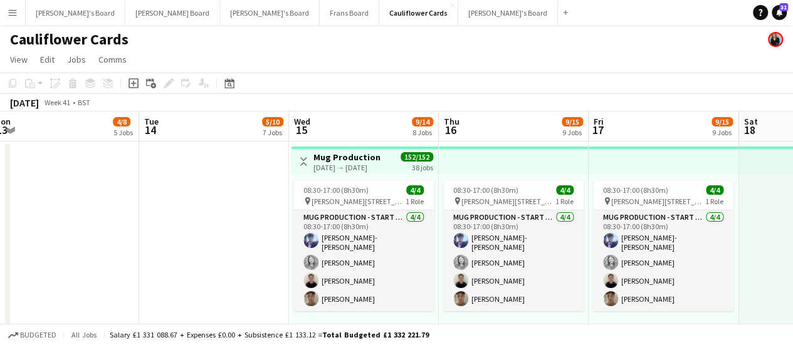
drag, startPoint x: 456, startPoint y: 248, endPoint x: 0, endPoint y: 185, distance: 460.0
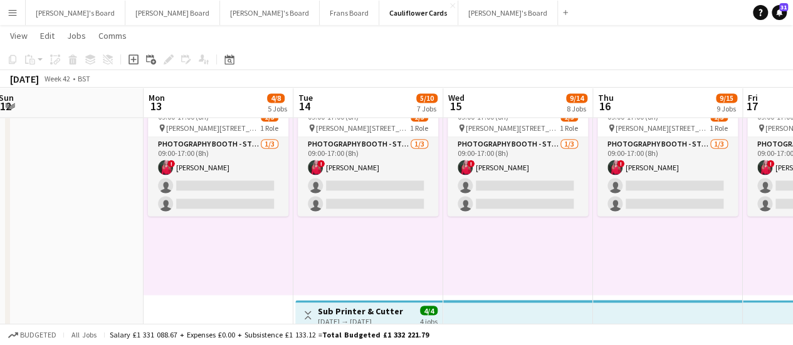
scroll to position [0, 307]
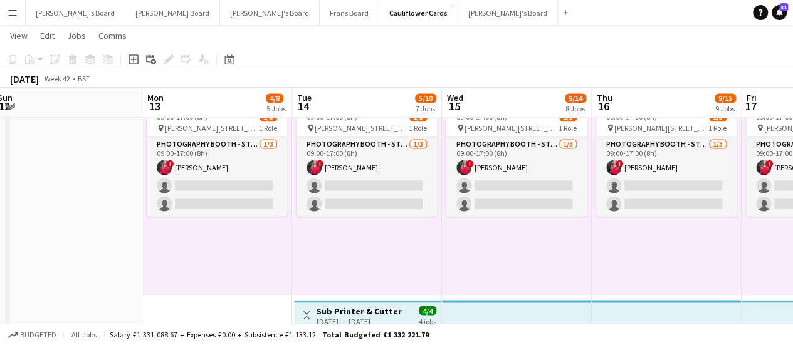
drag, startPoint x: 155, startPoint y: 186, endPoint x: 465, endPoint y: 222, distance: 311.7
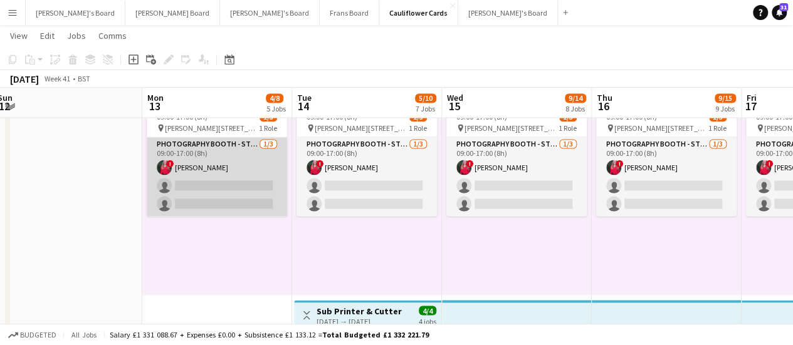
click at [211, 152] on app-card-role "Photography Booth - Start Date [DATE] [DATE] 09:00-17:00 (8h) ! [PERSON_NAME] s…" at bounding box center [217, 176] width 140 height 79
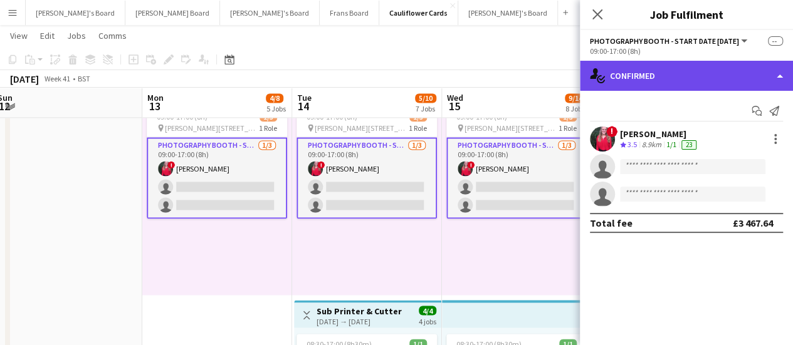
click at [734, 77] on div "single-neutral-actions-check-2 Confirmed" at bounding box center [686, 76] width 213 height 30
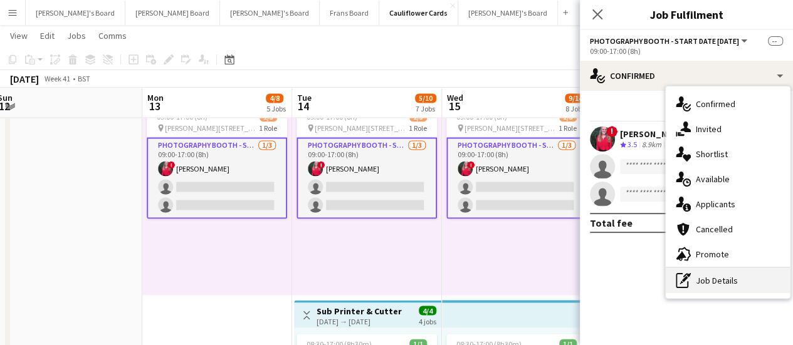
click at [761, 281] on div "pen-write Job Details" at bounding box center [728, 280] width 124 height 25
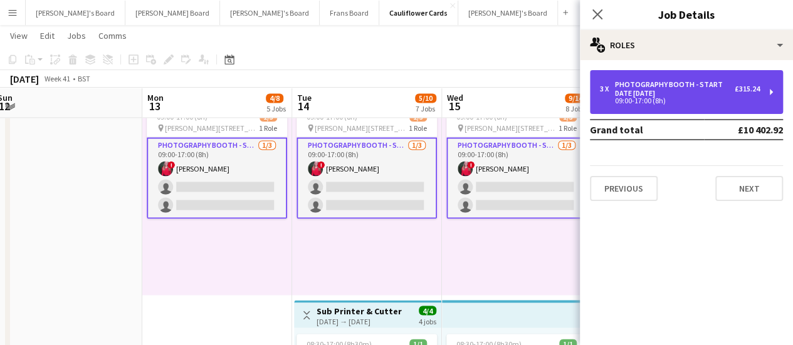
click at [637, 98] on div "09:00-17:00 (8h)" at bounding box center [680, 101] width 160 height 6
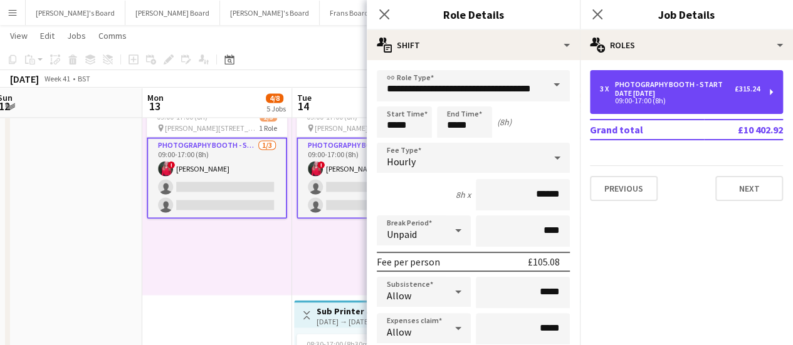
scroll to position [439, 0]
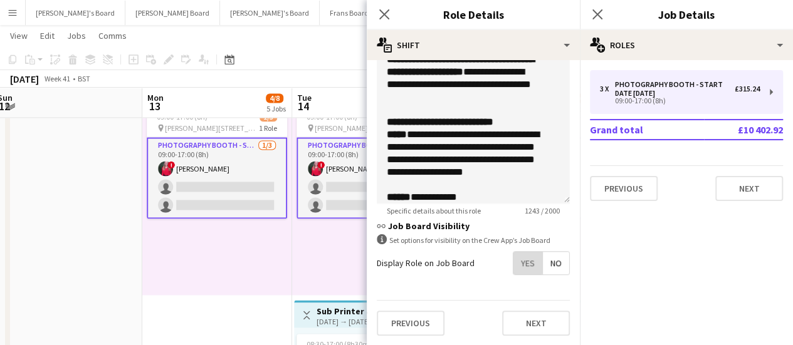
click at [518, 263] on span "Yes" at bounding box center [527, 263] width 29 height 23
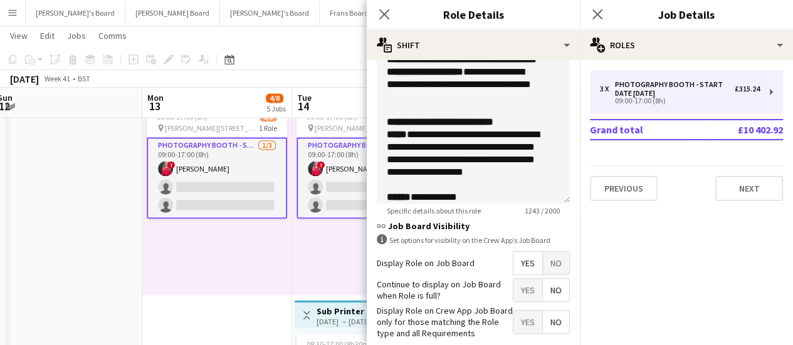
click at [219, 281] on div "09:00-17:00 (8h) 1/3 pin [PERSON_NAME][STREET_ADDRESS][PERSON_NAME][PERSON_NAME…" at bounding box center [217, 198] width 150 height 194
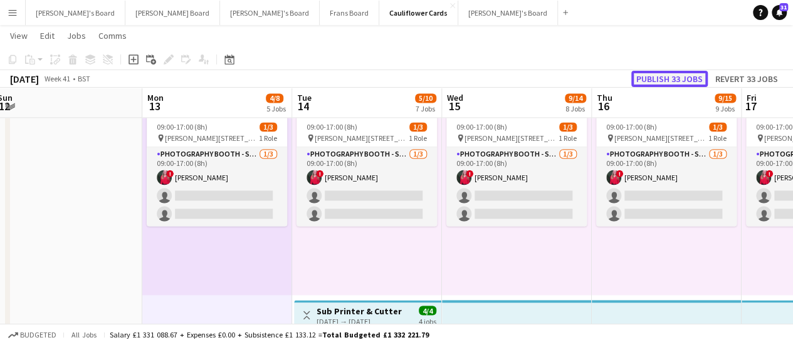
click at [678, 80] on button "Publish 33 jobs" at bounding box center [669, 79] width 76 height 16
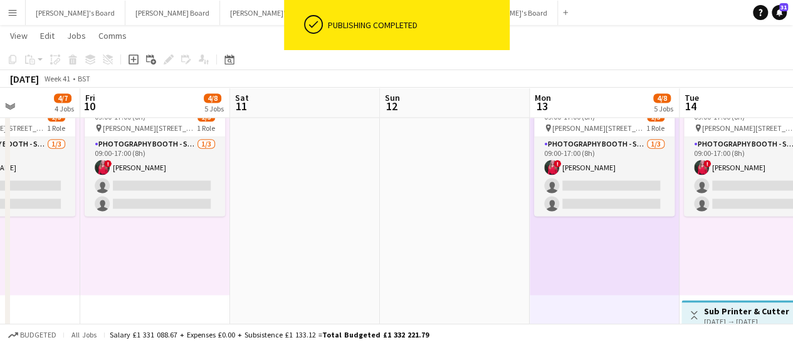
scroll to position [0, 376]
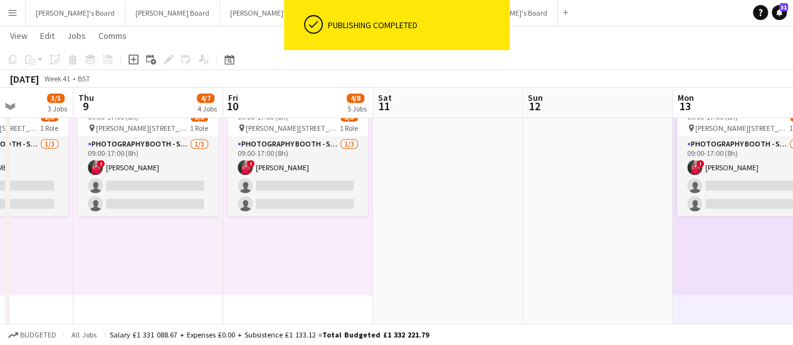
drag, startPoint x: 132, startPoint y: 230, endPoint x: 662, endPoint y: 241, distance: 530.4
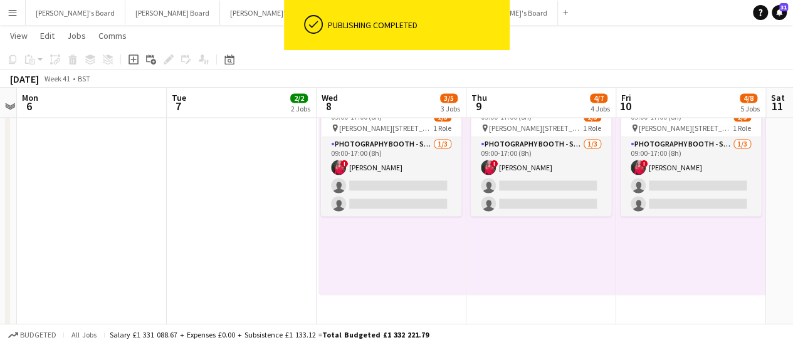
scroll to position [0, 276]
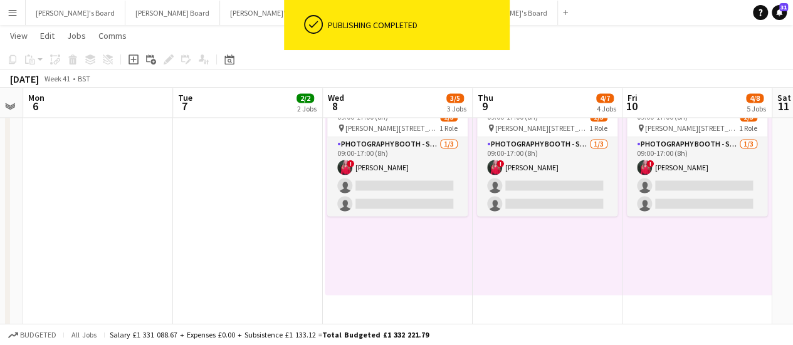
drag, startPoint x: 220, startPoint y: 266, endPoint x: 619, endPoint y: 246, distance: 399.8
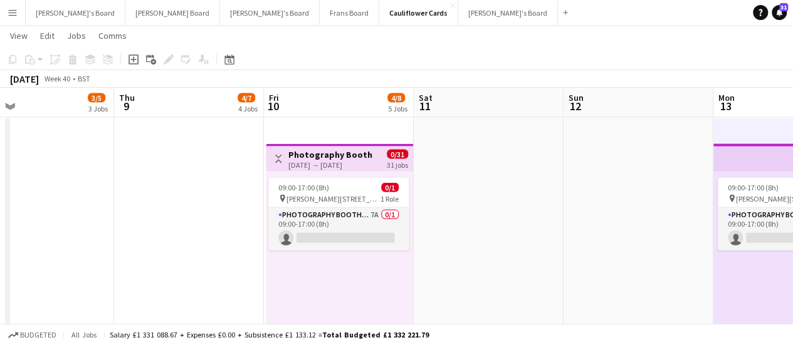
scroll to position [0, 336]
drag, startPoint x: 567, startPoint y: 184, endPoint x: 207, endPoint y: 191, distance: 359.2
click at [207, 191] on app-calendar-viewport "Mon 6 Tue 7 2/2 2 Jobs Wed 8 3/5 3 Jobs Thu 9 4/7 4 Jobs Fri 10 4/8 5 Jobs Sat …" at bounding box center [396, 322] width 793 height 3273
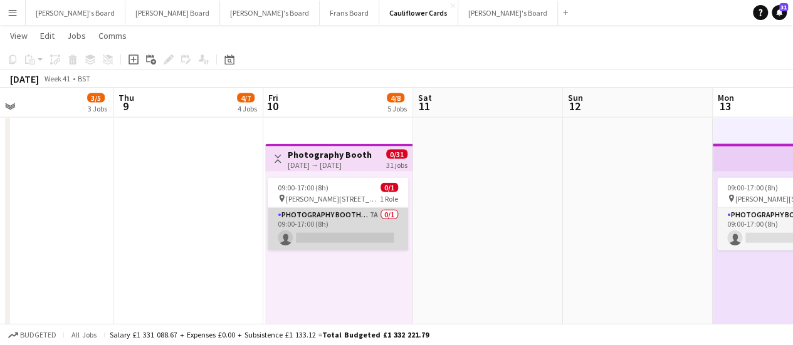
click at [377, 220] on app-card-role "Photography Booth/ Artwork checkers - Start Date [DATE] 7A 0/1 09:00-17:00 (8h)…" at bounding box center [338, 229] width 140 height 43
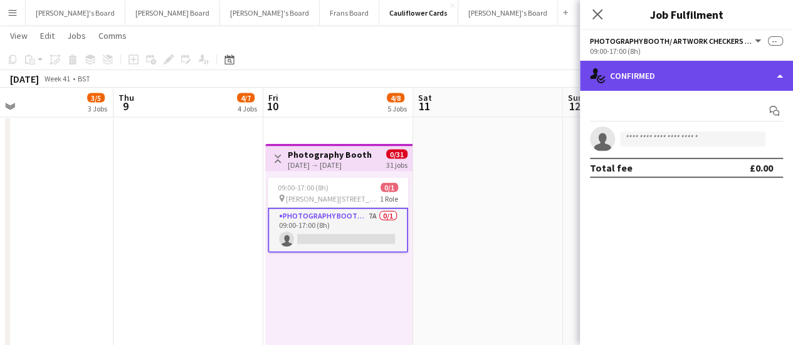
click at [695, 89] on div "single-neutral-actions-check-2 Confirmed" at bounding box center [686, 76] width 213 height 30
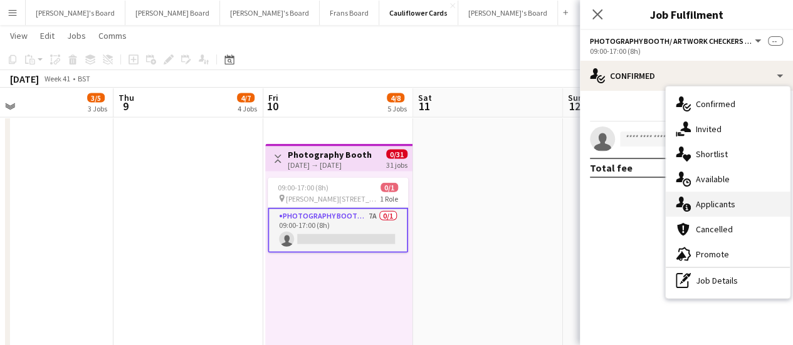
click at [750, 206] on div "single-neutral-actions-information Applicants" at bounding box center [728, 204] width 124 height 25
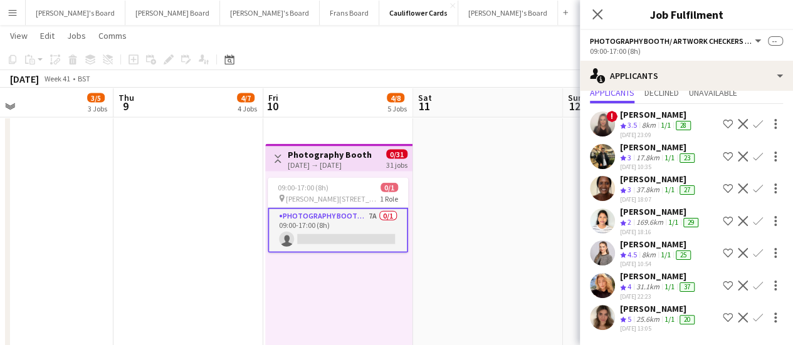
scroll to position [70, 0]
click at [663, 315] on div "1/1" at bounding box center [669, 320] width 15 height 11
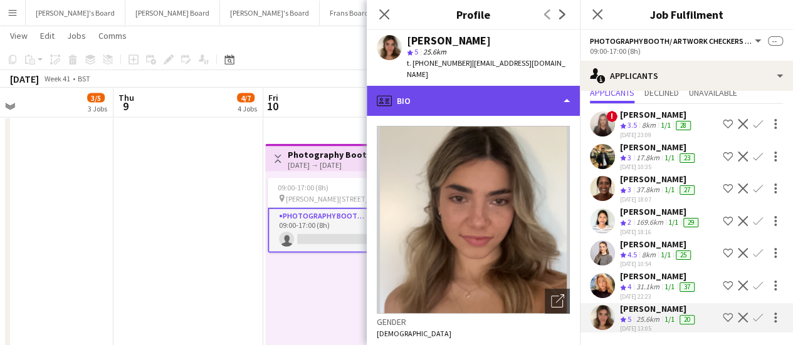
click at [493, 86] on div "profile Bio" at bounding box center [473, 101] width 213 height 30
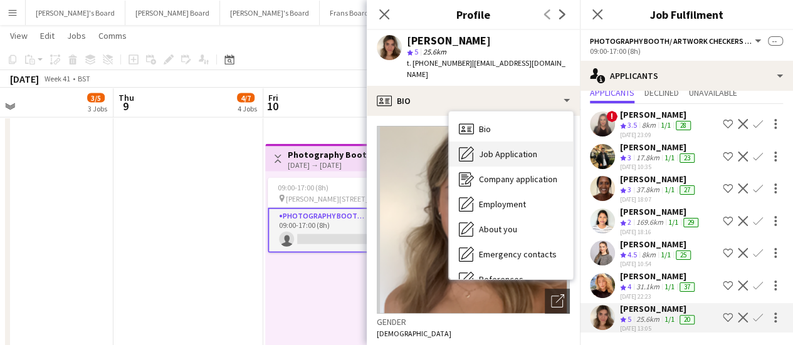
click at [530, 149] on span "Job Application" at bounding box center [508, 154] width 58 height 11
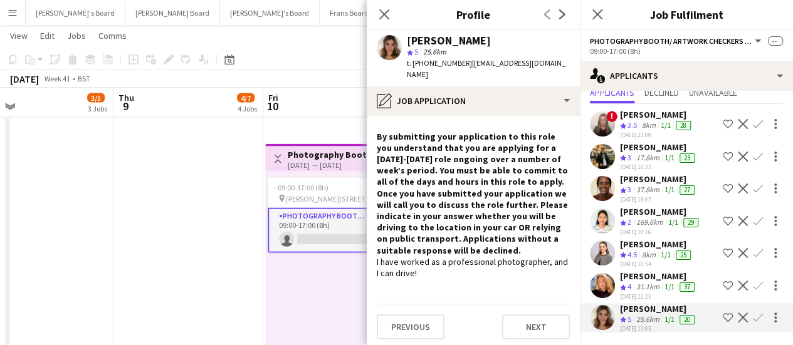
click at [661, 271] on div "[PERSON_NAME]" at bounding box center [658, 276] width 77 height 11
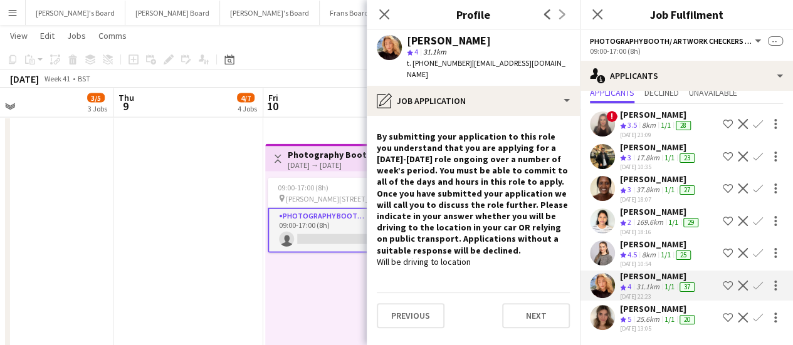
click at [650, 218] on div "! [PERSON_NAME] Crew rating 3.5 8km 1/1 28 [DATE] 23:09 Shortlist crew Decline …" at bounding box center [686, 219] width 213 height 231
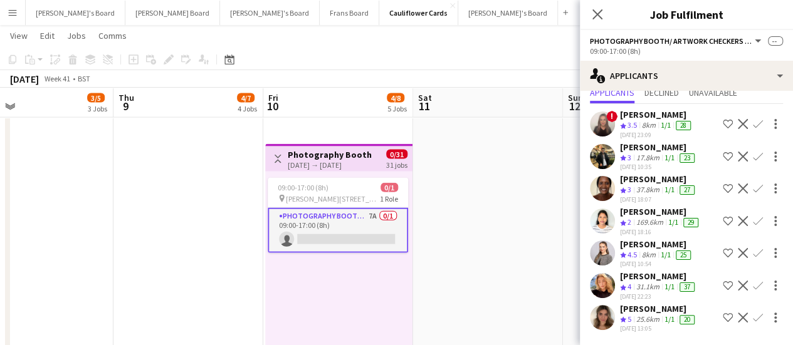
click at [652, 271] on div "[PERSON_NAME]" at bounding box center [658, 276] width 77 height 11
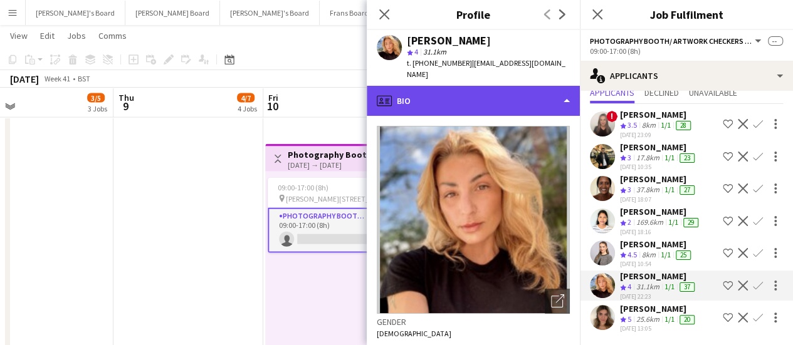
click at [516, 95] on div "profile Bio" at bounding box center [473, 101] width 213 height 30
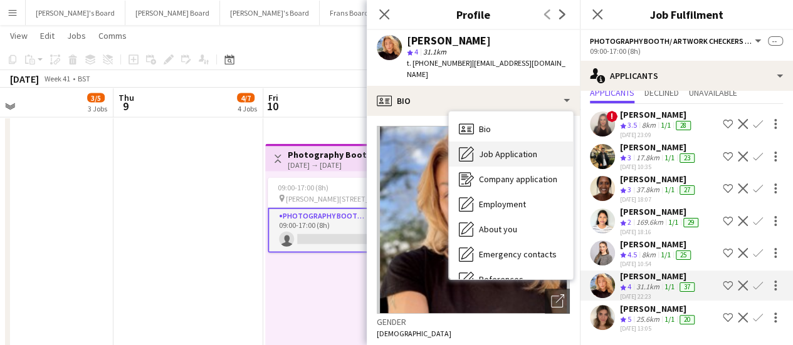
click at [526, 149] on span "Job Application" at bounding box center [508, 154] width 58 height 11
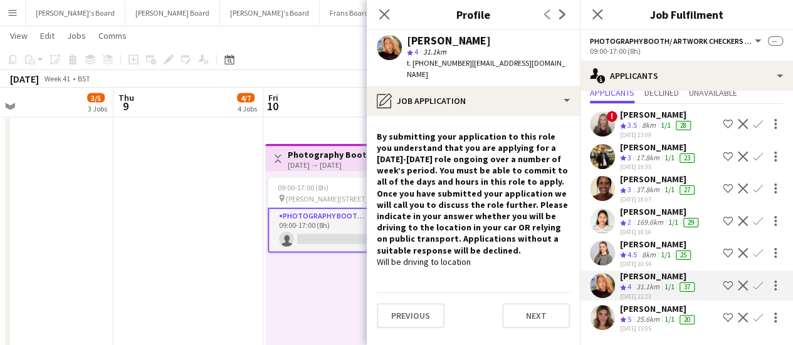
click at [659, 239] on div "[PERSON_NAME]" at bounding box center [656, 244] width 73 height 11
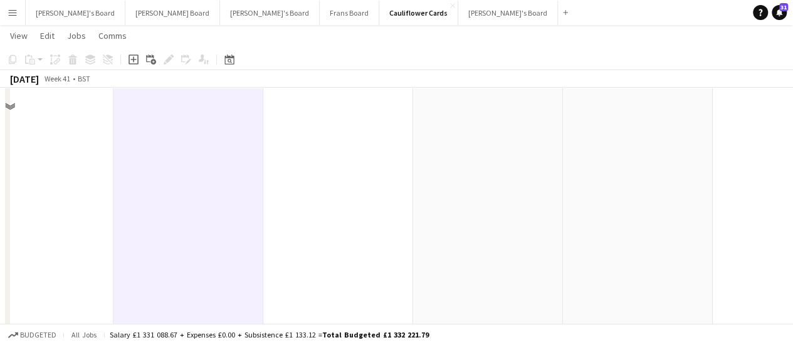
scroll to position [2005, 0]
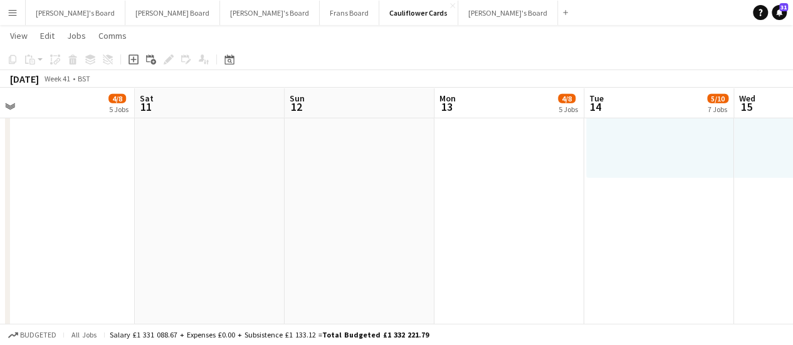
drag, startPoint x: 697, startPoint y: 191, endPoint x: 117, endPoint y: 224, distance: 581.3
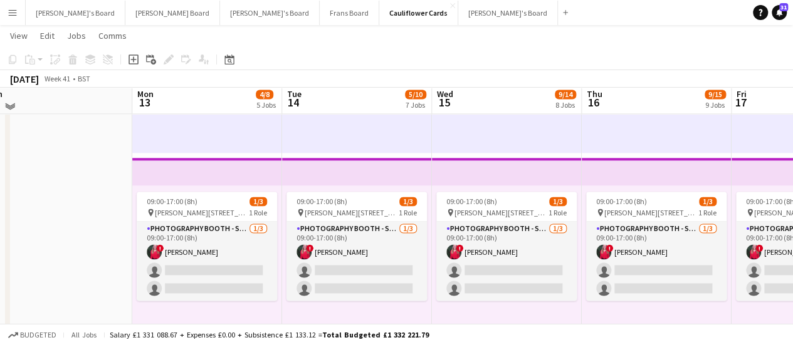
scroll to position [891, 0]
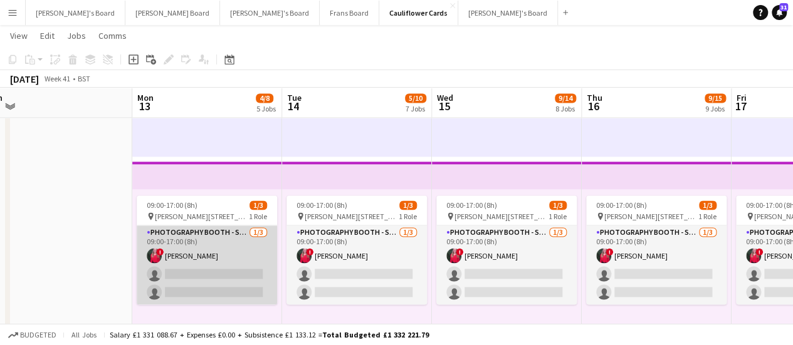
click at [220, 251] on app-card-role "Photography Booth - Start Date [DATE] [DATE] 09:00-17:00 (8h) ! [PERSON_NAME] s…" at bounding box center [207, 265] width 140 height 79
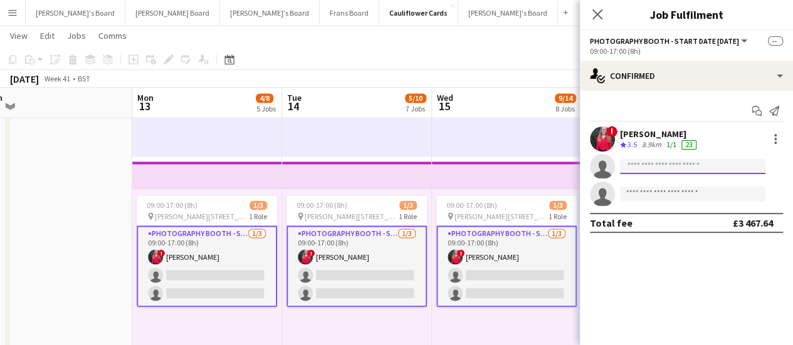
drag, startPoint x: 648, startPoint y: 166, endPoint x: 643, endPoint y: 172, distance: 8.0
click at [643, 172] on input at bounding box center [692, 166] width 145 height 15
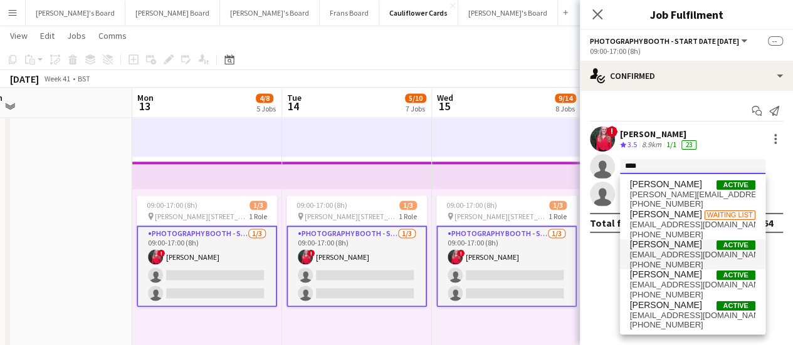
type input "****"
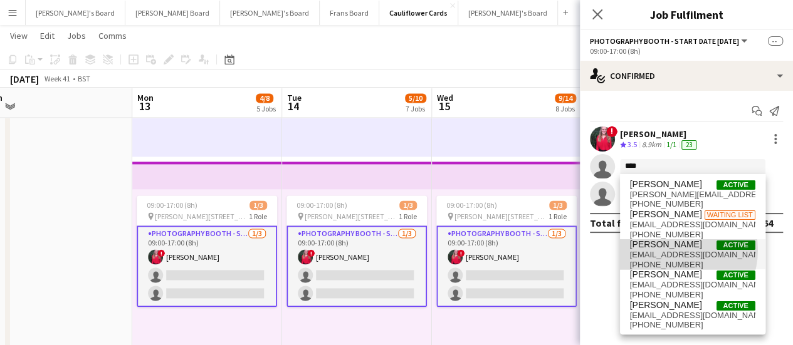
click at [671, 250] on span "[EMAIL_ADDRESS][DOMAIN_NAME]" at bounding box center [692, 255] width 125 height 10
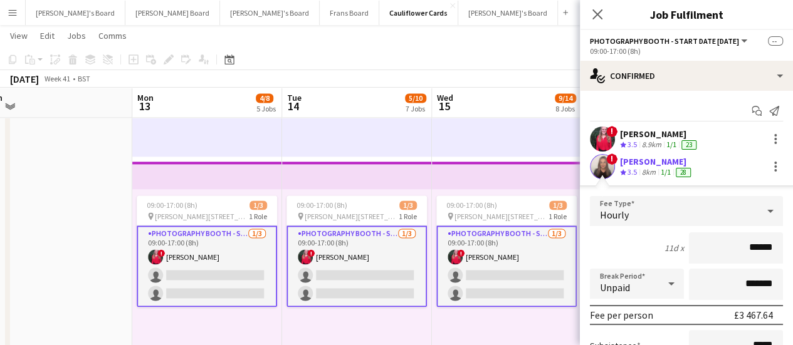
scroll to position [144, 0]
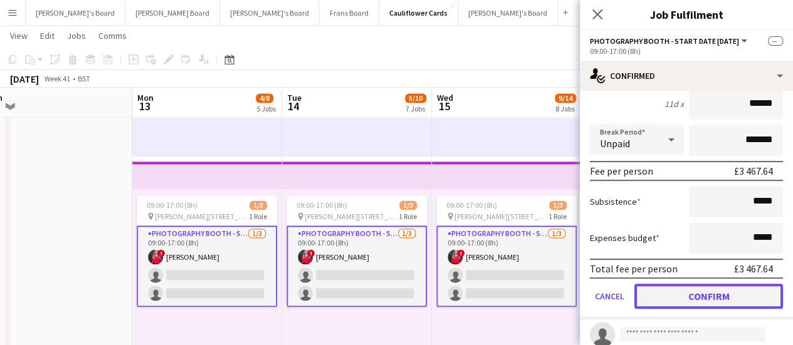
click at [693, 295] on button "Confirm" at bounding box center [708, 296] width 149 height 25
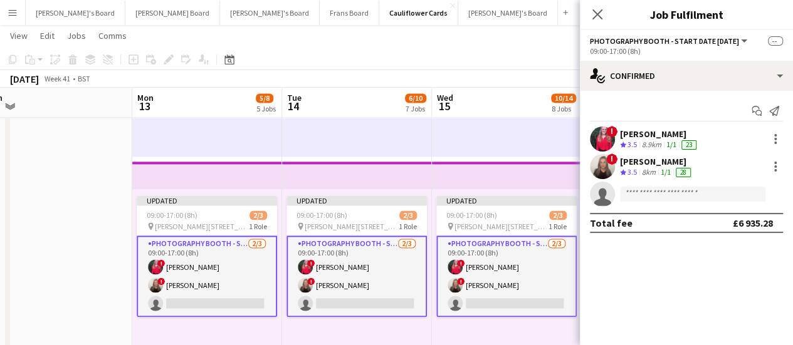
scroll to position [0, 0]
click at [663, 191] on input at bounding box center [692, 194] width 145 height 15
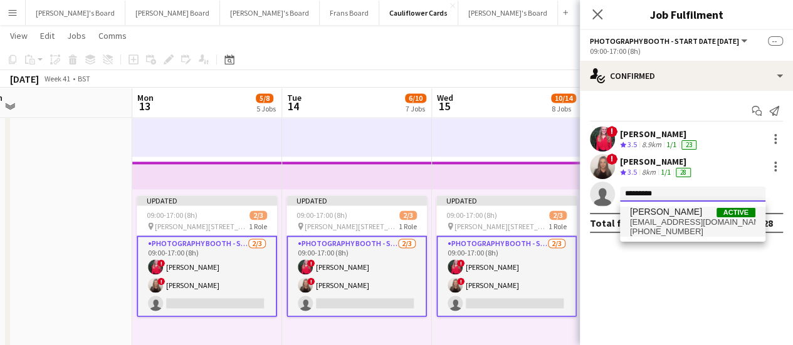
type input "*********"
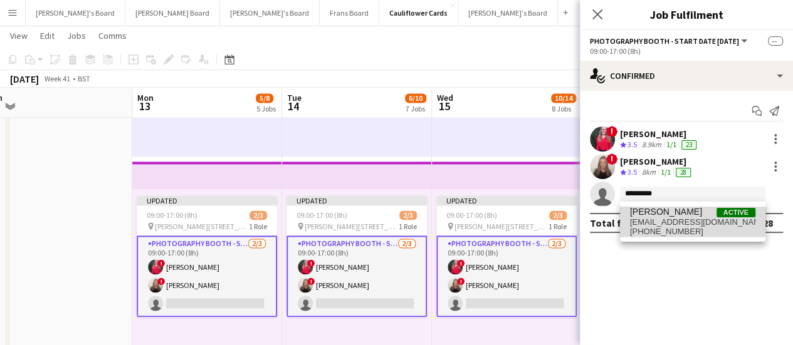
click at [659, 219] on span "[EMAIL_ADDRESS][DOMAIN_NAME]" at bounding box center [692, 223] width 125 height 10
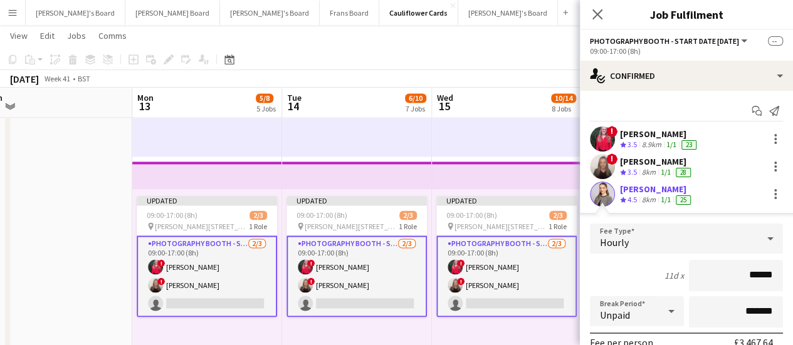
scroll to position [182, 0]
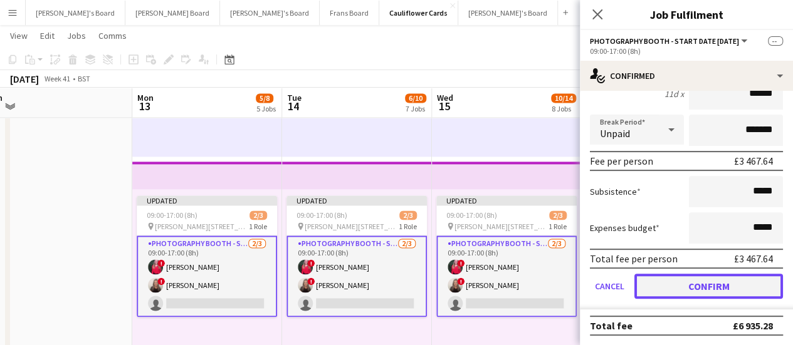
click at [721, 284] on button "Confirm" at bounding box center [708, 286] width 149 height 25
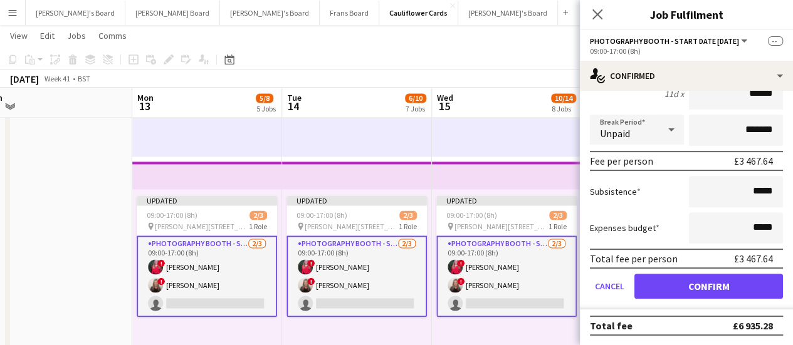
scroll to position [0, 0]
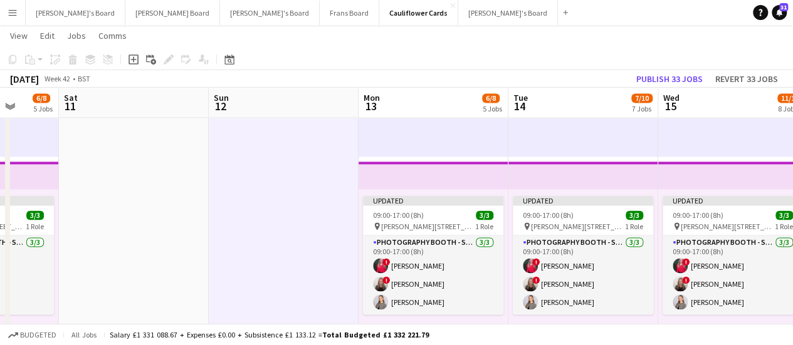
scroll to position [0, 391]
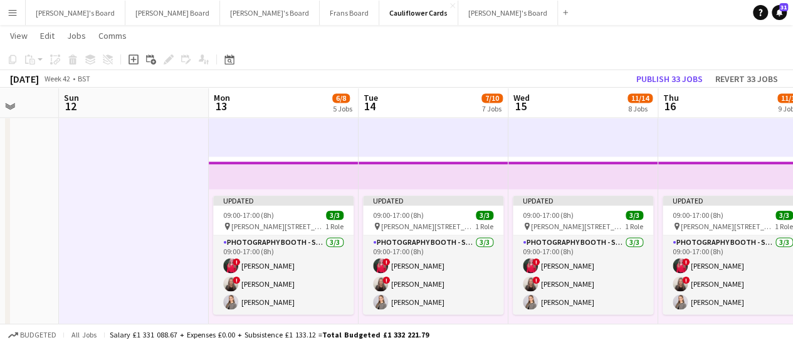
drag, startPoint x: 646, startPoint y: 266, endPoint x: 723, endPoint y: 268, distance: 77.1
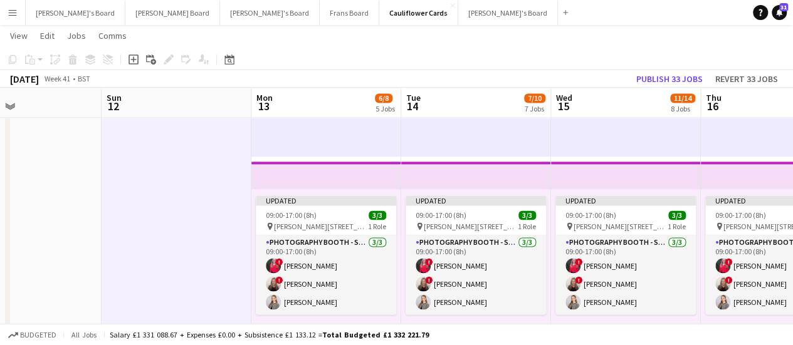
scroll to position [0, 365]
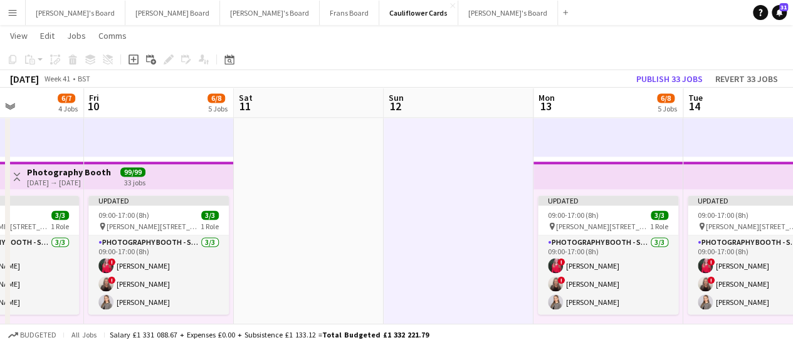
drag, startPoint x: 122, startPoint y: 313, endPoint x: 500, endPoint y: 330, distance: 378.4
click at [648, 73] on button "Publish 33 jobs" at bounding box center [669, 79] width 76 height 16
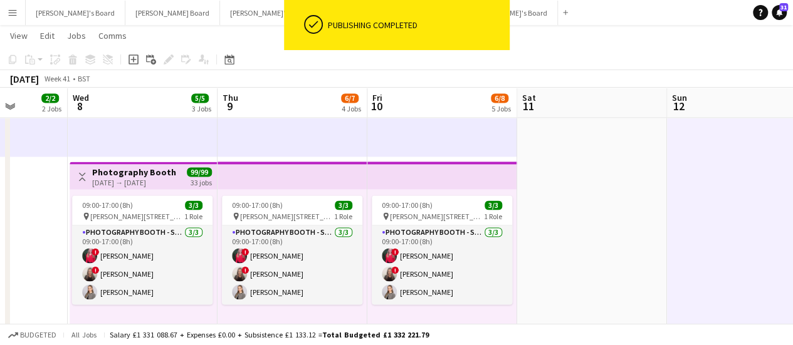
drag, startPoint x: 145, startPoint y: 238, endPoint x: 578, endPoint y: 234, distance: 433.1
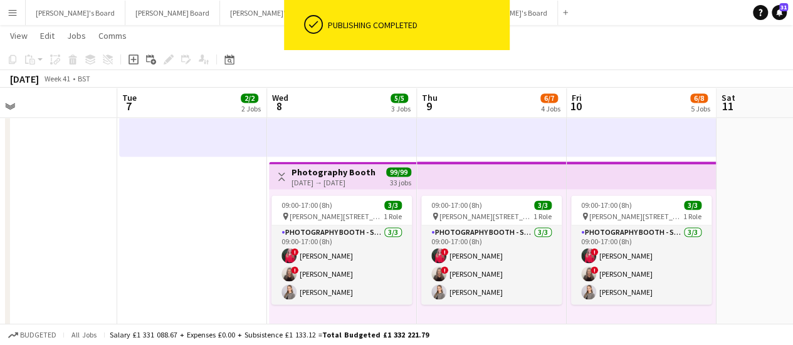
scroll to position [0, 323]
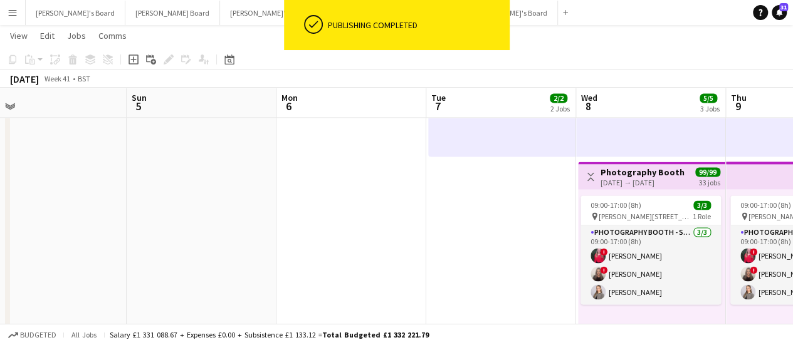
drag, startPoint x: 117, startPoint y: 233, endPoint x: 475, endPoint y: 181, distance: 362.2
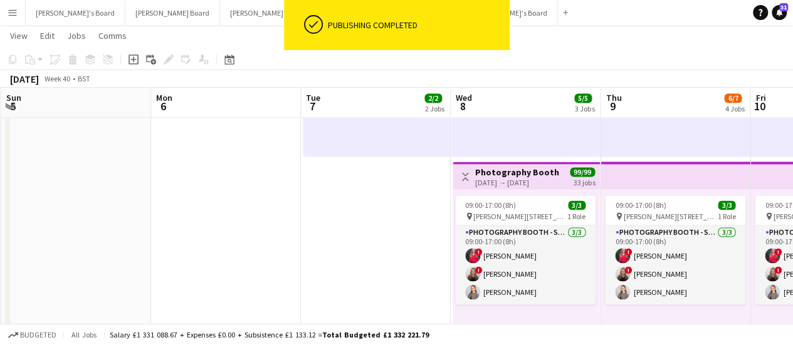
drag, startPoint x: 208, startPoint y: 228, endPoint x: 80, endPoint y: 268, distance: 134.0
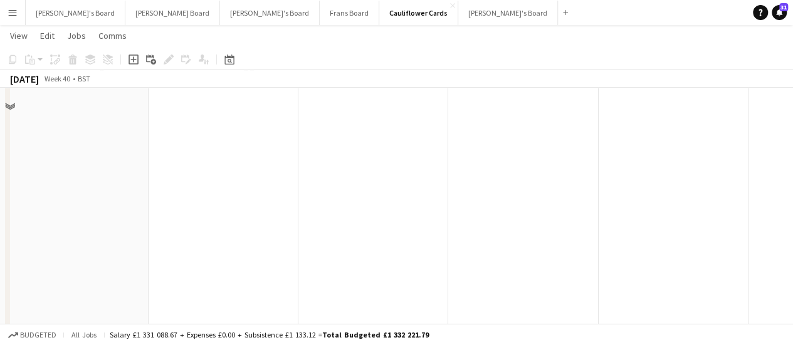
scroll to position [2472, 0]
drag, startPoint x: 686, startPoint y: 256, endPoint x: 142, endPoint y: 265, distance: 544.1
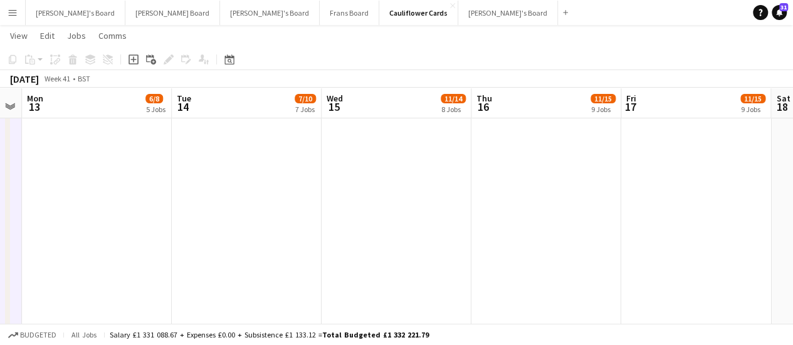
drag, startPoint x: 631, startPoint y: 233, endPoint x: 0, endPoint y: 208, distance: 631.0
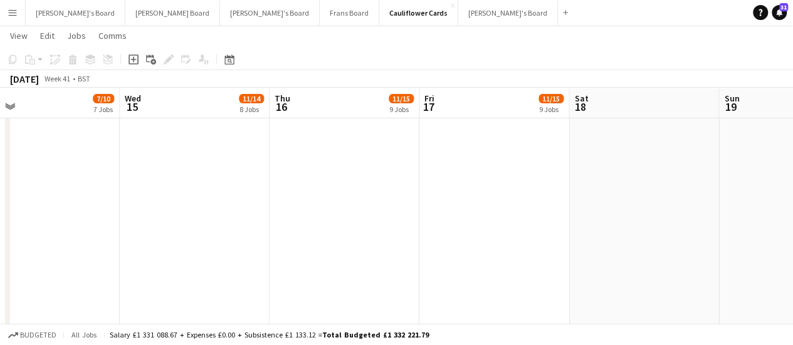
drag, startPoint x: 501, startPoint y: 245, endPoint x: 0, endPoint y: 232, distance: 501.6
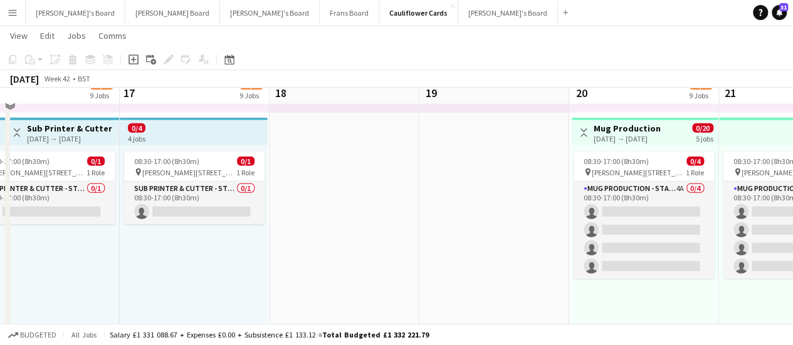
scroll to position [1847, 0]
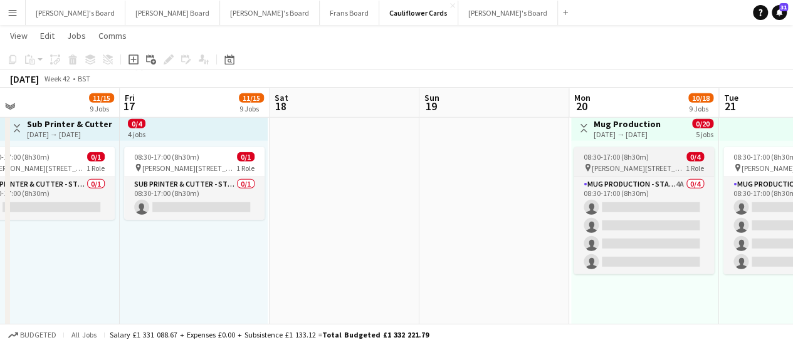
click at [611, 172] on span "[PERSON_NAME][STREET_ADDRESS][PERSON_NAME][PERSON_NAME]" at bounding box center [639, 168] width 94 height 9
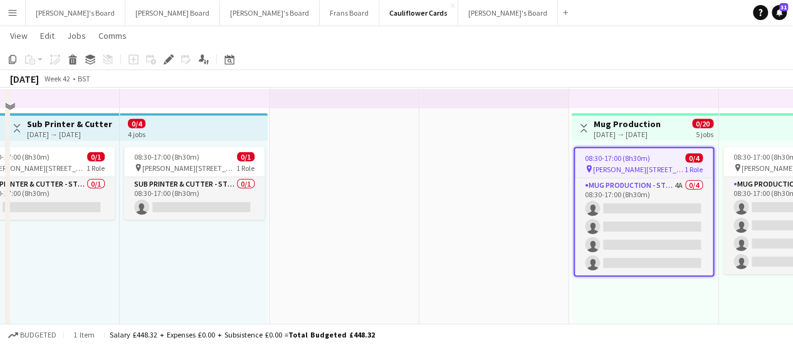
scroll to position [1759, 0]
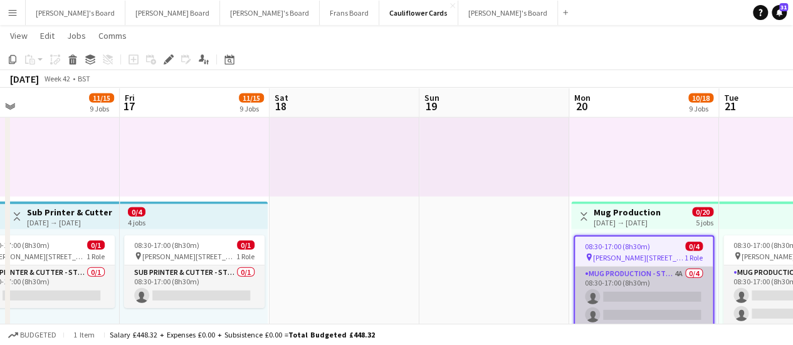
click at [619, 278] on app-card-role "Mug Production - Start Date [DATE] 4A 0/4 08:30-17:00 (8h30m) single-neutral-ac…" at bounding box center [644, 315] width 138 height 97
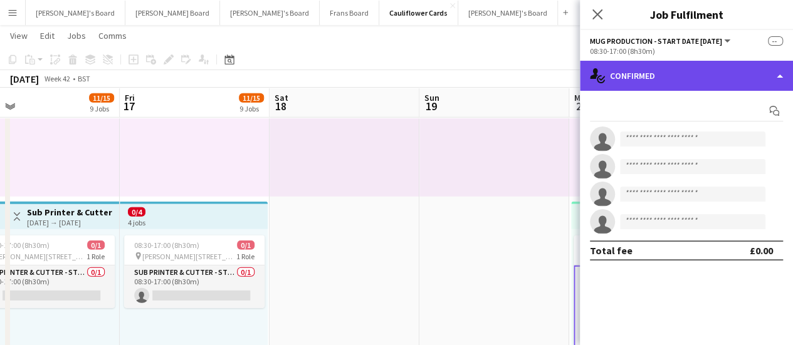
click at [708, 68] on div "single-neutral-actions-check-2 Confirmed" at bounding box center [686, 76] width 213 height 30
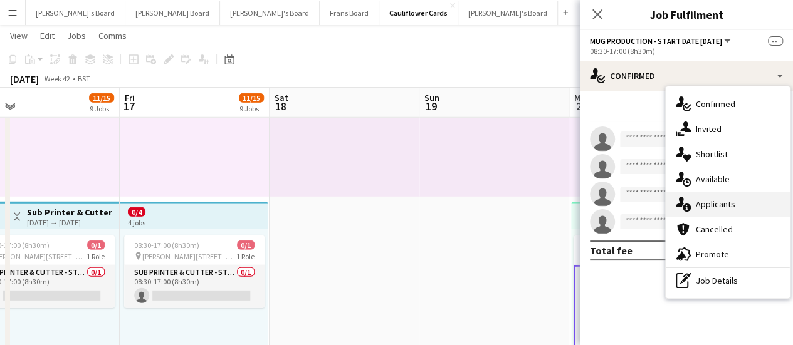
click at [723, 201] on span "Applicants" at bounding box center [715, 204] width 39 height 11
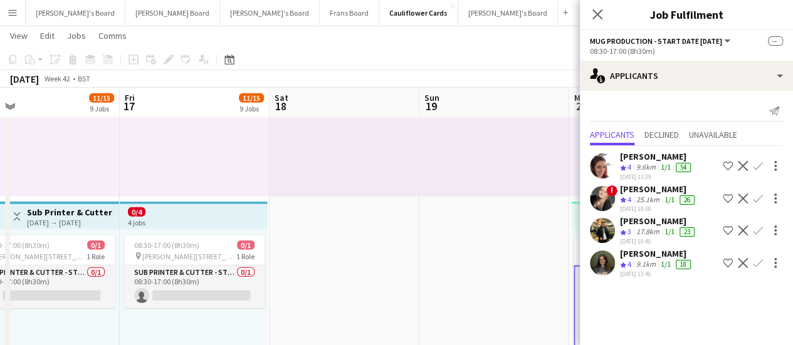
click at [654, 259] on div "9.1km" at bounding box center [646, 264] width 24 height 11
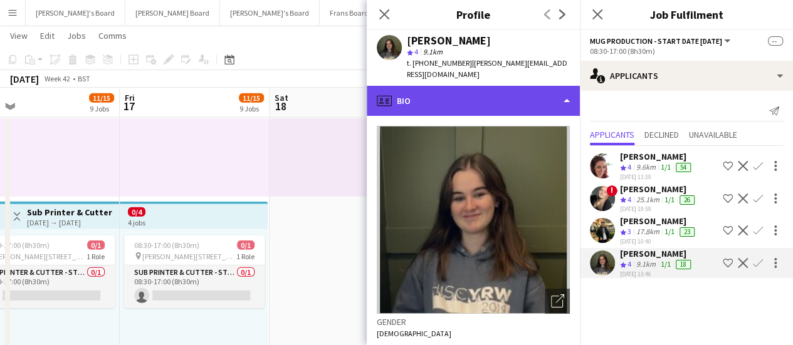
click at [518, 86] on div "profile Bio" at bounding box center [473, 101] width 213 height 30
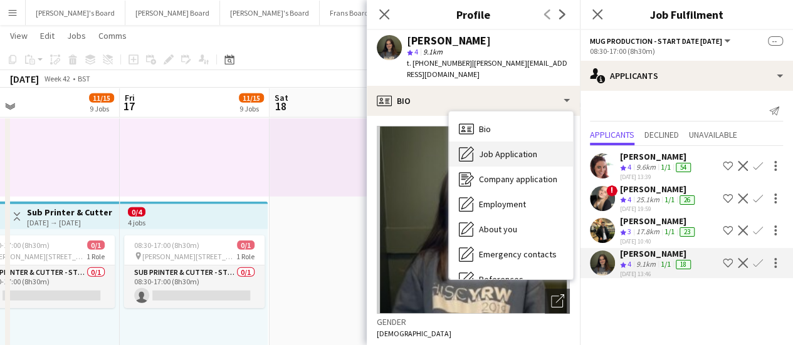
click at [533, 154] on div "Job Application Job Application" at bounding box center [511, 154] width 124 height 25
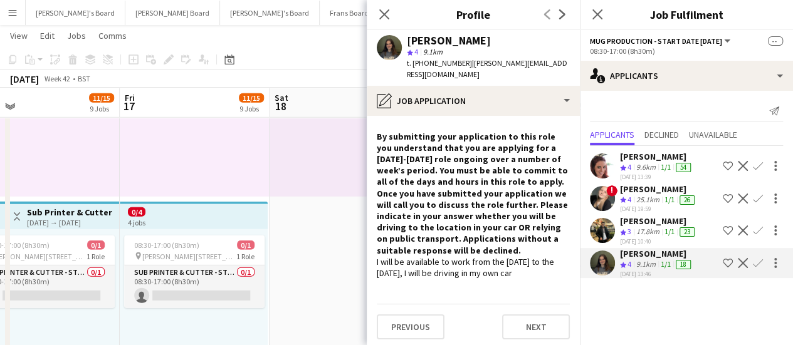
click at [649, 186] on div "[PERSON_NAME]" at bounding box center [658, 189] width 77 height 11
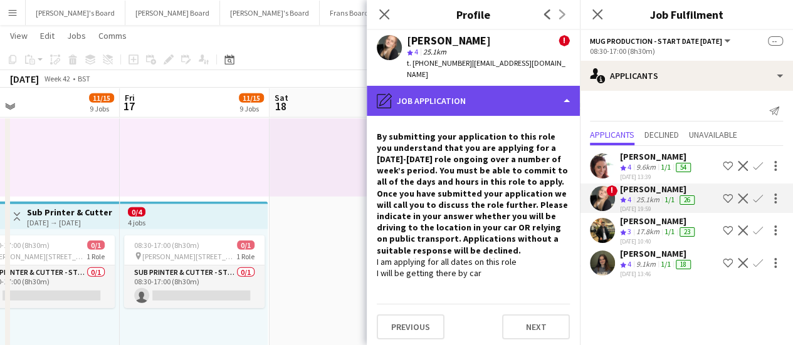
click at [498, 92] on div "pencil4 Job Application" at bounding box center [473, 101] width 213 height 30
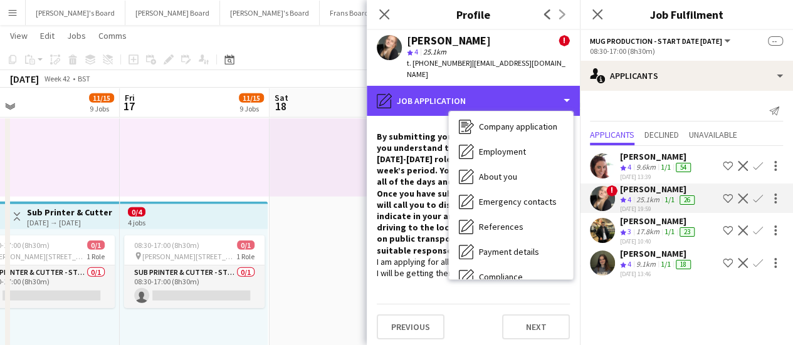
scroll to position [82, 0]
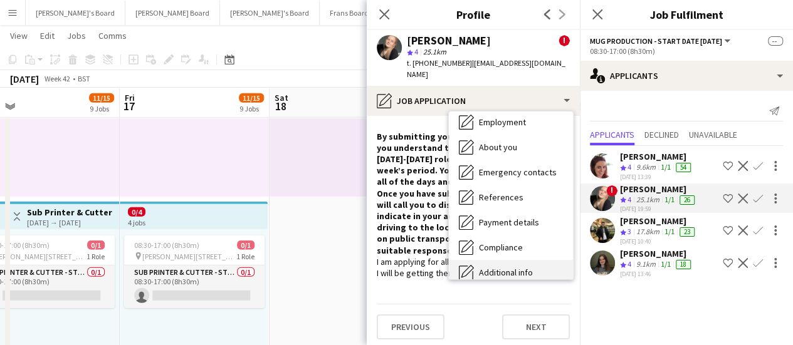
click at [513, 267] on span "Additional info" at bounding box center [506, 272] width 54 height 11
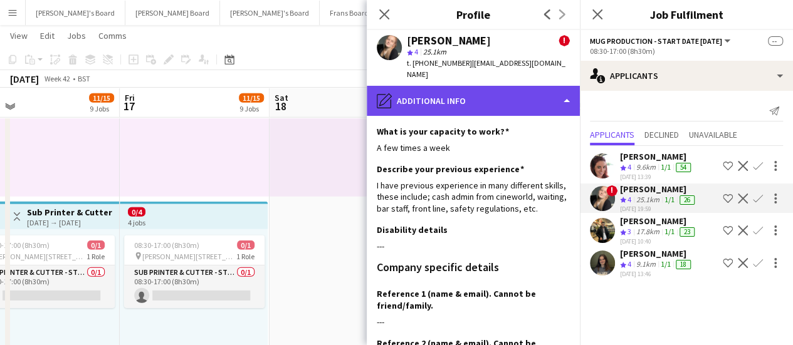
click at [520, 86] on div "pencil4 Additional info" at bounding box center [473, 101] width 213 height 30
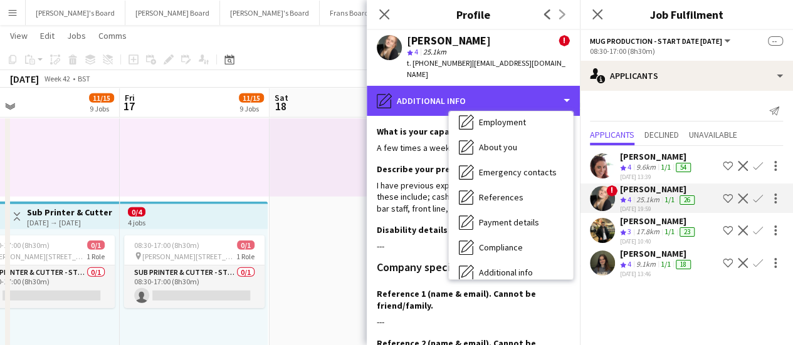
scroll to position [193, 0]
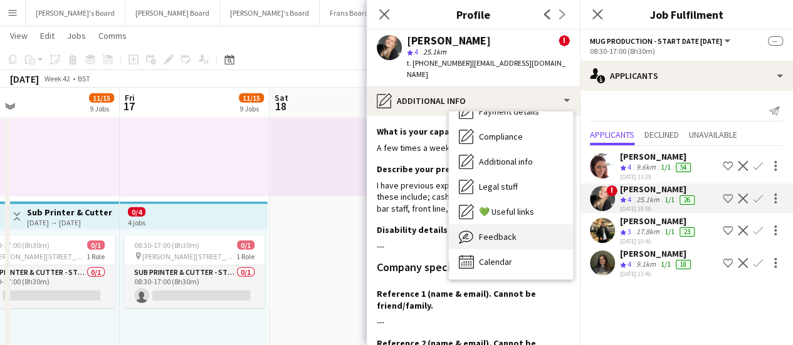
click at [495, 231] on span "Feedback" at bounding box center [498, 236] width 38 height 11
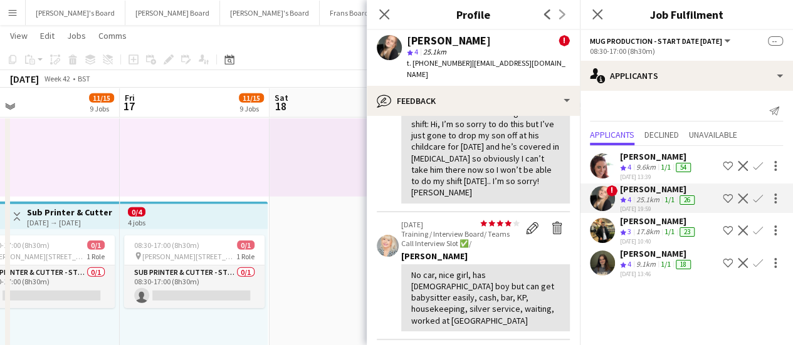
scroll to position [431, 0]
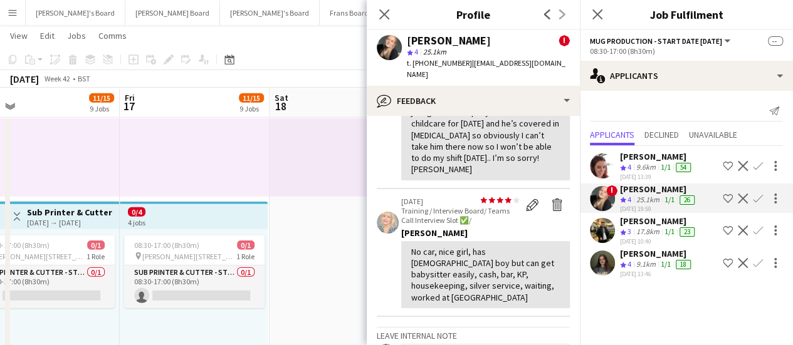
click at [639, 154] on div "[PERSON_NAME]" at bounding box center [656, 156] width 73 height 11
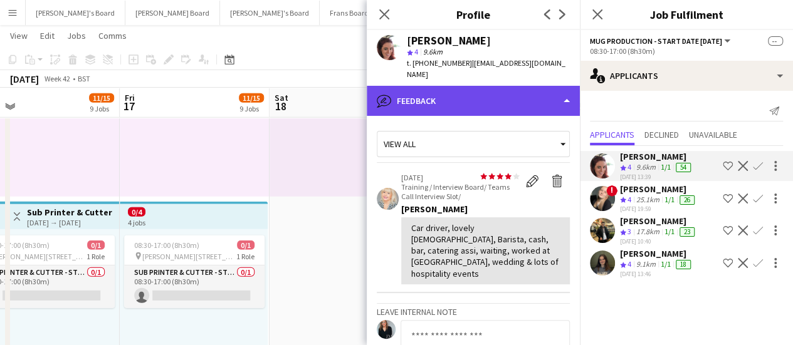
click at [478, 91] on div "bubble-pencil Feedback" at bounding box center [473, 101] width 213 height 30
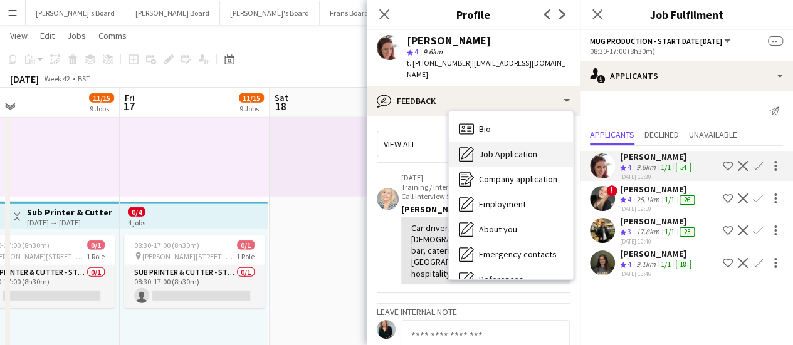
click at [503, 149] on span "Job Application" at bounding box center [508, 154] width 58 height 11
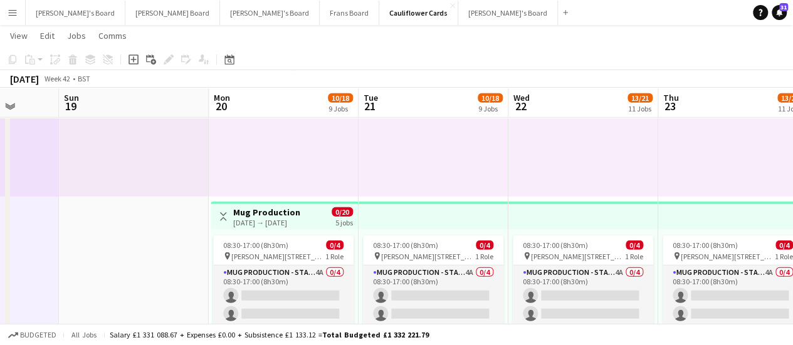
drag, startPoint x: 525, startPoint y: 231, endPoint x: 165, endPoint y: 247, distance: 360.1
drag, startPoint x: 633, startPoint y: 247, endPoint x: 201, endPoint y: 292, distance: 434.8
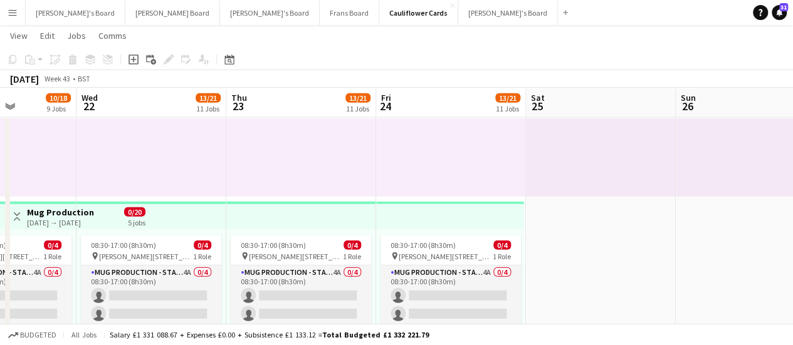
drag, startPoint x: 292, startPoint y: 265, endPoint x: 226, endPoint y: 265, distance: 66.4
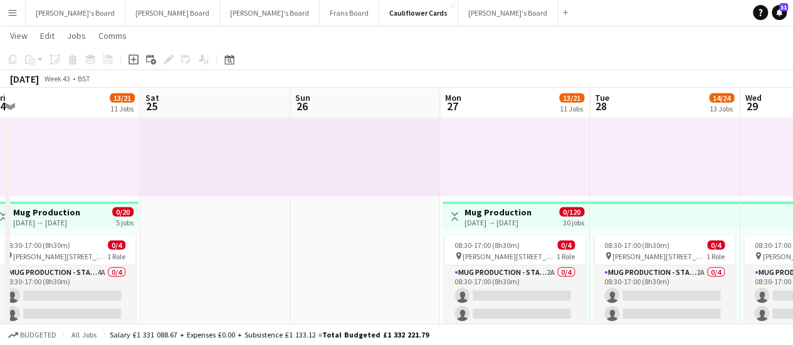
scroll to position [0, 351]
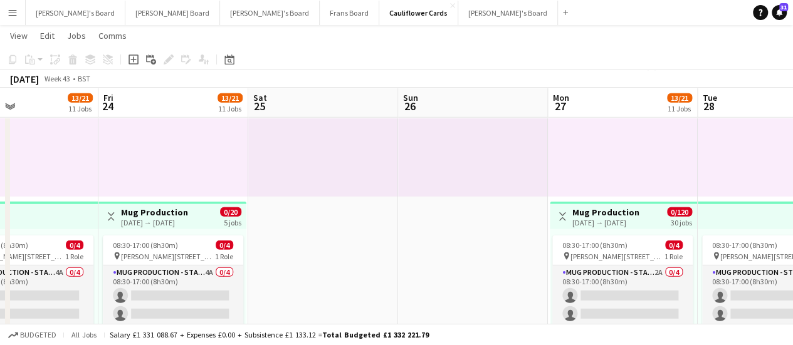
drag, startPoint x: 306, startPoint y: 278, endPoint x: 115, endPoint y: 281, distance: 191.2
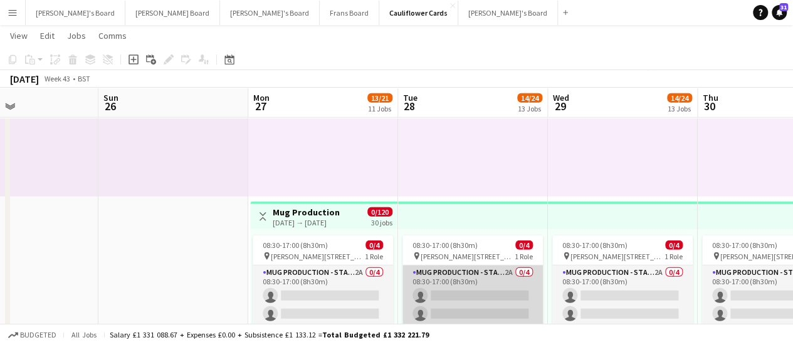
click at [448, 293] on app-card-role "Mug Production - Start Date [DATE] 2A 0/4 08:30-17:00 (8h30m) single-neutral-ac…" at bounding box center [472, 314] width 140 height 97
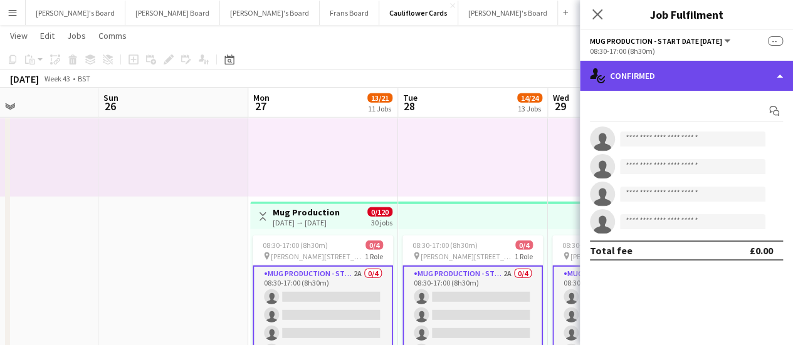
click at [707, 80] on div "single-neutral-actions-check-2 Confirmed" at bounding box center [686, 76] width 213 height 30
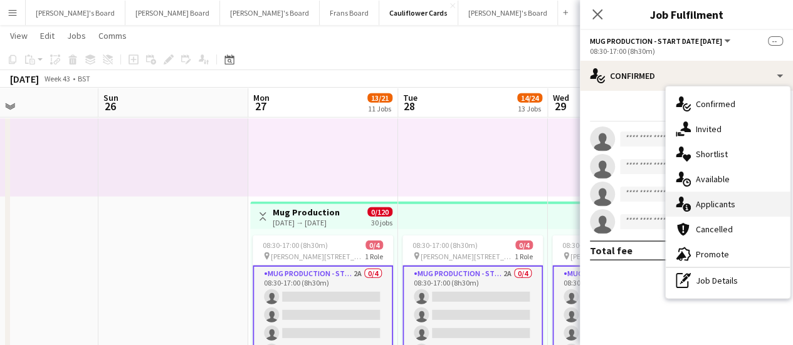
click at [735, 201] on div "single-neutral-actions-information Applicants" at bounding box center [728, 204] width 124 height 25
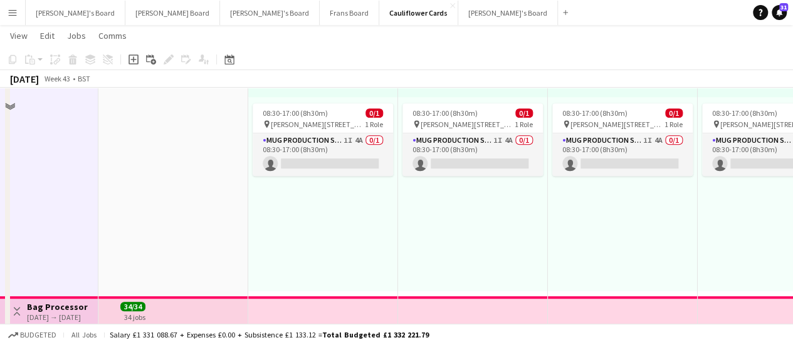
scroll to position [259, 0]
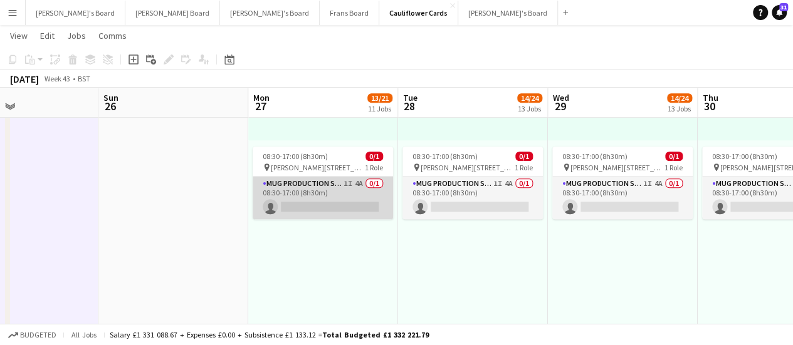
click at [359, 188] on app-card-role "Mug Production Start - Date [DATE] 1I 4A 0/1 08:30-17:00 (8h30m) single-neutral…" at bounding box center [323, 198] width 140 height 43
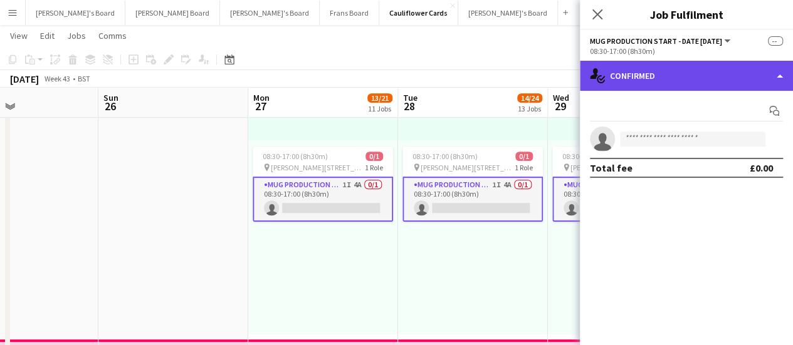
click at [724, 67] on div "single-neutral-actions-check-2 Confirmed" at bounding box center [686, 76] width 213 height 30
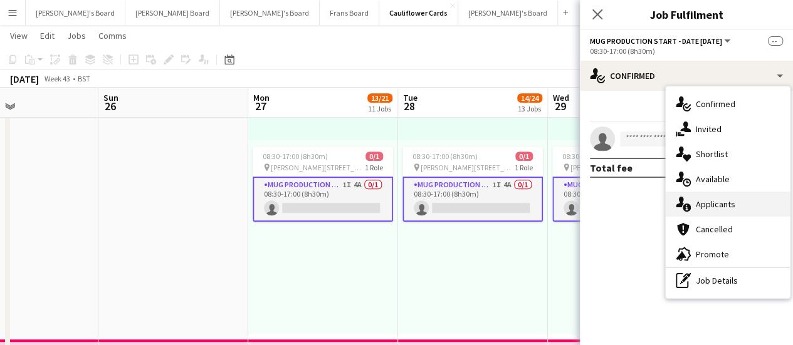
click at [746, 212] on div "single-neutral-actions-information Applicants" at bounding box center [728, 204] width 124 height 25
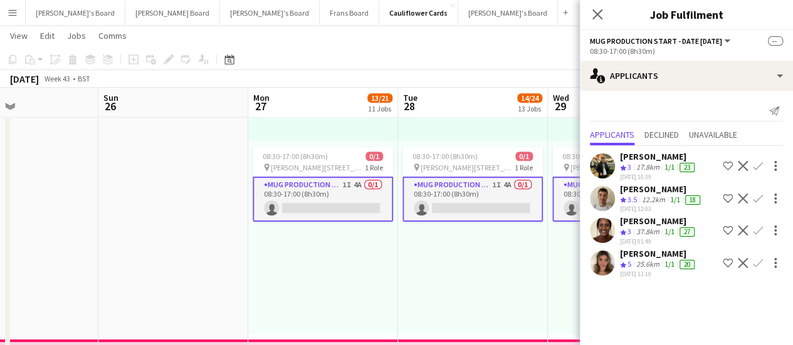
click at [637, 191] on div "[PERSON_NAME]" at bounding box center [661, 189] width 83 height 11
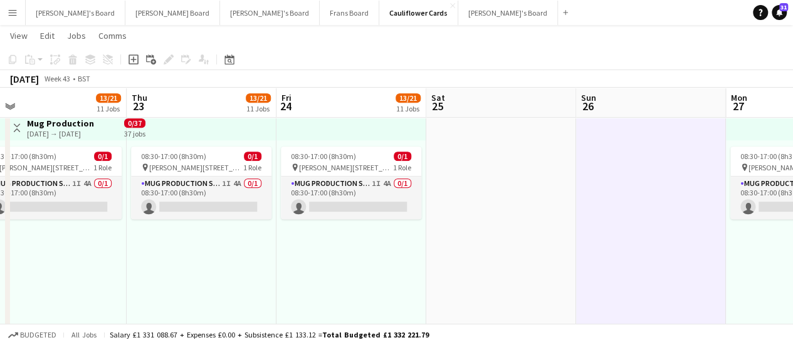
drag, startPoint x: 132, startPoint y: 228, endPoint x: 609, endPoint y: 223, distance: 477.7
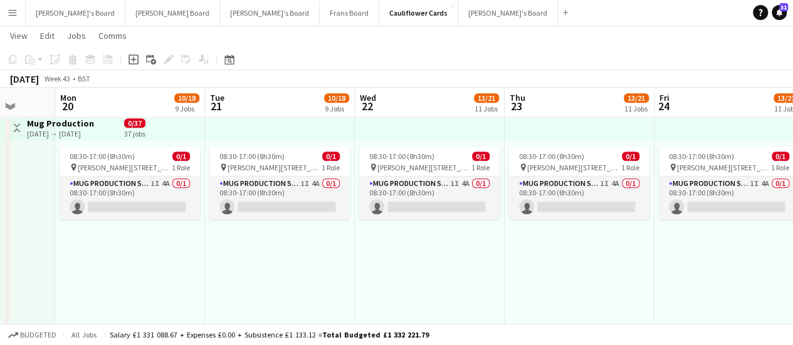
scroll to position [0, 375]
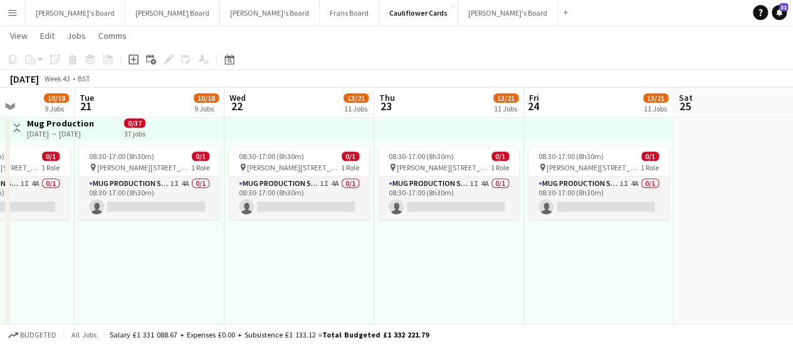
drag, startPoint x: 181, startPoint y: 264, endPoint x: 532, endPoint y: 270, distance: 351.7
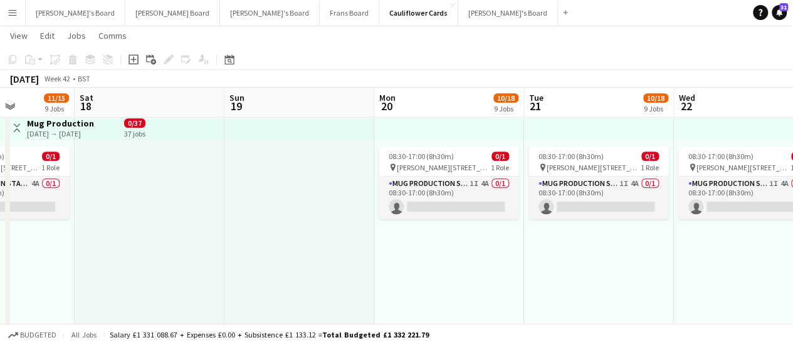
drag, startPoint x: 159, startPoint y: 218, endPoint x: 495, endPoint y: 248, distance: 336.7
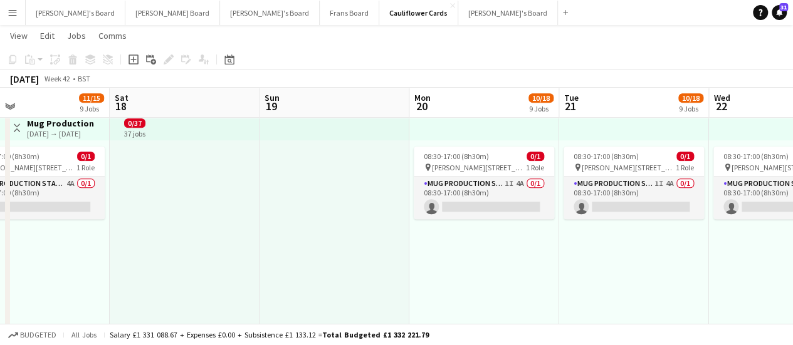
scroll to position [0, 289]
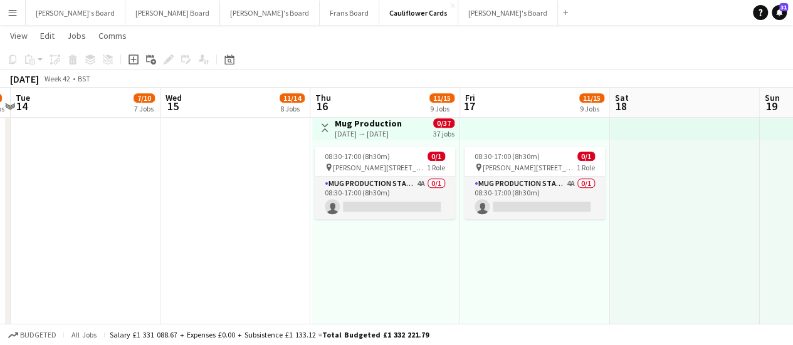
drag, startPoint x: 115, startPoint y: 232, endPoint x: 615, endPoint y: 208, distance: 500.8
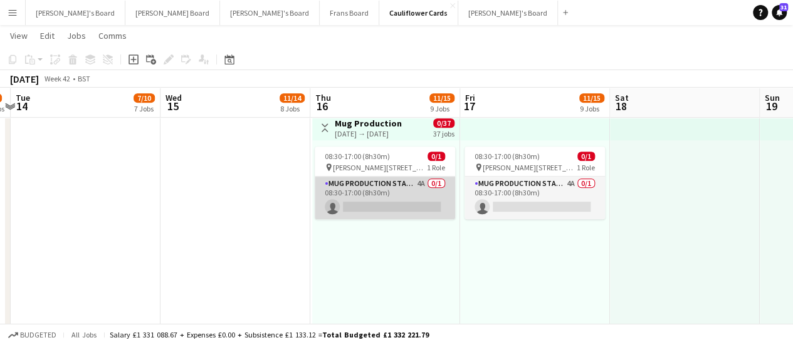
click at [386, 199] on app-card-role "Mug Production Start - Date [DATE] 4A 0/1 08:30-17:00 (8h30m) single-neutral-ac…" at bounding box center [385, 198] width 140 height 43
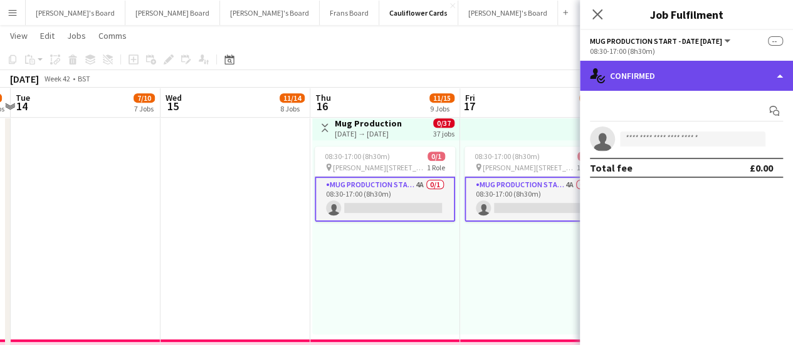
click at [710, 75] on div "single-neutral-actions-check-2 Confirmed" at bounding box center [686, 76] width 213 height 30
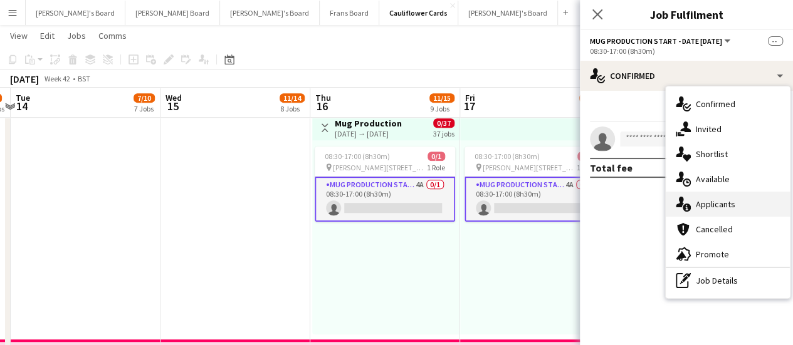
click at [756, 199] on div "single-neutral-actions-information Applicants" at bounding box center [728, 204] width 124 height 25
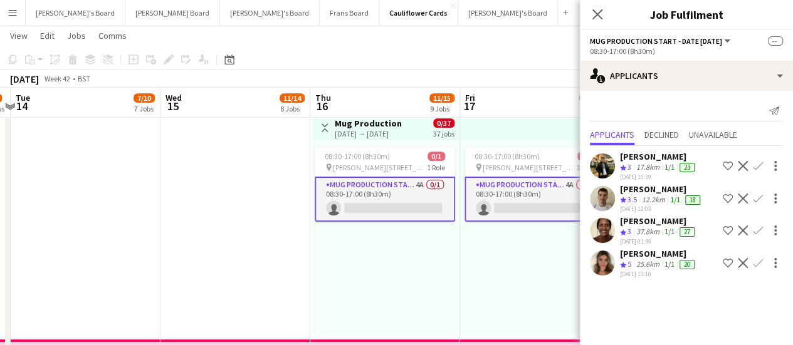
click at [756, 191] on button "Confirm" at bounding box center [757, 198] width 15 height 15
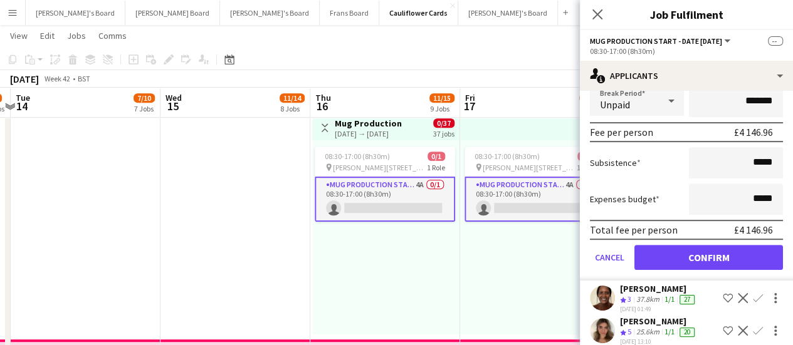
scroll to position [227, 0]
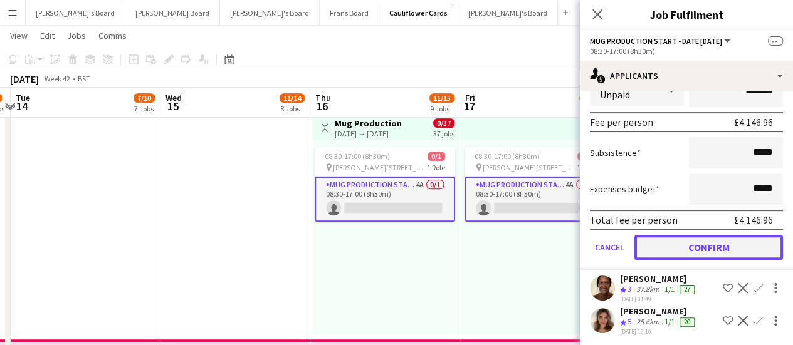
click at [669, 239] on button "Confirm" at bounding box center [708, 247] width 149 height 25
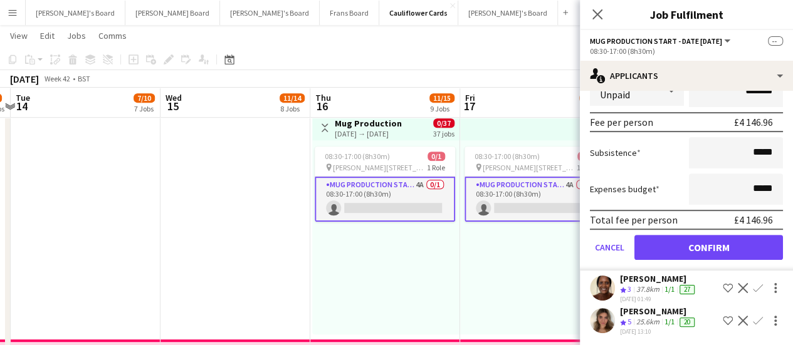
scroll to position [0, 0]
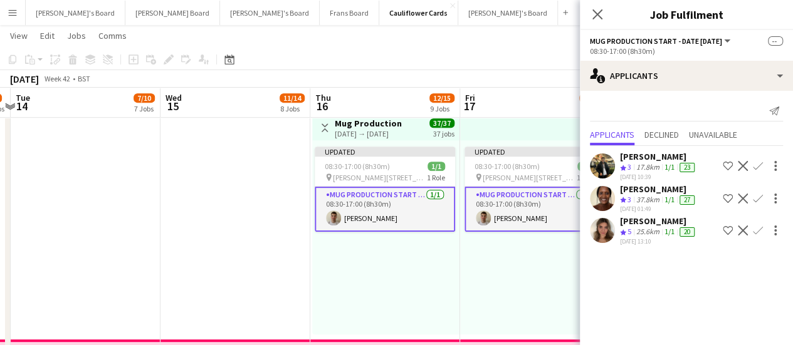
click at [533, 265] on div "Updated 08:30-17:00 (8h30m) 1/1 pin [PERSON_NAME][STREET_ADDRESS][PERSON_NAME][…" at bounding box center [535, 237] width 150 height 194
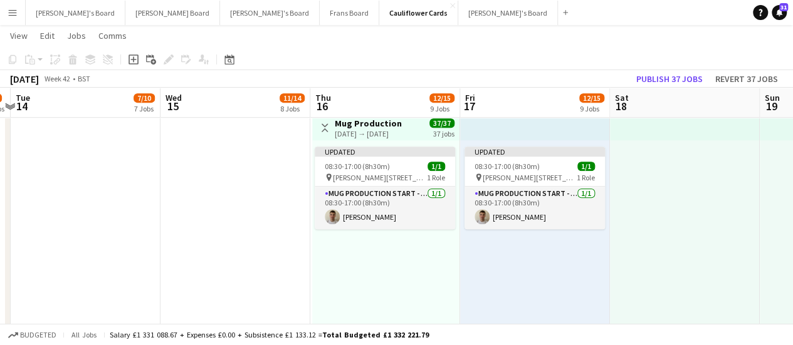
click at [669, 69] on app-toolbar "Copy Paste Paste Ctrl+V Paste with crew Ctrl+Shift+V Paste linked Job [GEOGRAPH…" at bounding box center [396, 59] width 793 height 21
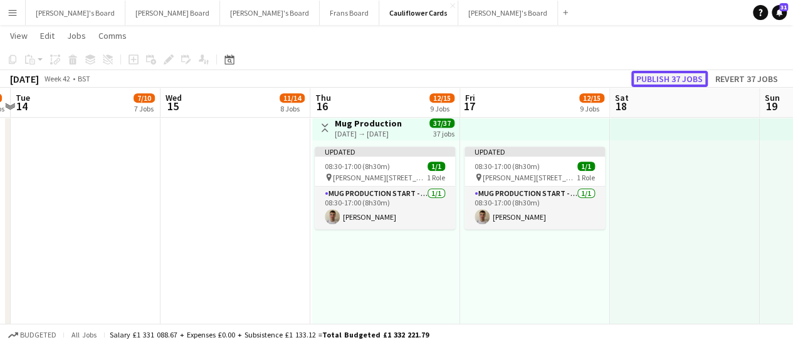
click at [669, 75] on button "Publish 37 jobs" at bounding box center [669, 79] width 76 height 16
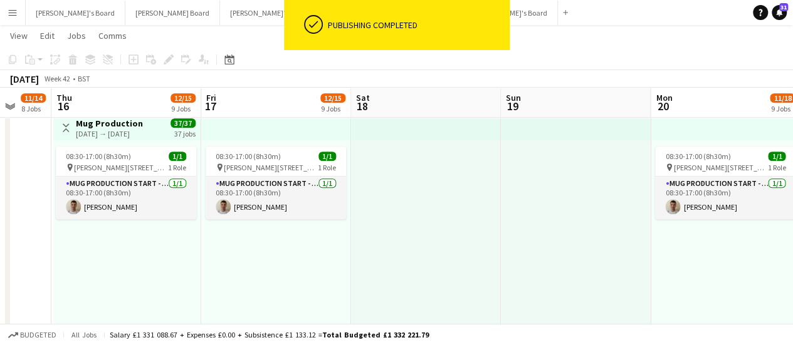
drag, startPoint x: 735, startPoint y: 234, endPoint x: 176, endPoint y: 221, distance: 559.3
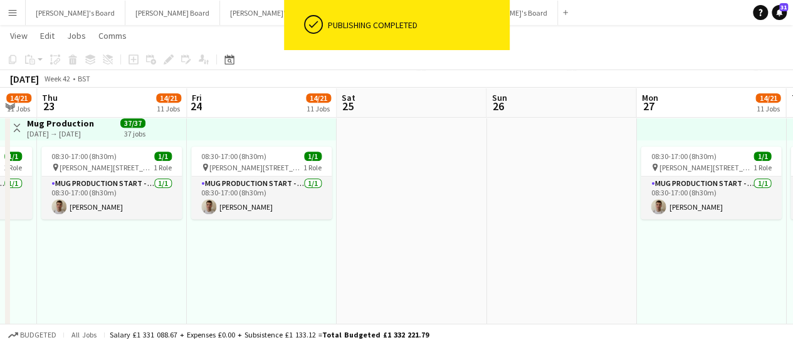
drag, startPoint x: 611, startPoint y: 256, endPoint x: 120, endPoint y: 236, distance: 491.2
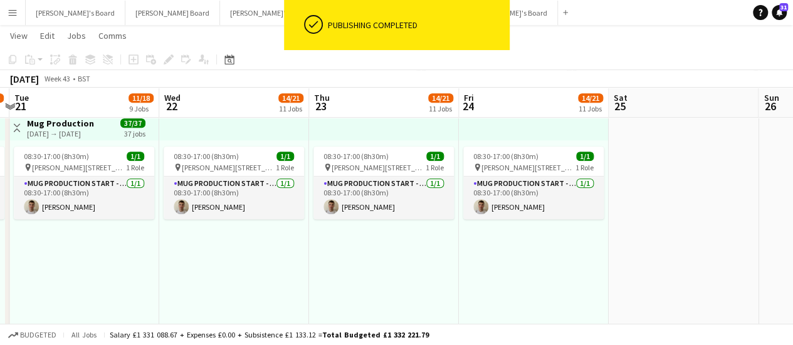
drag, startPoint x: 427, startPoint y: 268, endPoint x: 0, endPoint y: 241, distance: 427.7
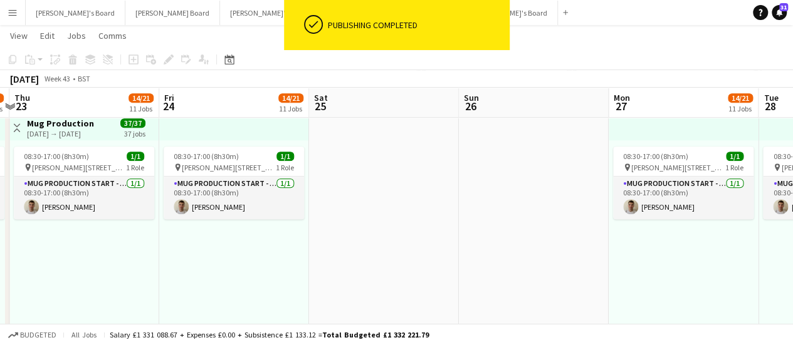
scroll to position [0, 568]
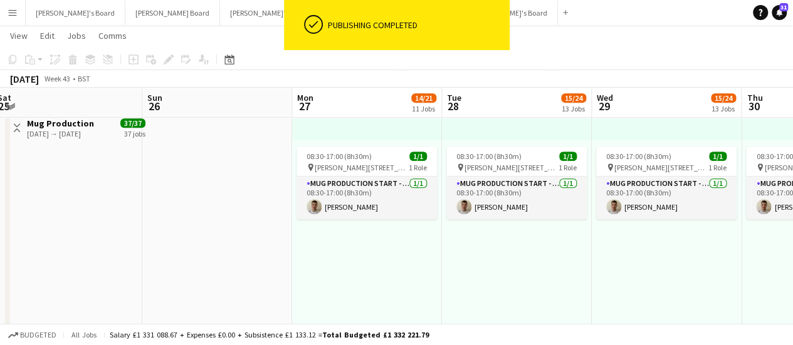
drag, startPoint x: 678, startPoint y: 260, endPoint x: 190, endPoint y: 238, distance: 488.8
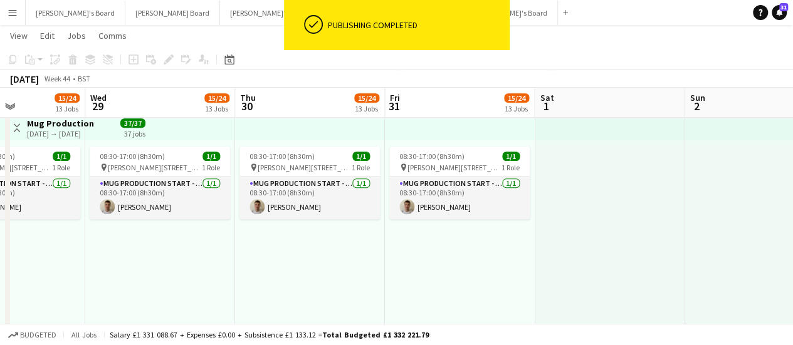
drag, startPoint x: 525, startPoint y: 255, endPoint x: 163, endPoint y: 253, distance: 362.3
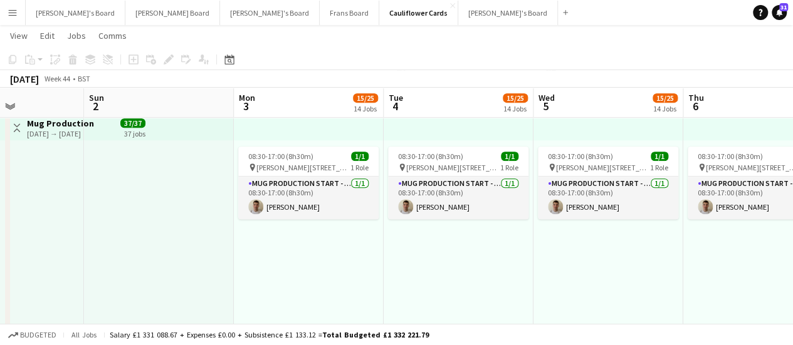
drag, startPoint x: 738, startPoint y: 259, endPoint x: 347, endPoint y: 255, distance: 391.1
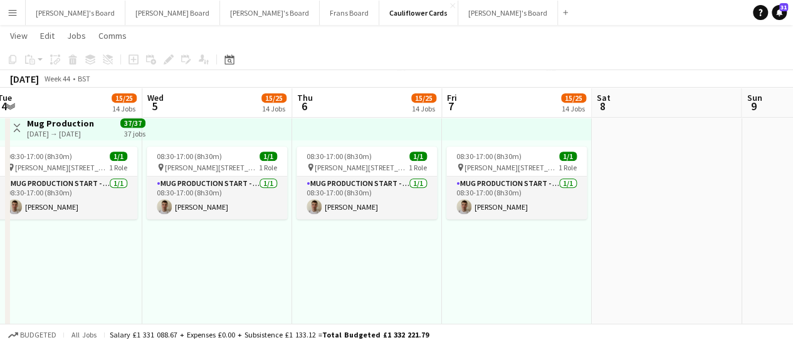
drag, startPoint x: 780, startPoint y: 221, endPoint x: 318, endPoint y: 278, distance: 466.1
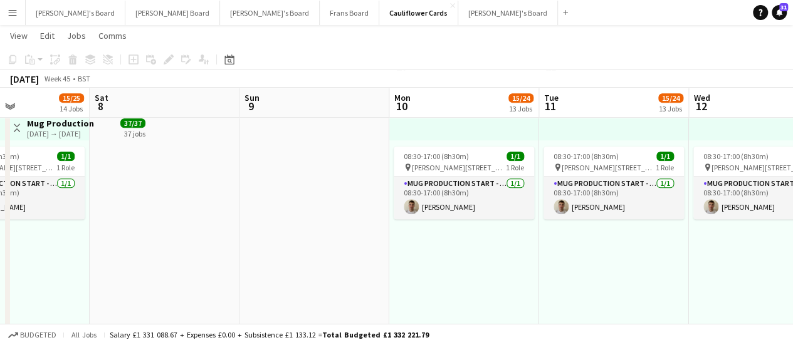
drag, startPoint x: 646, startPoint y: 248, endPoint x: 247, endPoint y: 283, distance: 400.8
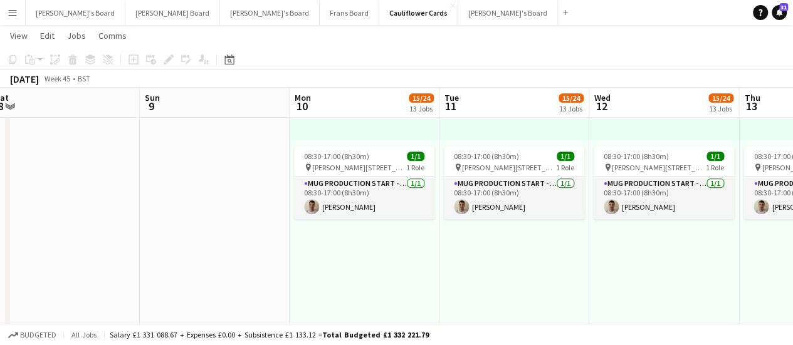
drag, startPoint x: 693, startPoint y: 259, endPoint x: 219, endPoint y: 285, distance: 473.9
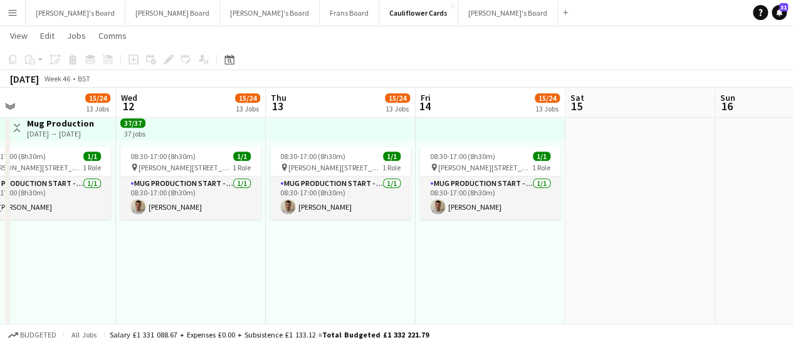
drag, startPoint x: 701, startPoint y: 219, endPoint x: 238, endPoint y: 214, distance: 463.2
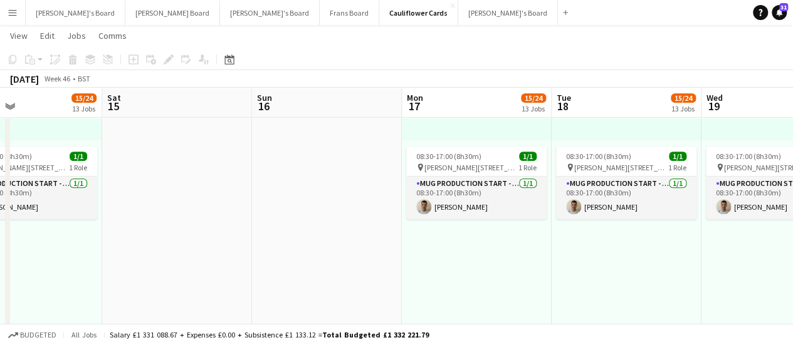
drag, startPoint x: 217, startPoint y: 229, endPoint x: 155, endPoint y: 238, distance: 62.1
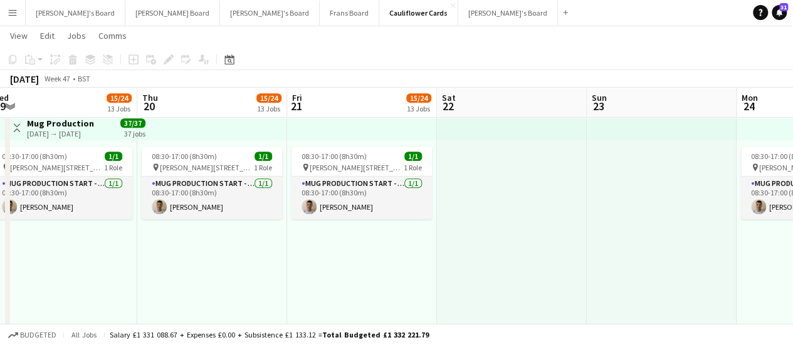
drag, startPoint x: 515, startPoint y: 234, endPoint x: 5, endPoint y: 229, distance: 509.6
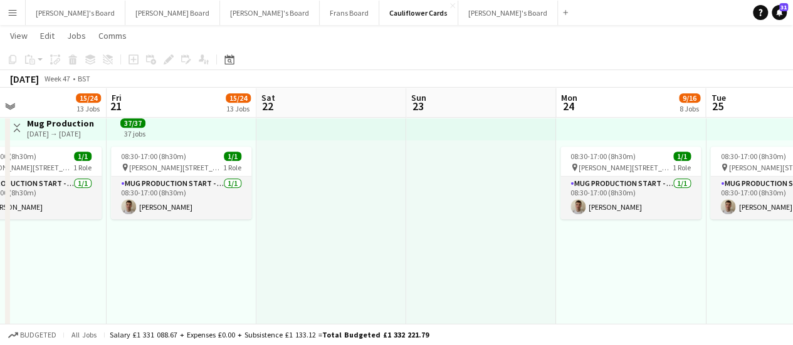
drag, startPoint x: 410, startPoint y: 254, endPoint x: 229, endPoint y: 251, distance: 181.2
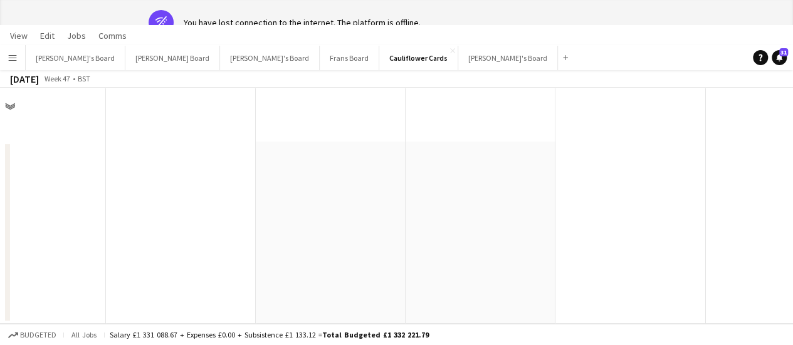
scroll to position [0, 0]
